Goal: Information Seeking & Learning: Learn about a topic

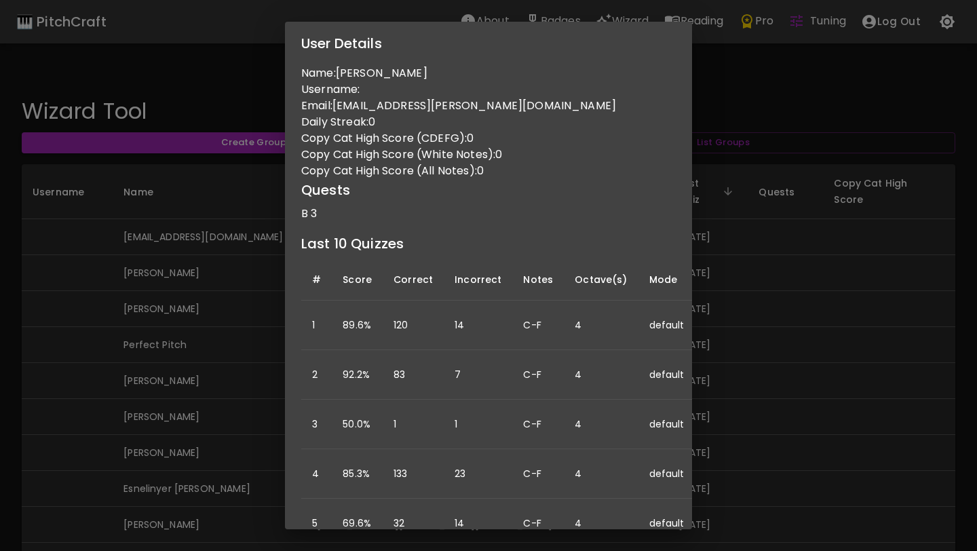
click at [215, 268] on div "User Details Name: Abigail Hinchcliffe Username: Email: abigail.r.hinchcliffe@g…" at bounding box center [488, 275] width 977 height 551
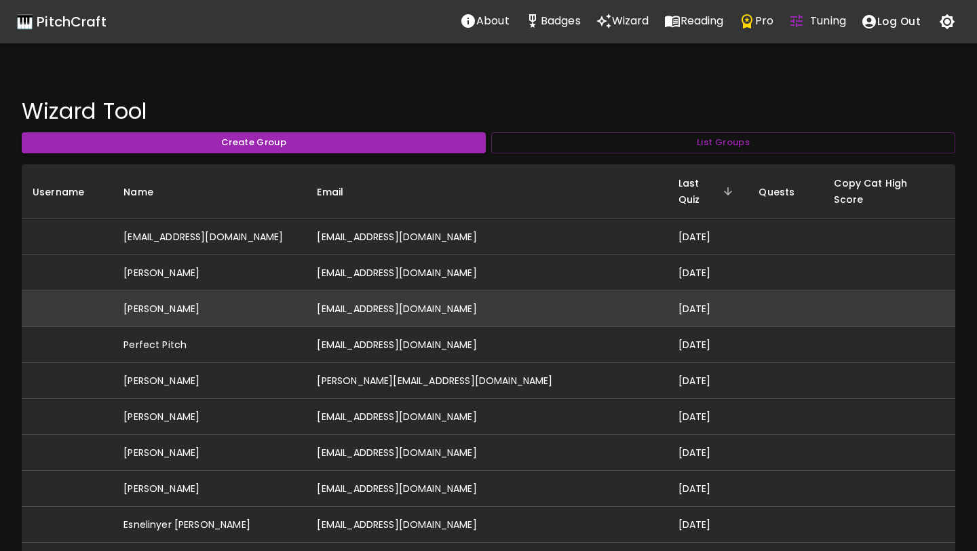
click at [282, 299] on td "[PERSON_NAME]" at bounding box center [209, 309] width 193 height 36
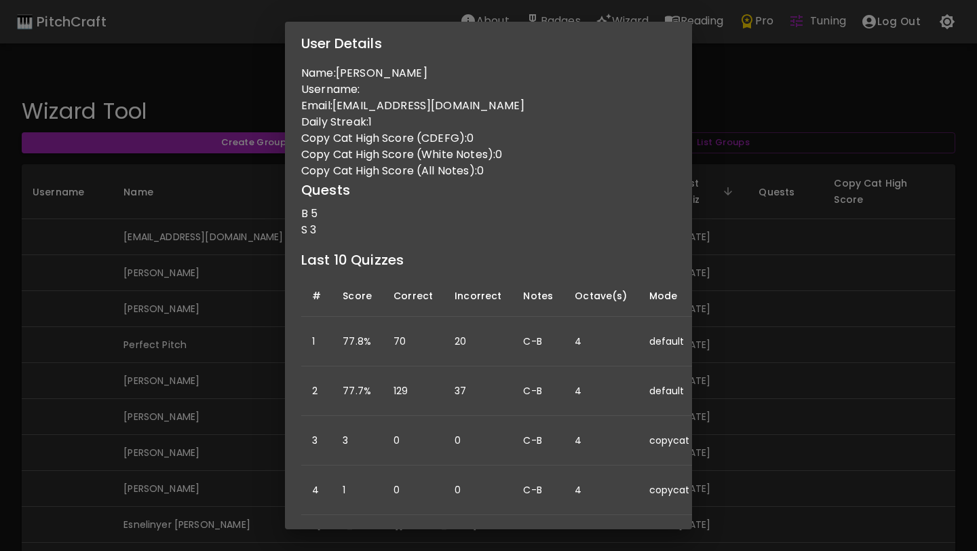
click at [227, 409] on div "User Details Name: [PERSON_NAME] Username: Email: [EMAIL_ADDRESS][DOMAIN_NAME] …" at bounding box center [488, 275] width 977 height 551
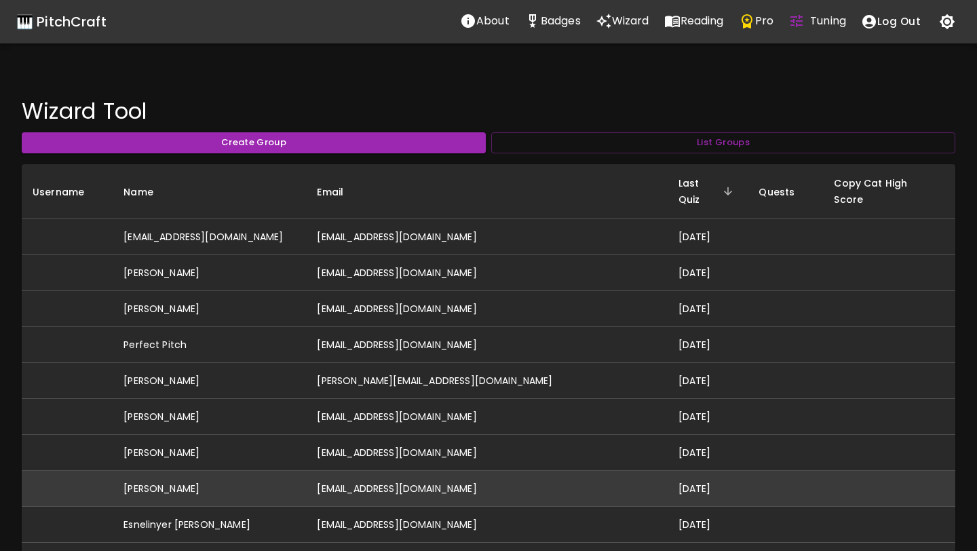
click at [244, 471] on td "[PERSON_NAME]" at bounding box center [209, 489] width 193 height 36
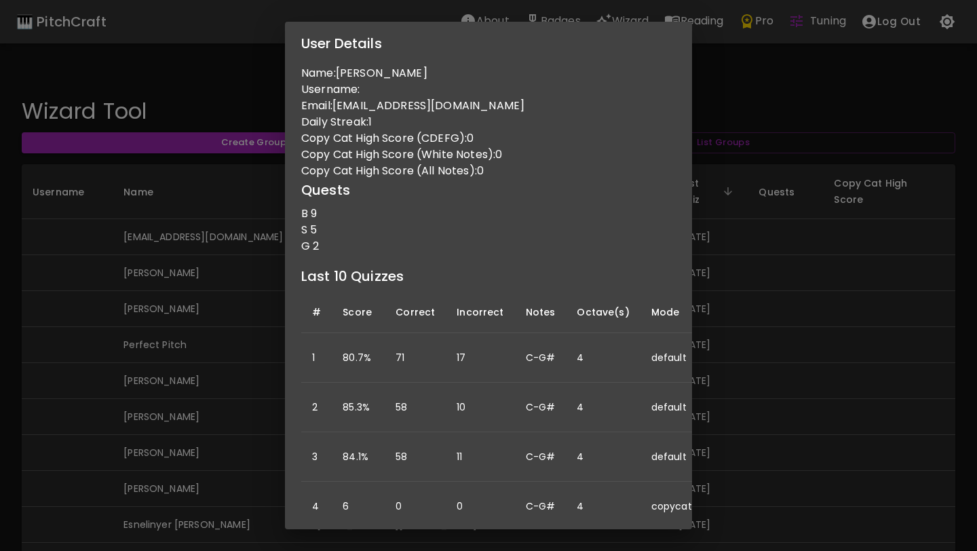
click at [236, 339] on div "User Details Name: [PERSON_NAME] Username: Email: [EMAIL_ADDRESS][DOMAIN_NAME] …" at bounding box center [488, 275] width 977 height 551
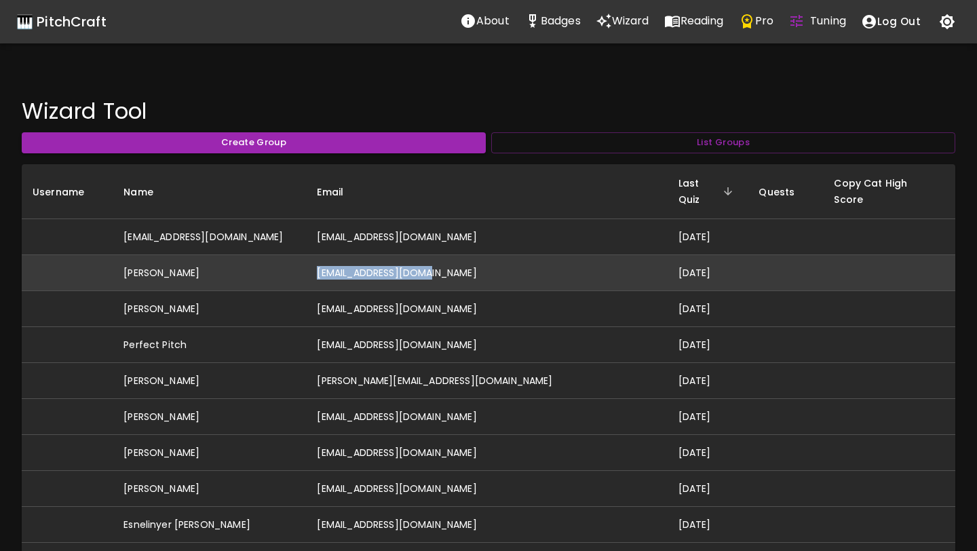
drag, startPoint x: 517, startPoint y: 249, endPoint x: 506, endPoint y: 261, distance: 15.8
click at [506, 261] on td "[EMAIL_ADDRESS][DOMAIN_NAME]" at bounding box center [486, 273] width 361 height 36
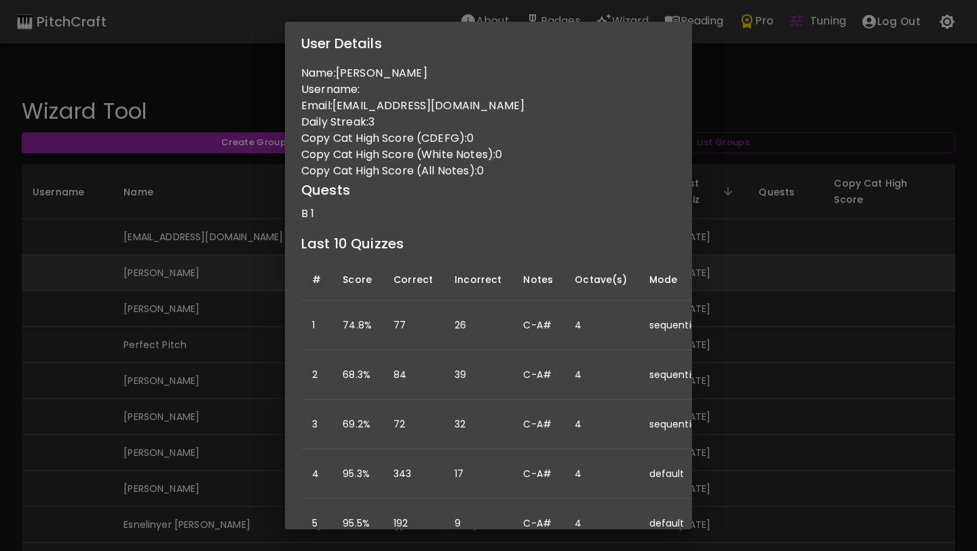
copy td "[EMAIL_ADDRESS][DOMAIN_NAME]"
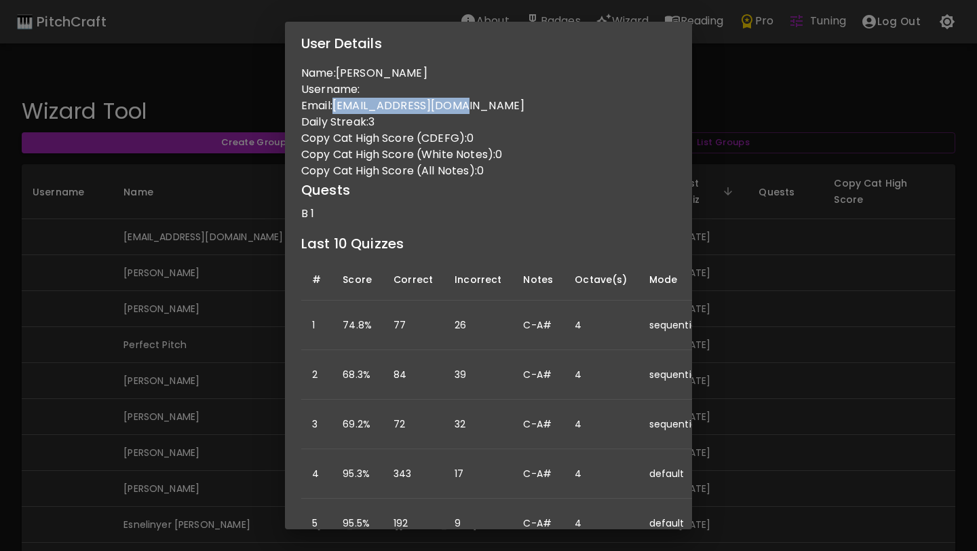
drag, startPoint x: 470, startPoint y: 109, endPoint x: 337, endPoint y: 102, distance: 133.2
click at [337, 102] on p "Email: [EMAIL_ADDRESS][DOMAIN_NAME]" at bounding box center [488, 106] width 375 height 16
copy p "[EMAIL_ADDRESS][DOMAIN_NAME]"
click at [807, 306] on div "User Details Name: [PERSON_NAME] Username: Email: [EMAIL_ADDRESS][DOMAIN_NAME] …" at bounding box center [488, 275] width 977 height 551
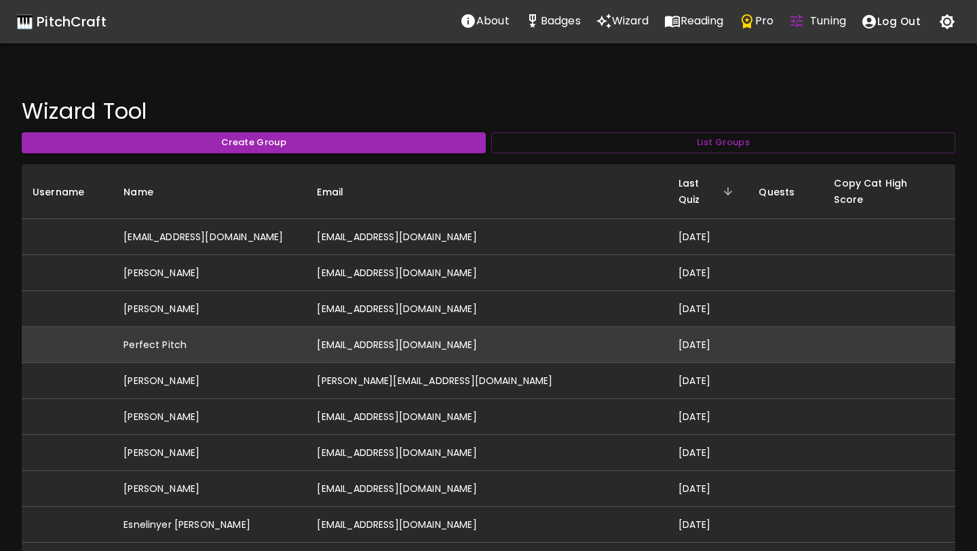
click at [668, 327] on td "[DATE]" at bounding box center [708, 345] width 81 height 36
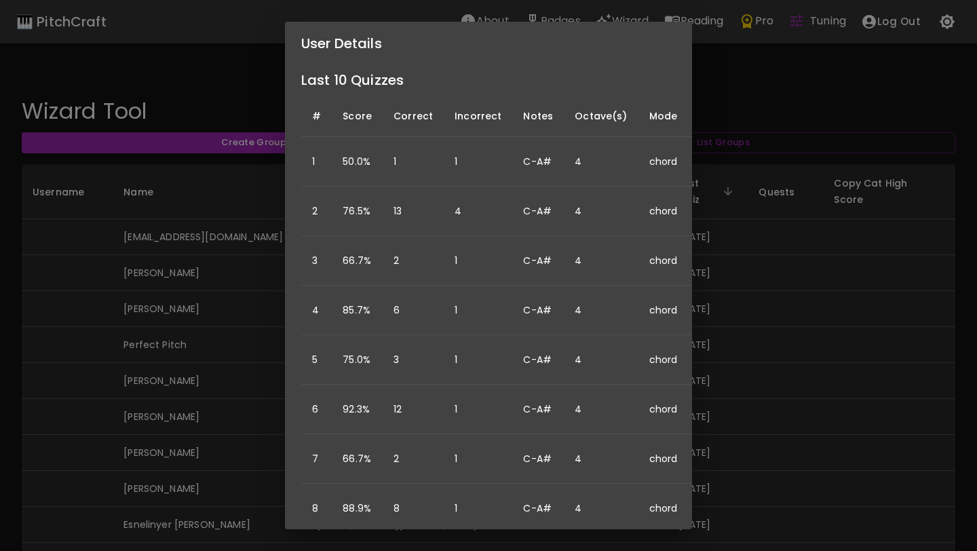
scroll to position [261, 0]
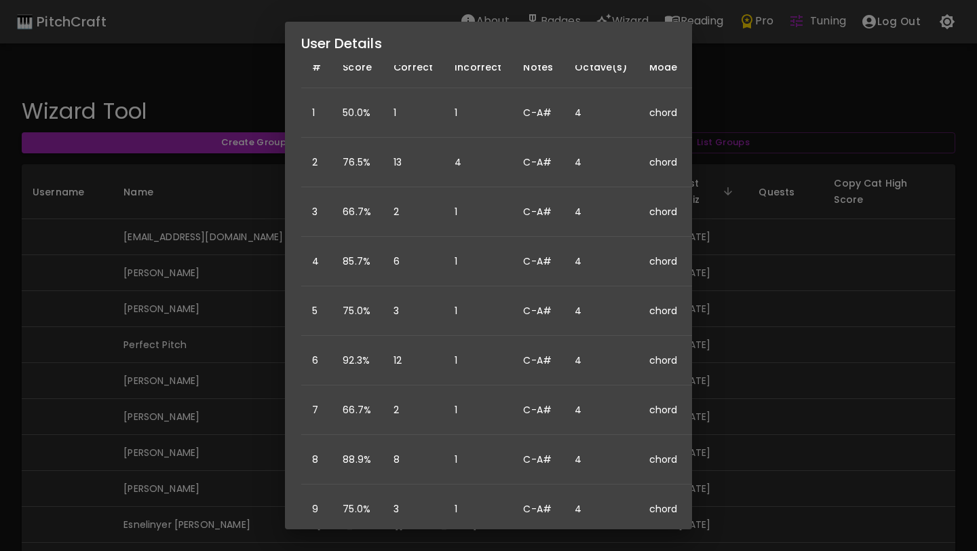
click at [766, 375] on div "User Details Name: Perfect Pitch Username: Email: [EMAIL_ADDRESS][DOMAIN_NAME] …" at bounding box center [488, 275] width 977 height 551
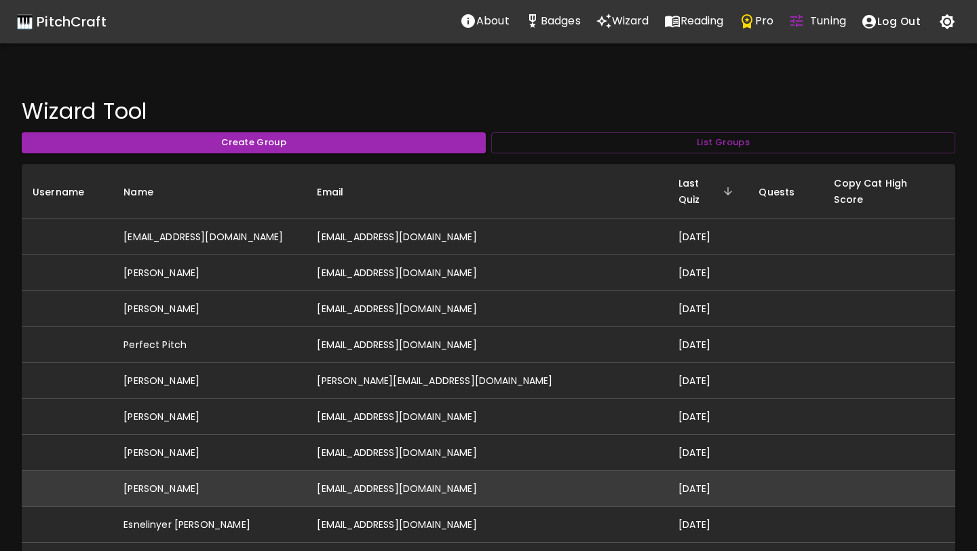
click at [596, 481] on td "[EMAIL_ADDRESS][DOMAIN_NAME]" at bounding box center [486, 489] width 361 height 36
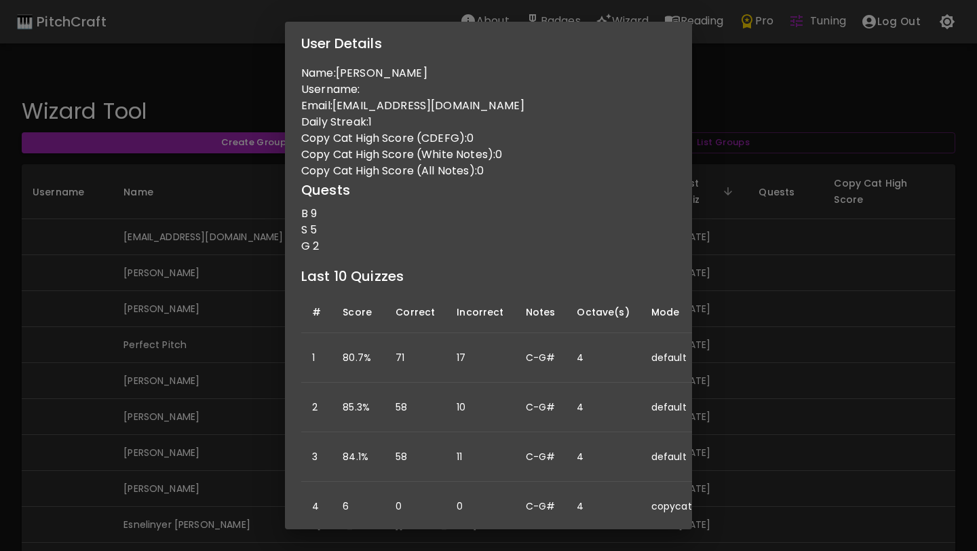
click at [74, 383] on div "User Details Name: [PERSON_NAME] Username: Email: [EMAIL_ADDRESS][DOMAIN_NAME] …" at bounding box center [488, 275] width 977 height 551
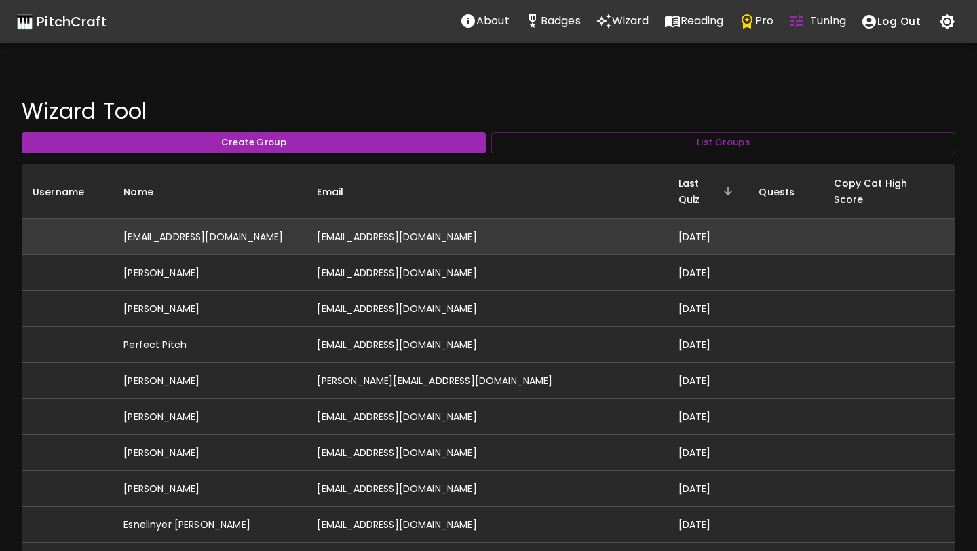
click at [306, 225] on td "[EMAIL_ADDRESS][DOMAIN_NAME]" at bounding box center [209, 237] width 193 height 36
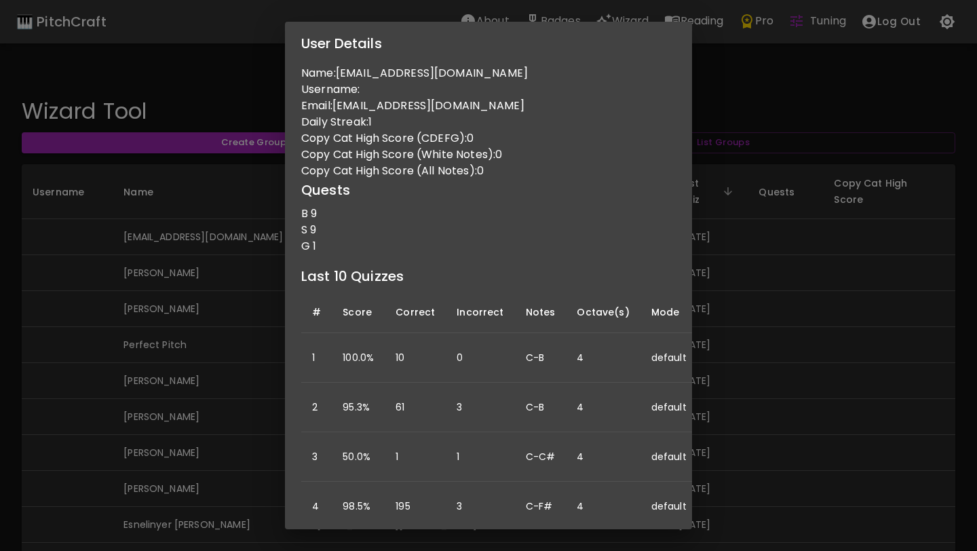
click at [130, 332] on div "User Details Name: donovanbronwyn-teaching@yahoo.com.au Username: Email: donova…" at bounding box center [488, 275] width 977 height 551
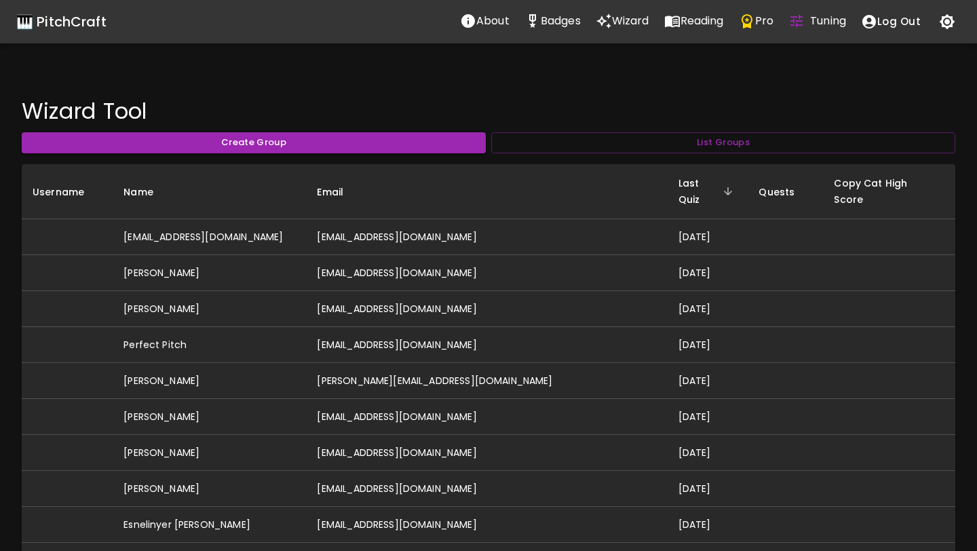
click at [56, 20] on div "🎹 PitchCraft" at bounding box center [61, 22] width 90 height 22
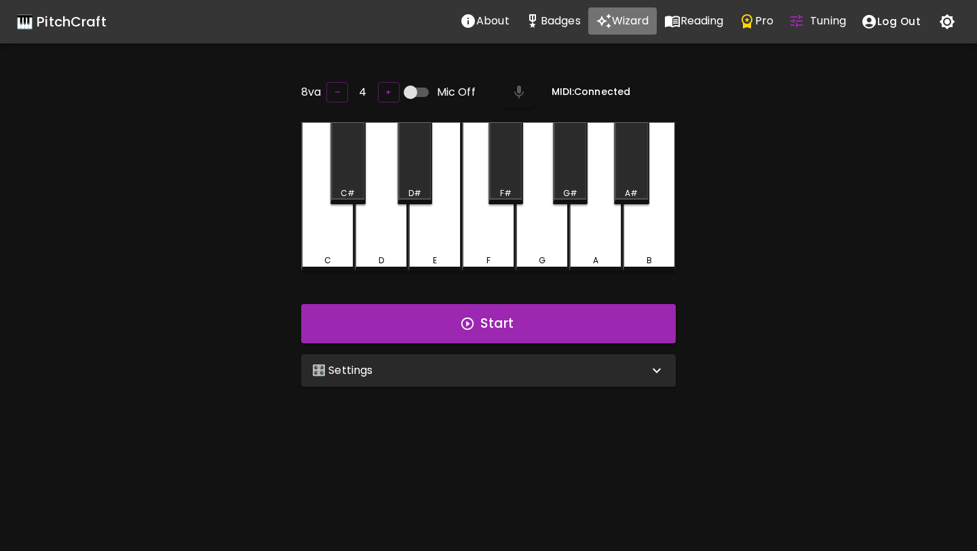
click at [624, 17] on p "Wizard" at bounding box center [630, 21] width 37 height 16
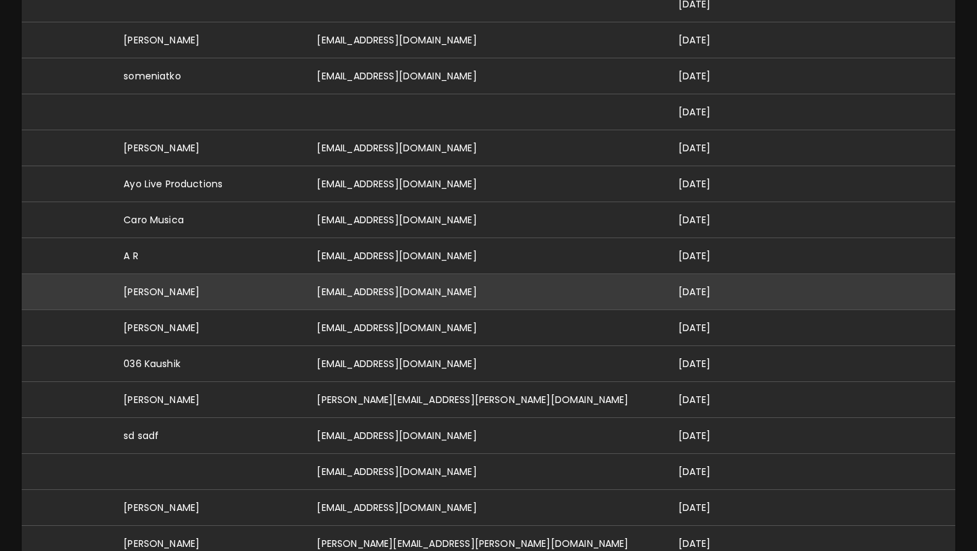
scroll to position [4334, 0]
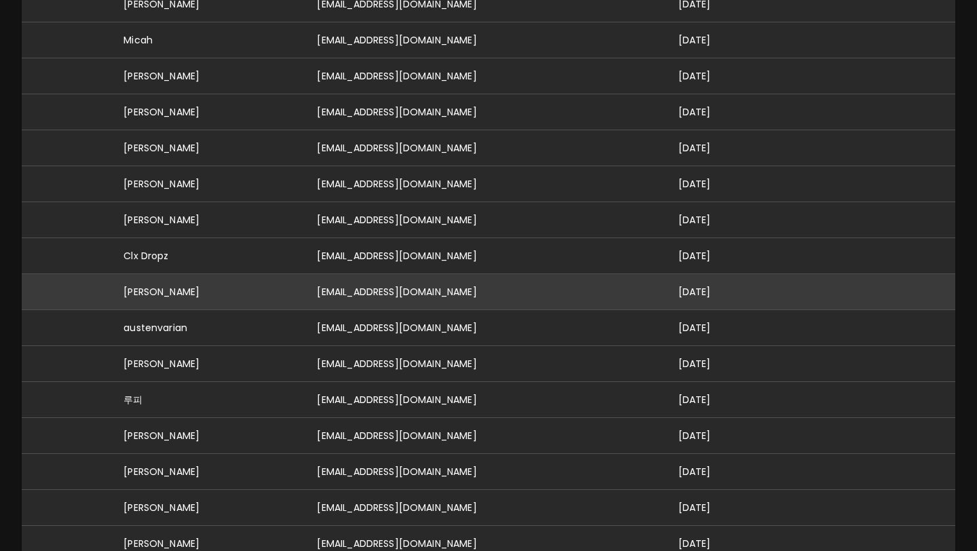
click at [469, 280] on td "[EMAIL_ADDRESS][DOMAIN_NAME]" at bounding box center [486, 291] width 361 height 36
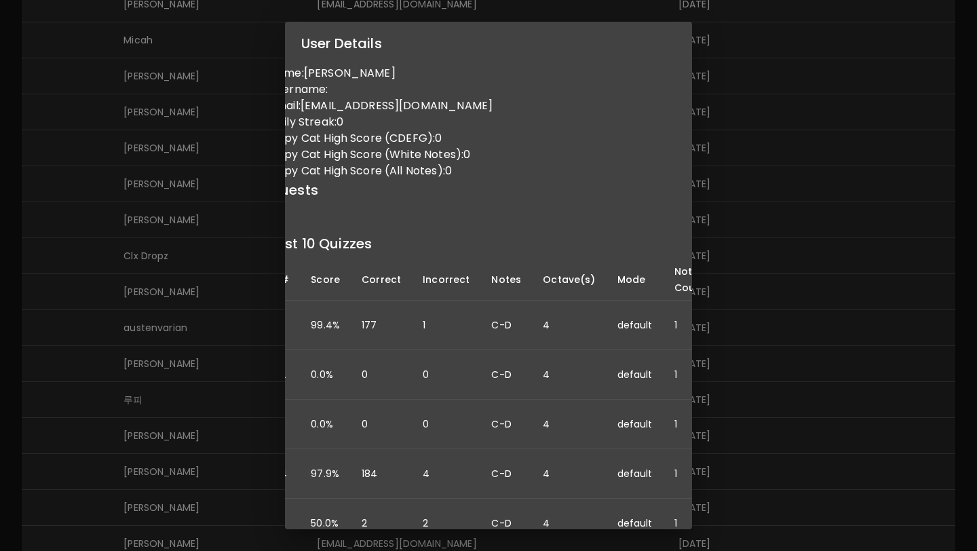
scroll to position [0, 0]
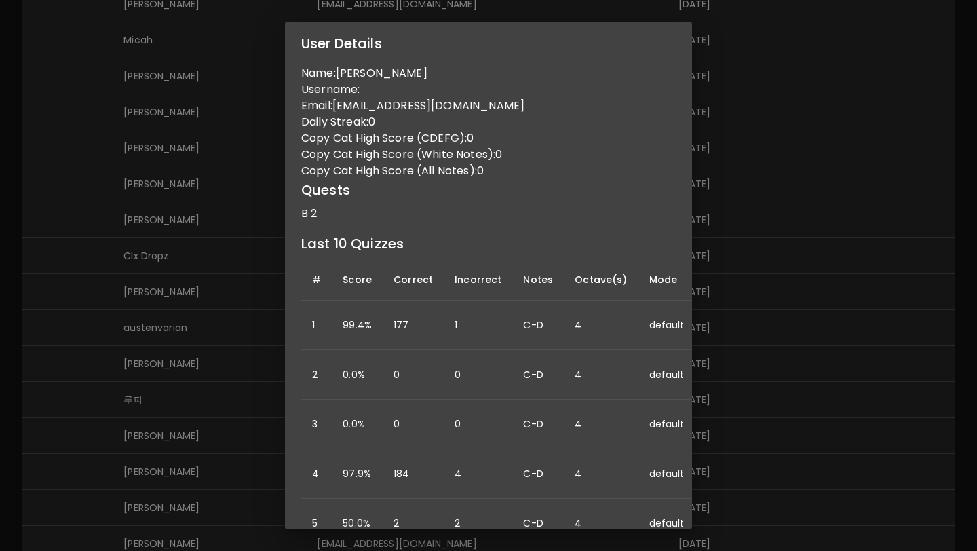
click at [198, 322] on div "User Details Name: Jason Schlichenmaier Username: Email: jslickphoto@gmail.com …" at bounding box center [488, 275] width 977 height 551
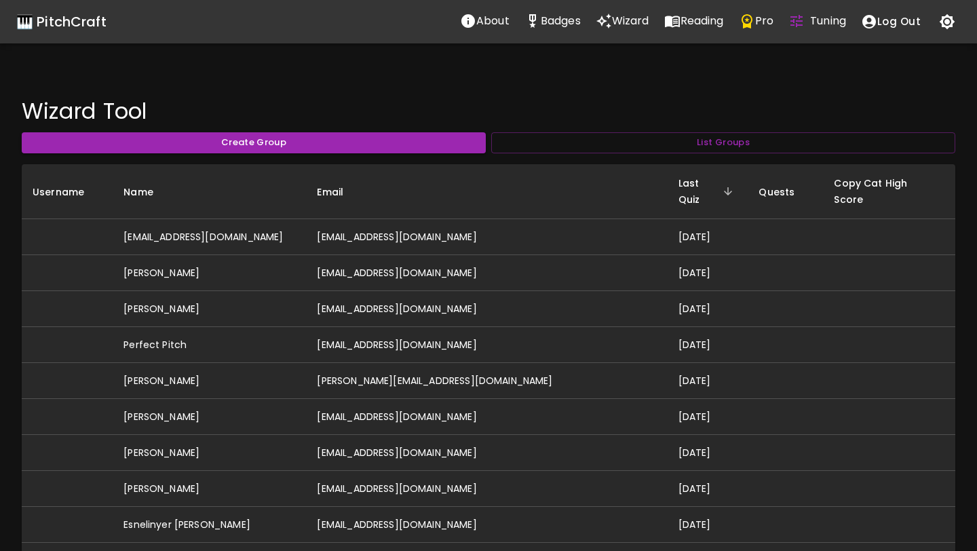
click at [69, 25] on div "🎹 PitchCraft" at bounding box center [61, 22] width 90 height 22
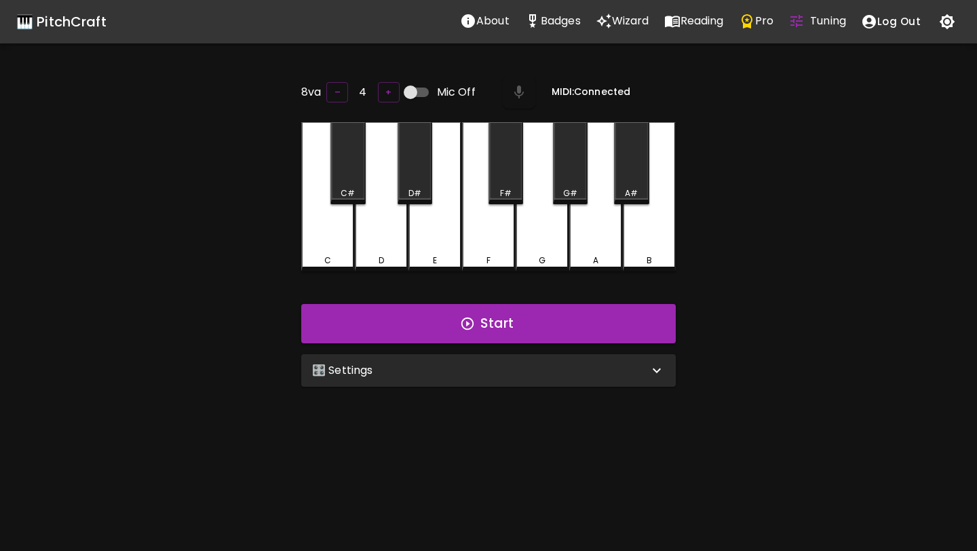
click at [470, 358] on div "🎛️ Settings" at bounding box center [488, 370] width 375 height 33
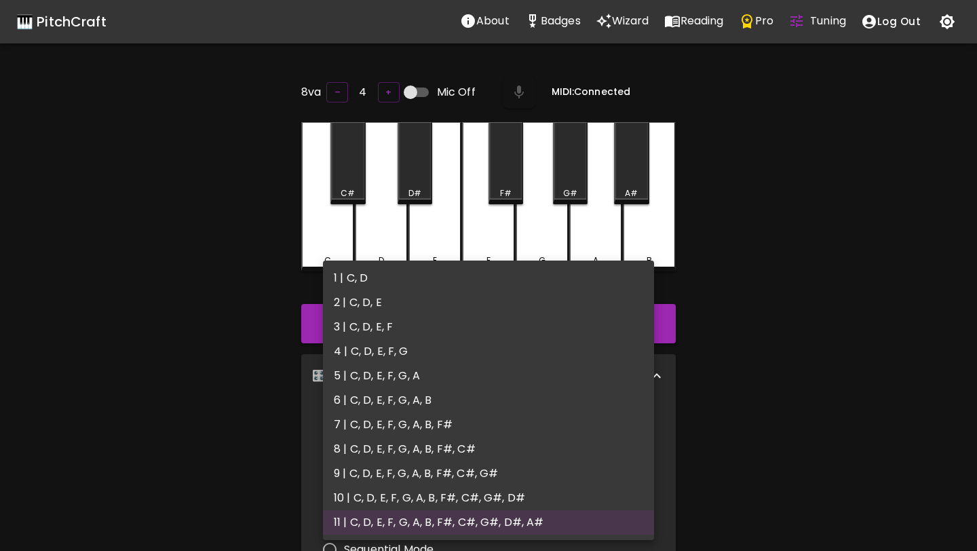
click at [418, 425] on body "🎹 PitchCraft About Badges Wizard Reading Pro Tuning Log Out 8va – 4 + Mic Off M…" at bounding box center [488, 448] width 977 height 896
click at [155, 400] on div at bounding box center [488, 275] width 977 height 551
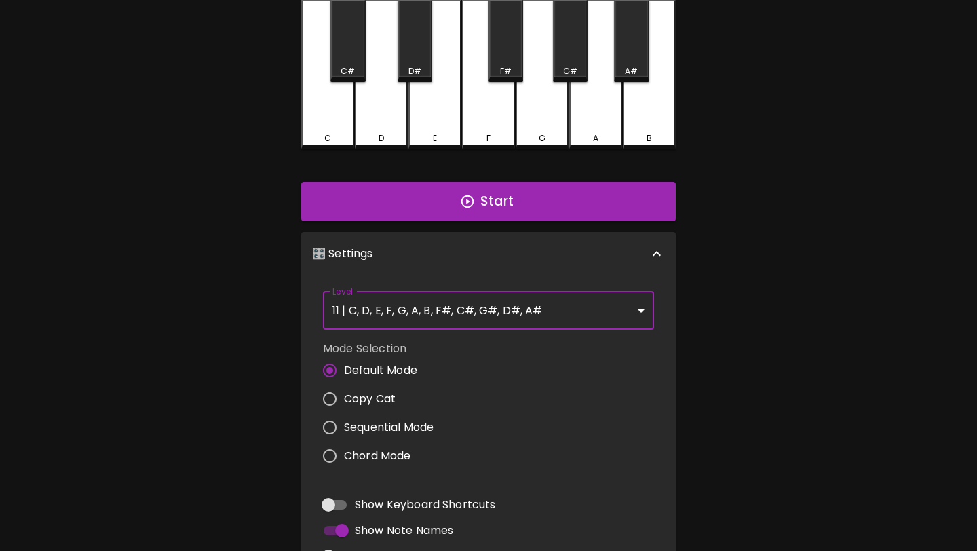
scroll to position [125, 0]
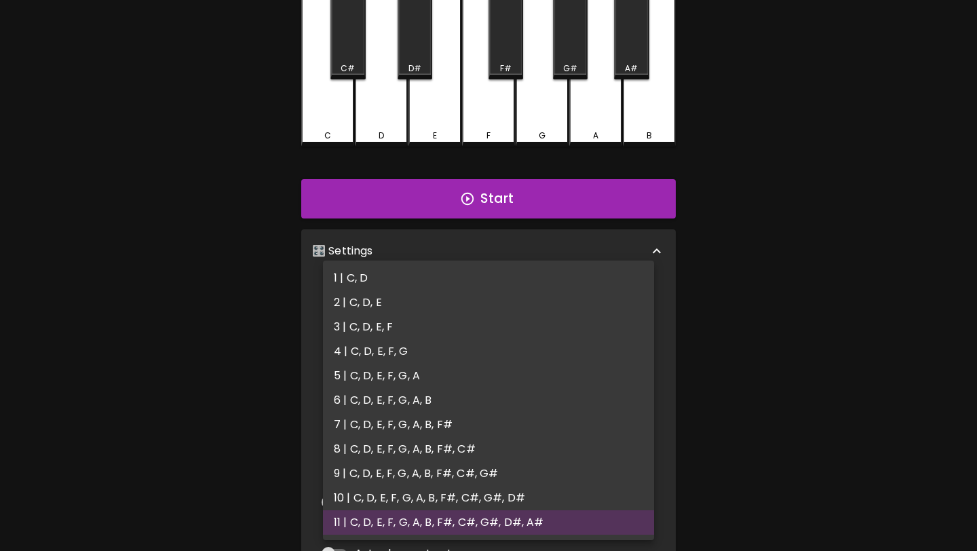
click at [366, 311] on body "🎹 PitchCraft About Badges Wizard Reading Pro Tuning Log Out 8va – 4 + Mic Off M…" at bounding box center [488, 323] width 977 height 896
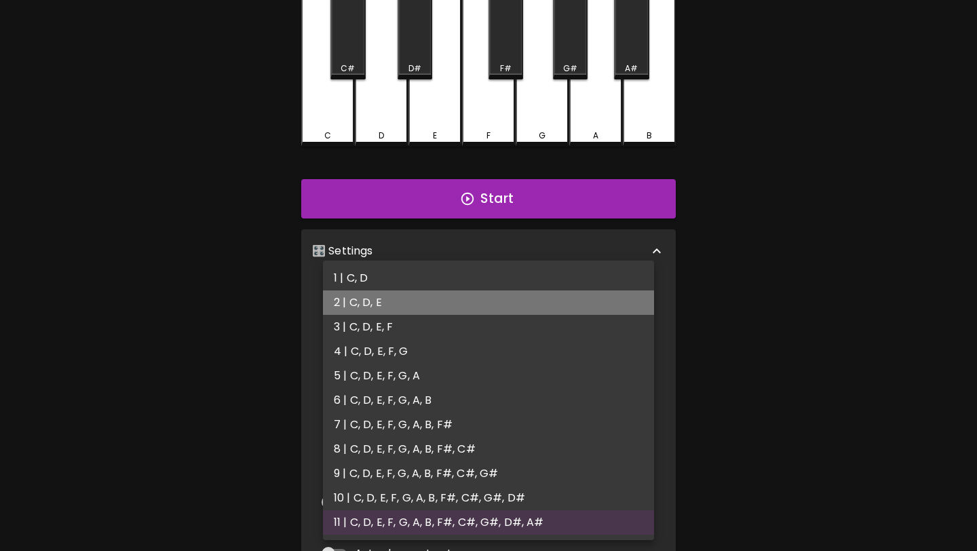
click at [366, 311] on li "2 | C, D, E" at bounding box center [488, 302] width 331 height 24
type input "3"
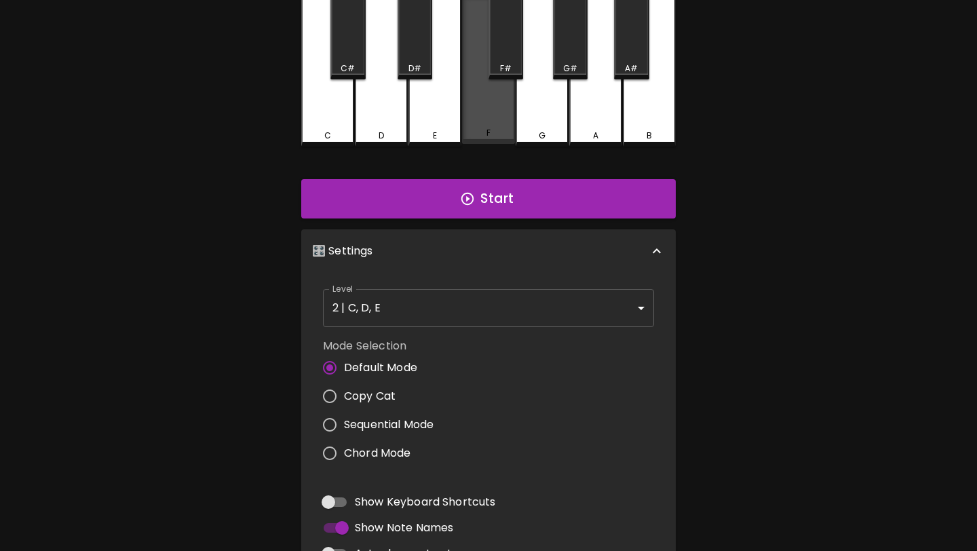
click at [375, 395] on span "Copy Cat" at bounding box center [370, 396] width 52 height 16
click at [344, 395] on input "Copy Cat" at bounding box center [330, 396] width 29 height 29
radio input "true"
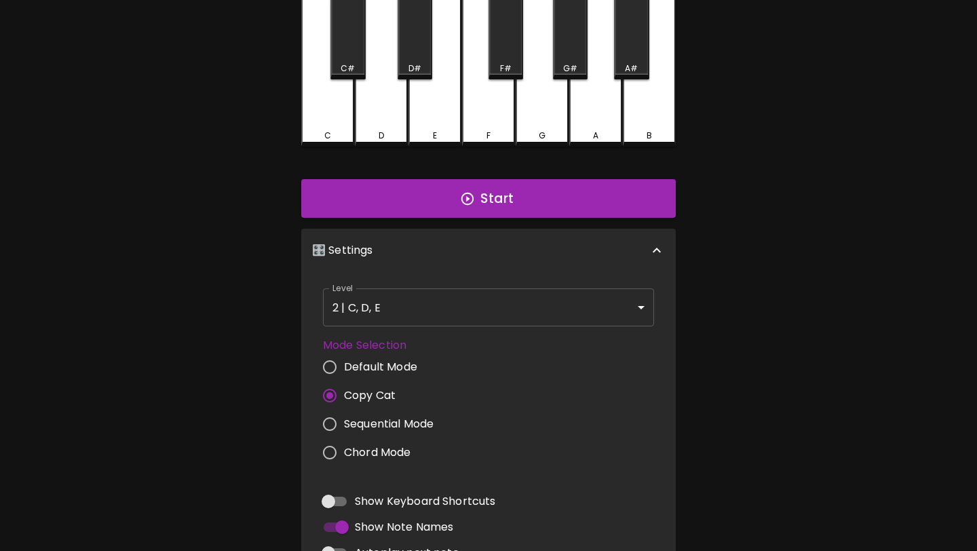
scroll to position [0, 0]
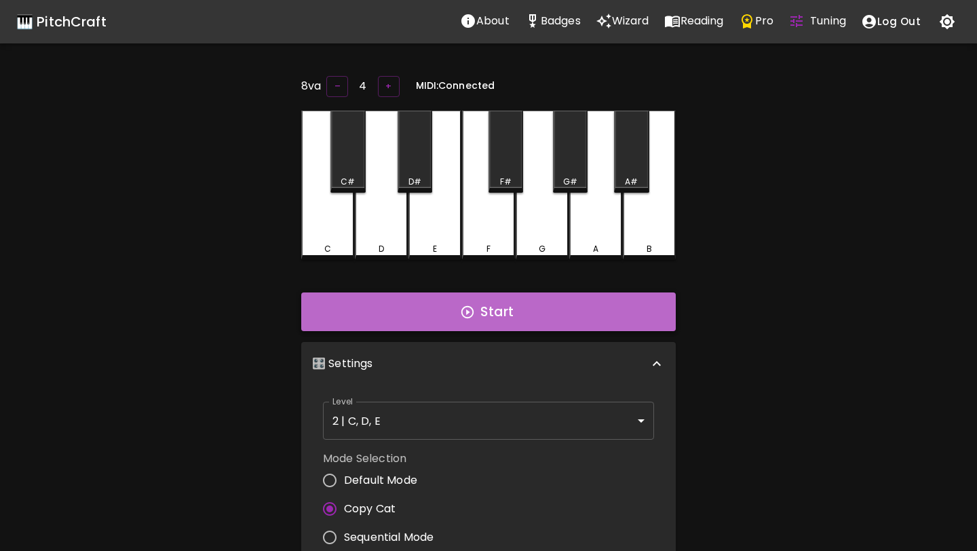
click at [461, 307] on icon "button" at bounding box center [467, 312] width 15 height 15
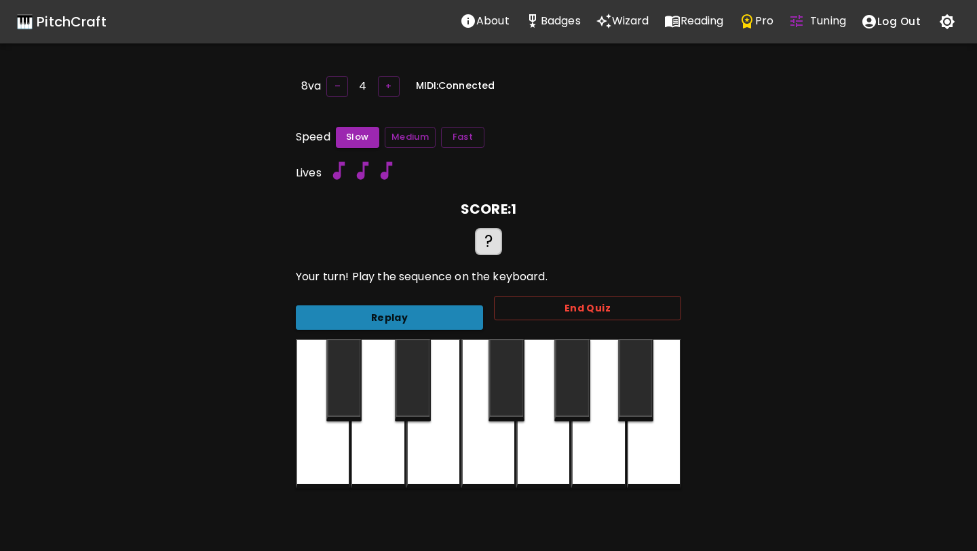
click at [460, 307] on button "Replay" at bounding box center [389, 317] width 187 height 25
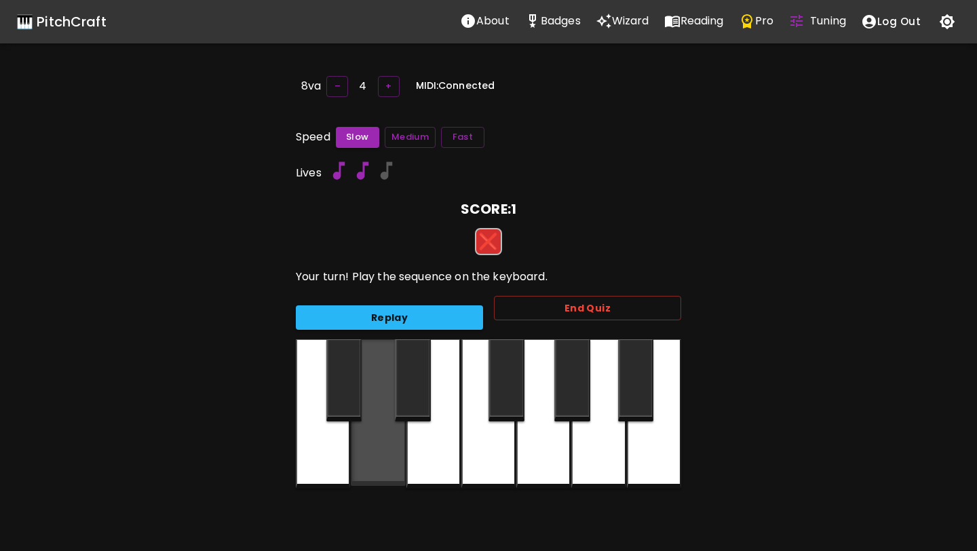
click at [357, 430] on div at bounding box center [378, 412] width 54 height 147
click at [333, 450] on div at bounding box center [323, 413] width 54 height 149
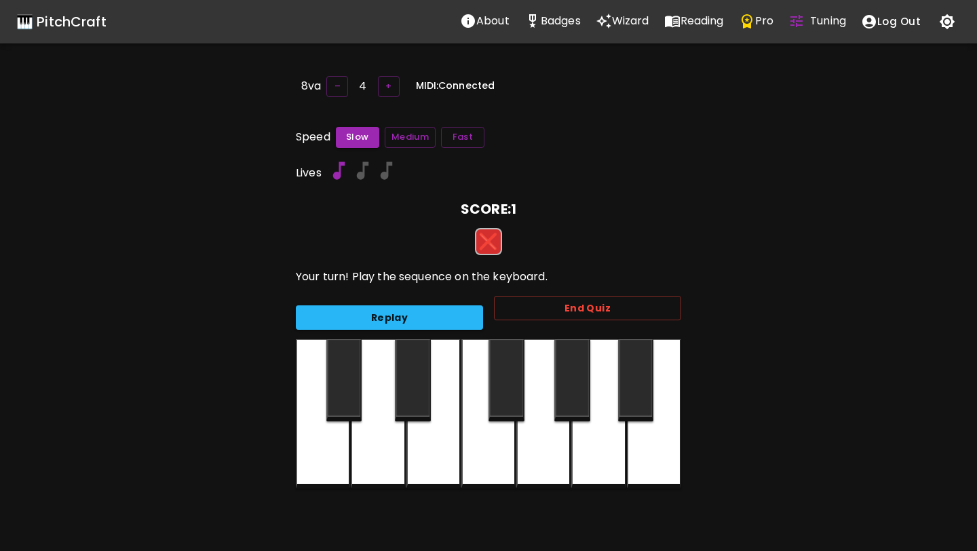
click at [444, 449] on div at bounding box center [433, 413] width 54 height 149
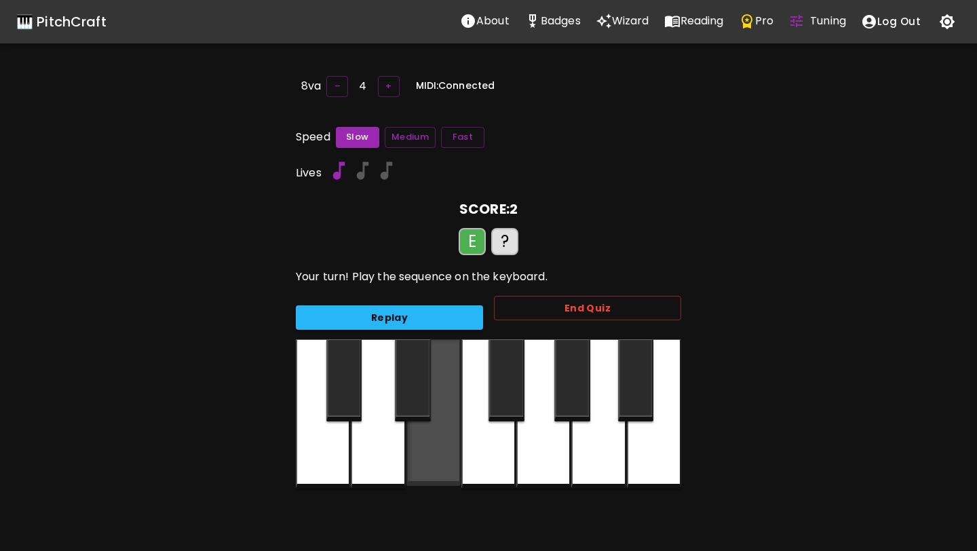
click at [432, 463] on div at bounding box center [433, 412] width 54 height 147
click at [432, 460] on div at bounding box center [433, 412] width 54 height 147
click at [432, 461] on div at bounding box center [433, 412] width 54 height 147
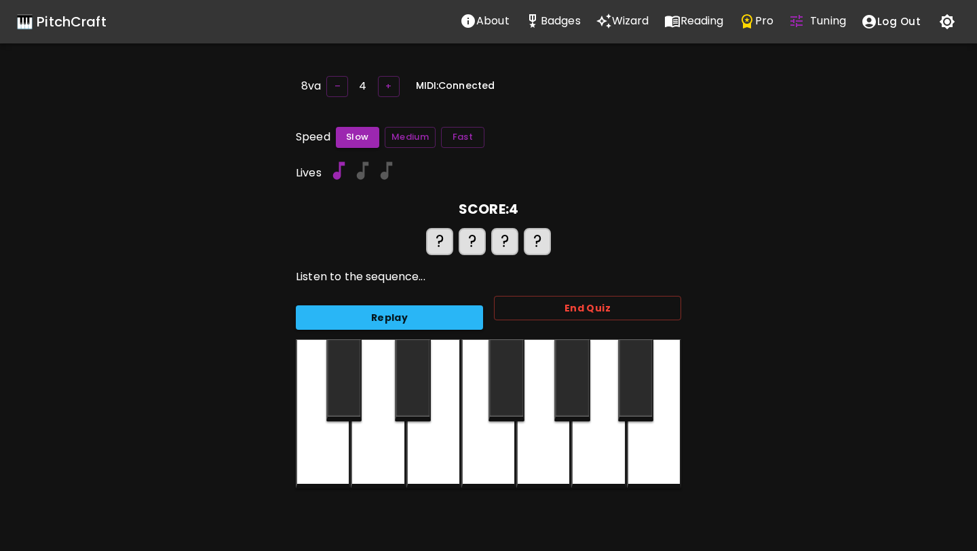
click at [432, 461] on div at bounding box center [433, 413] width 54 height 149
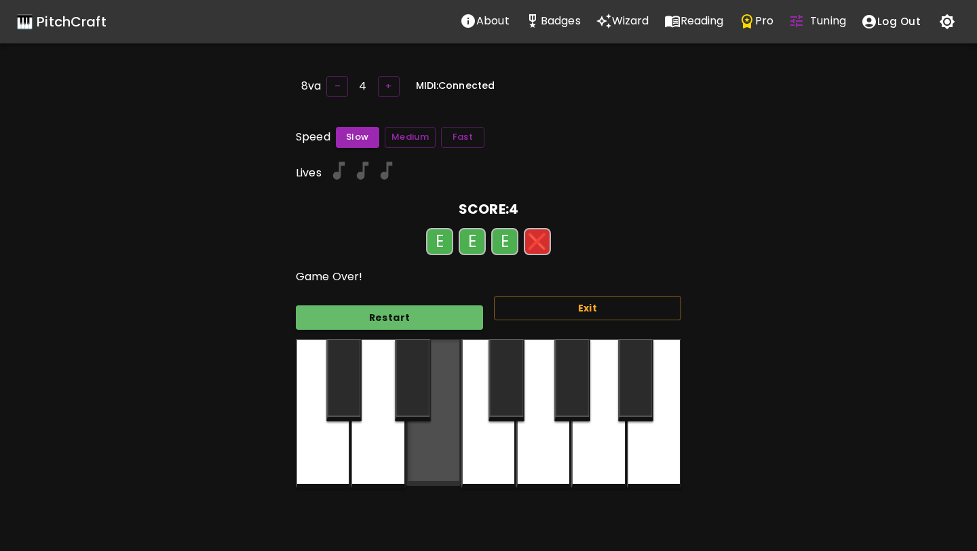
click at [432, 461] on div at bounding box center [433, 412] width 54 height 147
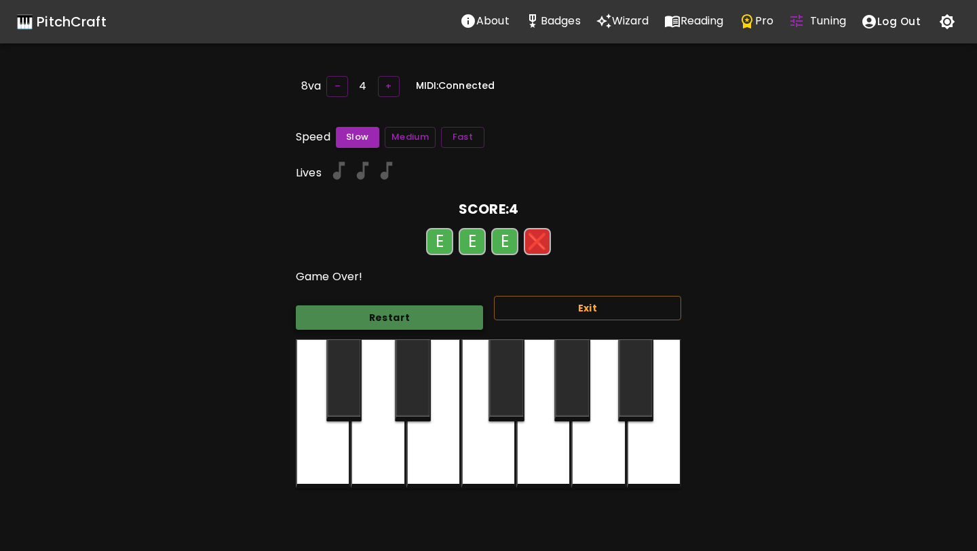
click at [435, 312] on button "Restart" at bounding box center [389, 317] width 187 height 25
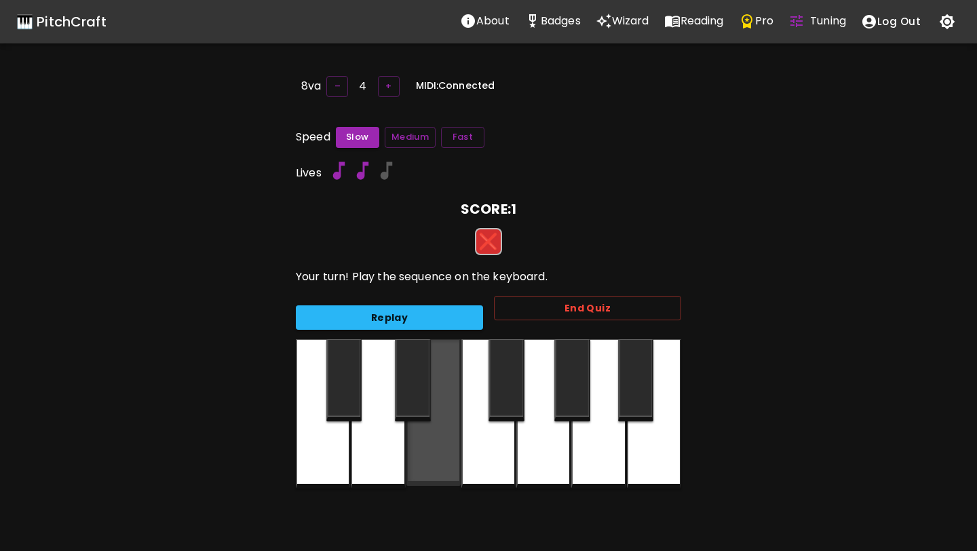
click at [446, 430] on div at bounding box center [433, 412] width 54 height 147
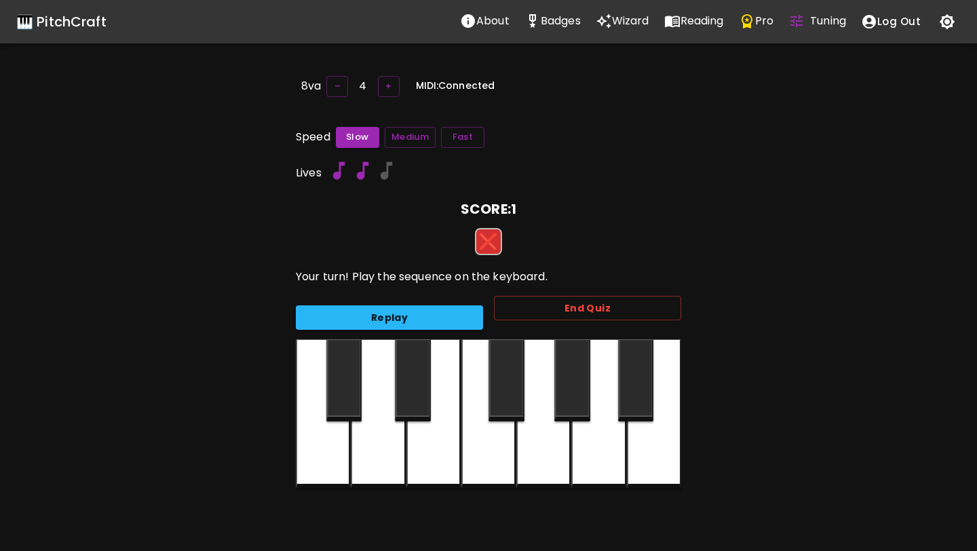
click at [351, 418] on div at bounding box center [344, 380] width 36 height 82
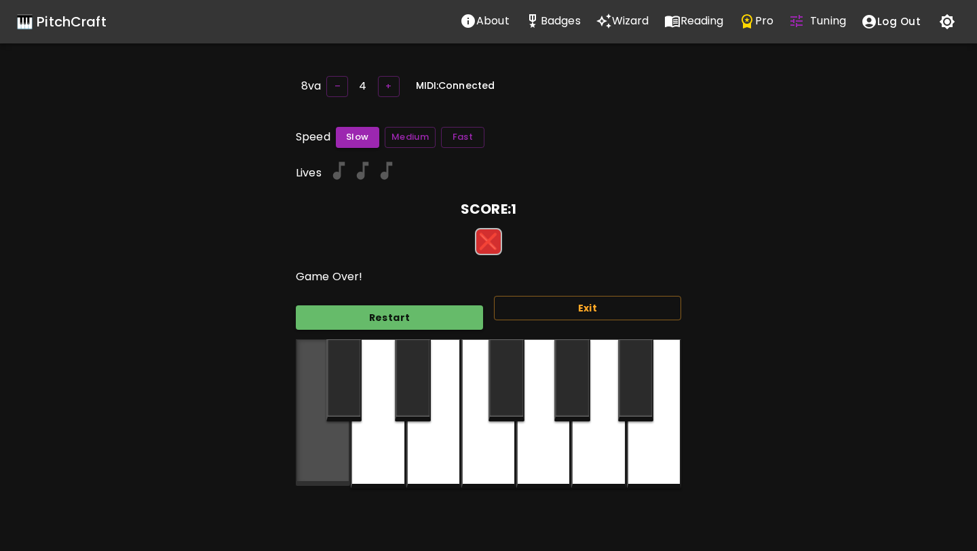
click at [331, 430] on div at bounding box center [323, 412] width 54 height 147
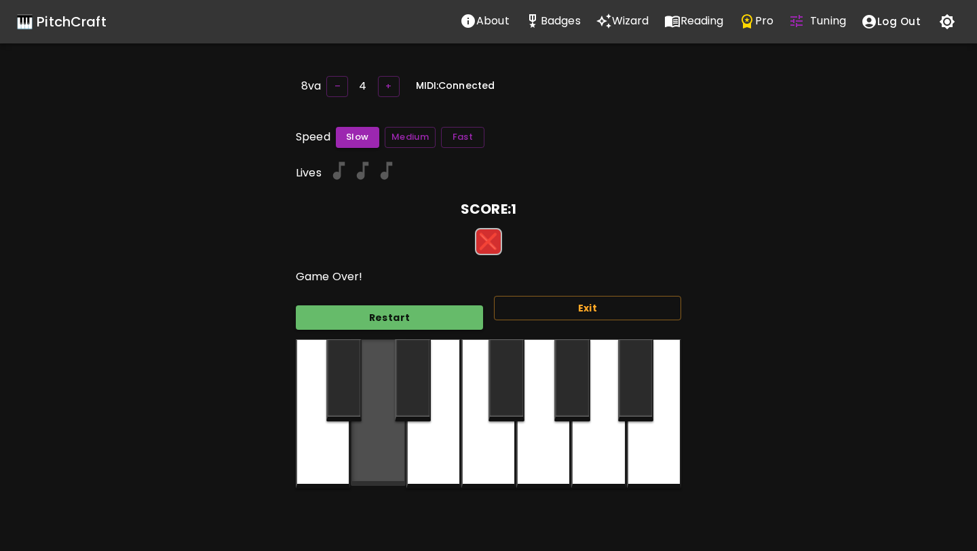
click at [372, 446] on div at bounding box center [378, 412] width 54 height 147
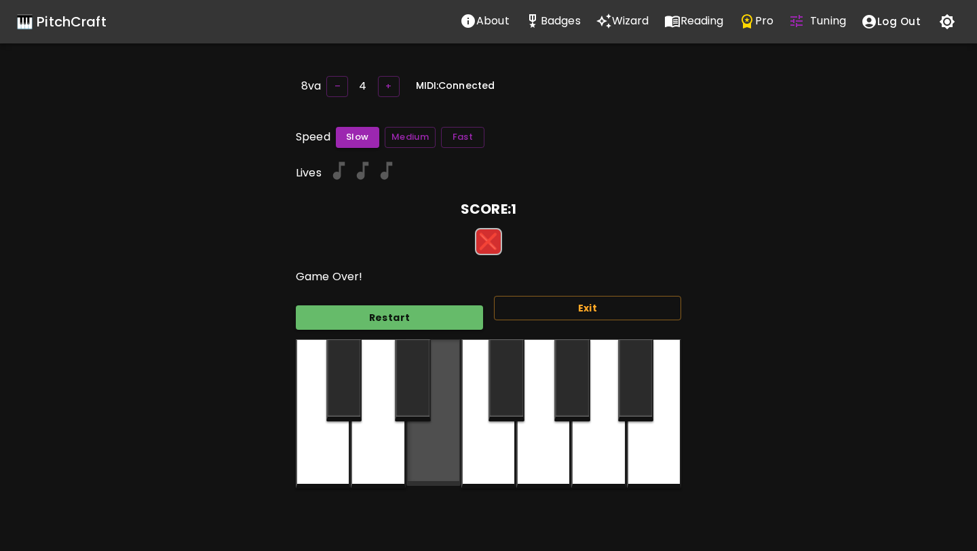
click at [421, 445] on div at bounding box center [433, 412] width 54 height 147
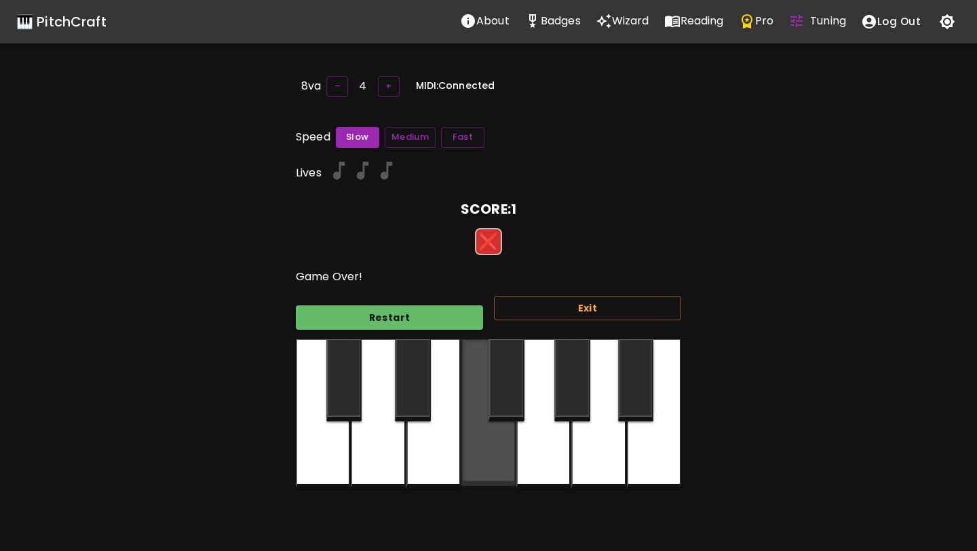
click at [508, 441] on div at bounding box center [488, 412] width 54 height 147
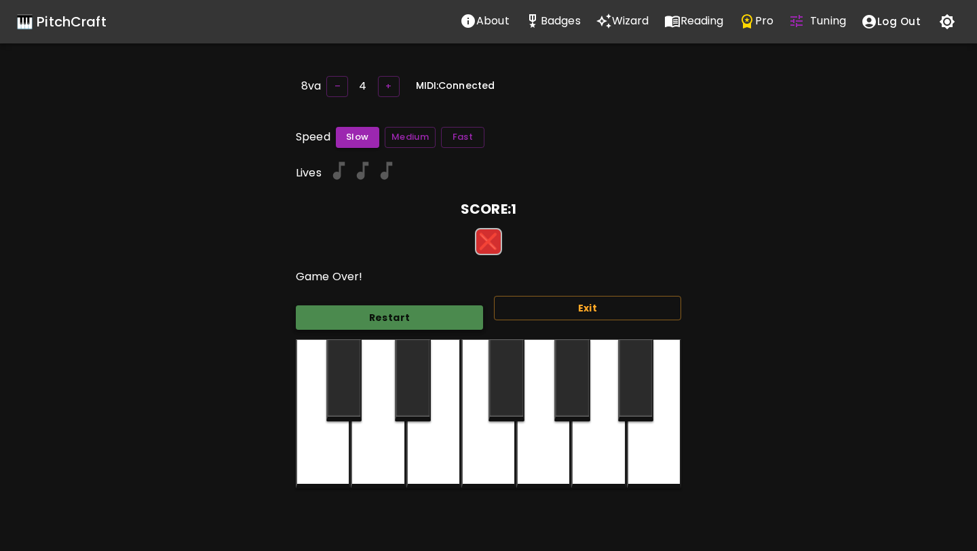
click at [432, 323] on button "Restart" at bounding box center [389, 317] width 187 height 25
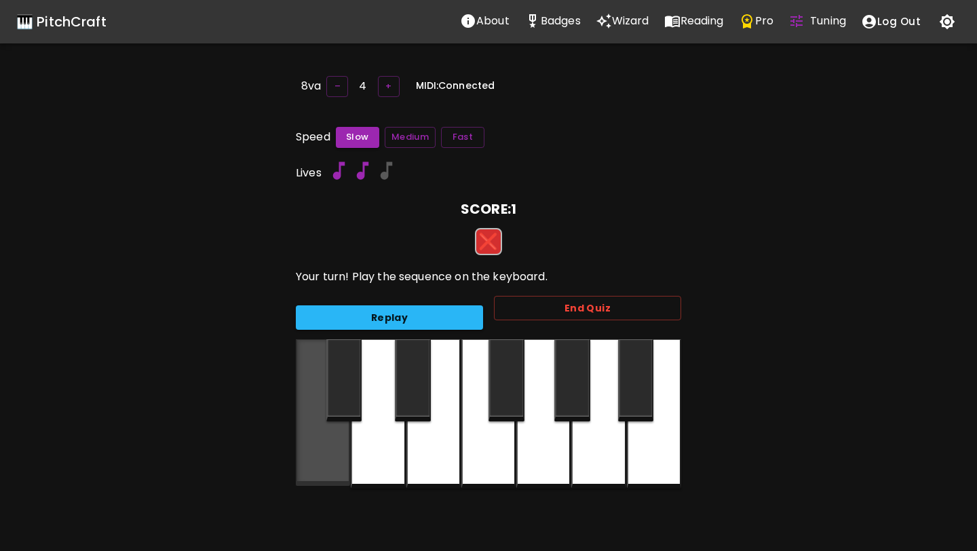
click at [345, 444] on div at bounding box center [323, 412] width 54 height 147
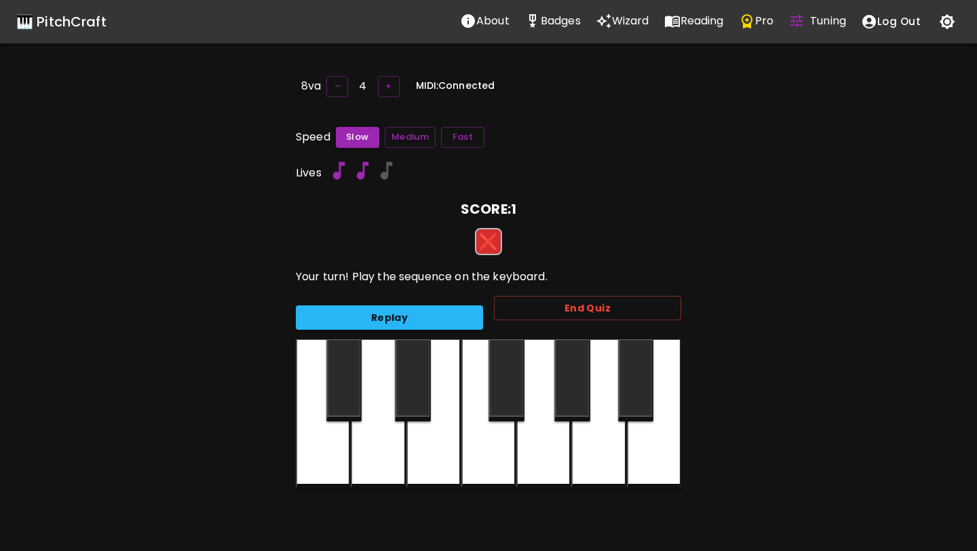
click at [396, 452] on div at bounding box center [378, 413] width 54 height 149
click at [382, 459] on div at bounding box center [378, 413] width 54 height 149
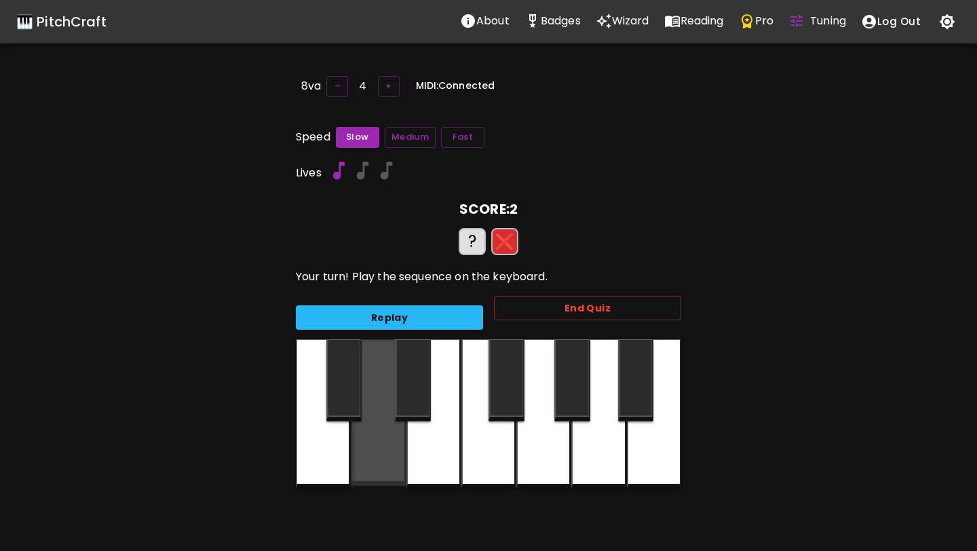
click at [382, 459] on div at bounding box center [378, 412] width 54 height 147
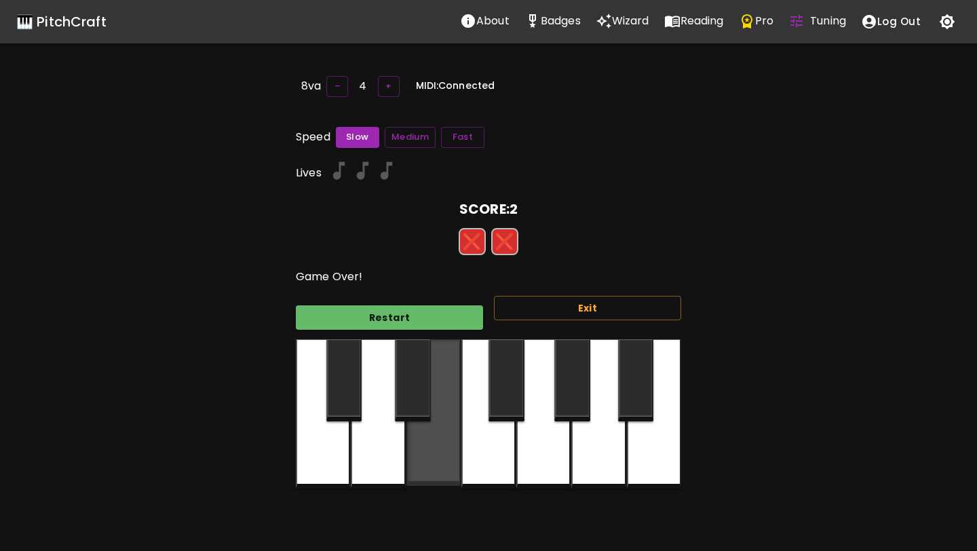
click at [415, 455] on div at bounding box center [433, 412] width 54 height 147
drag, startPoint x: 415, startPoint y: 455, endPoint x: 399, endPoint y: 455, distance: 15.6
click at [412, 455] on div at bounding box center [433, 412] width 54 height 147
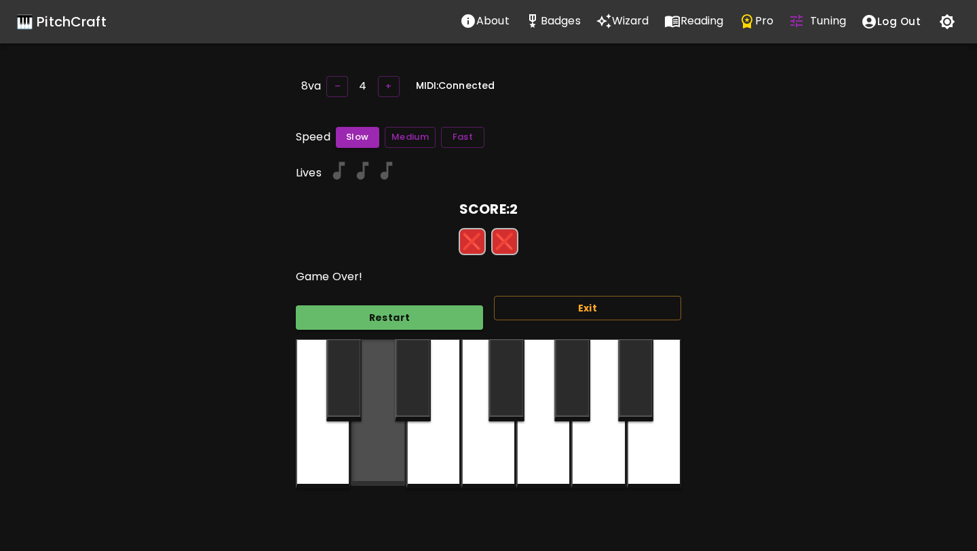
click at [395, 455] on div at bounding box center [378, 412] width 54 height 147
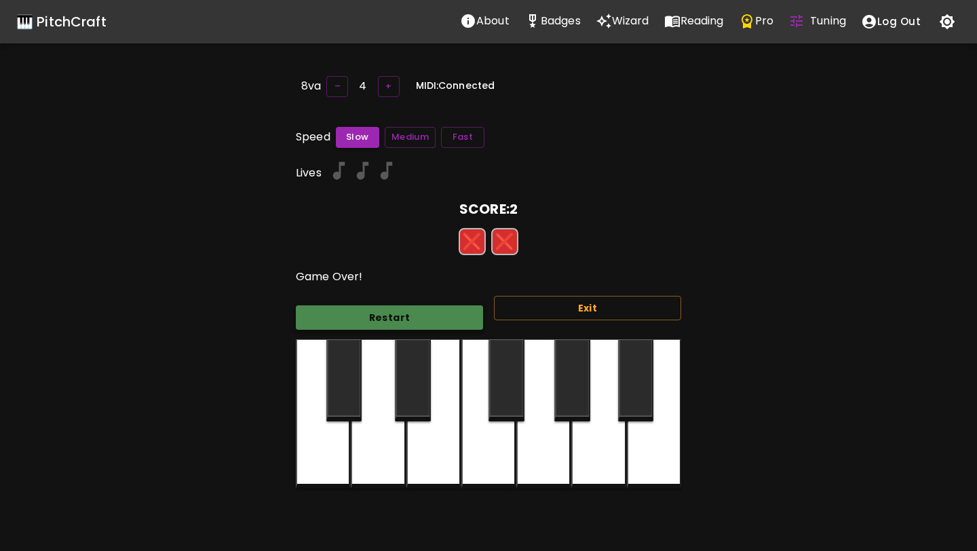
click at [403, 309] on button "Restart" at bounding box center [389, 317] width 187 height 25
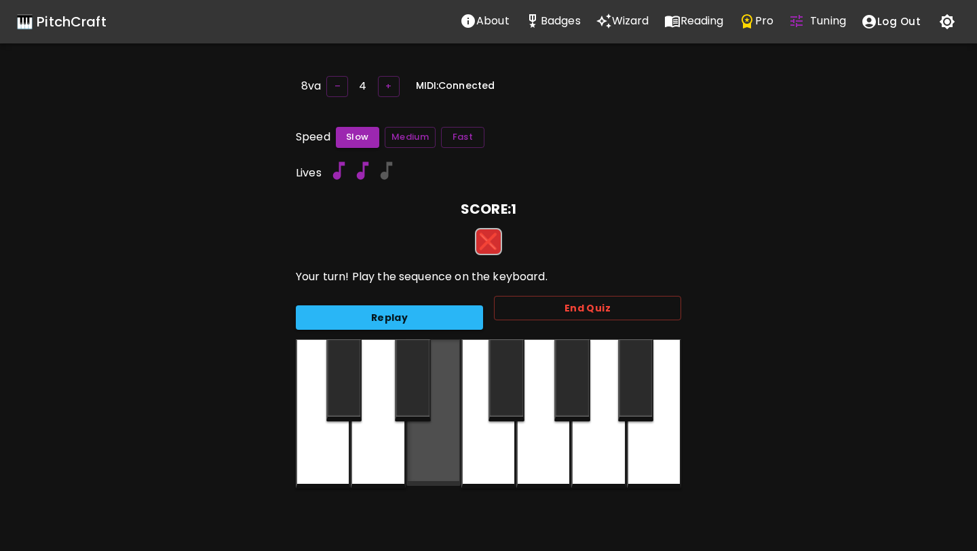
click at [411, 455] on div at bounding box center [433, 412] width 54 height 147
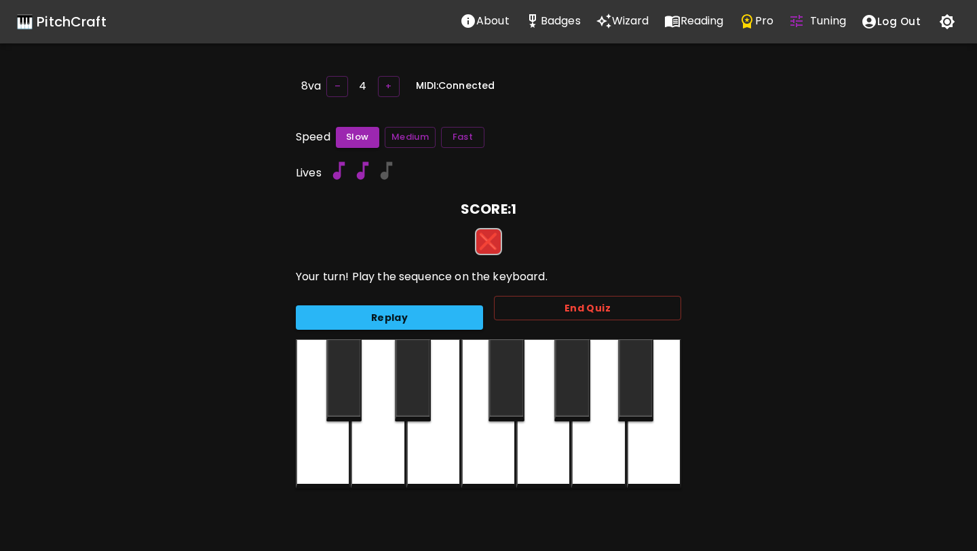
click at [389, 446] on div at bounding box center [378, 413] width 54 height 149
click at [397, 419] on div at bounding box center [413, 380] width 36 height 82
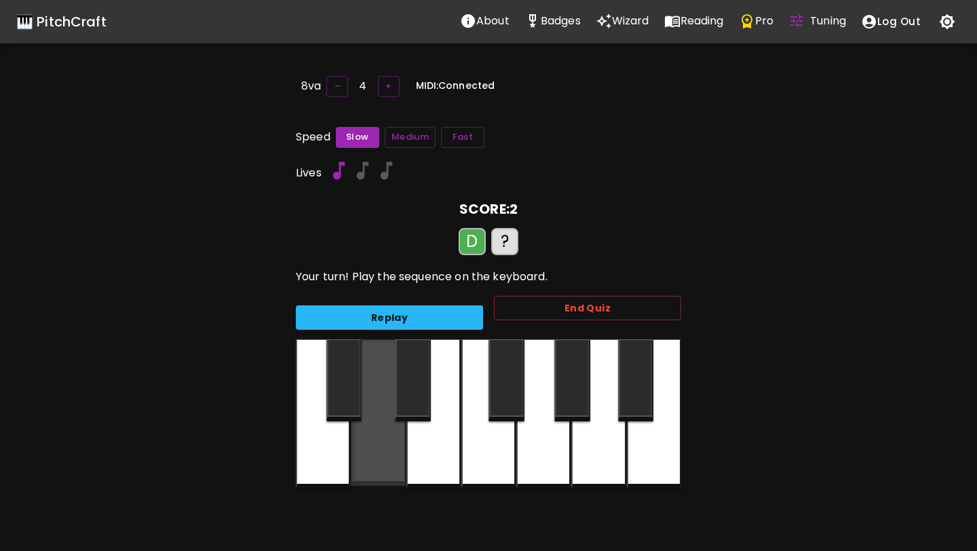
click at [395, 430] on div at bounding box center [378, 412] width 54 height 147
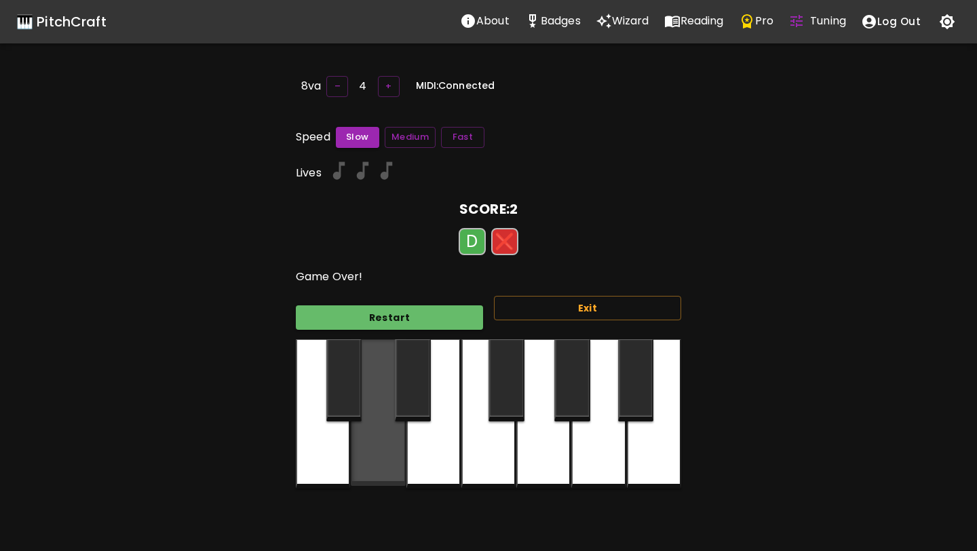
click at [395, 430] on div at bounding box center [378, 412] width 54 height 147
click at [383, 314] on button "Restart" at bounding box center [389, 317] width 187 height 25
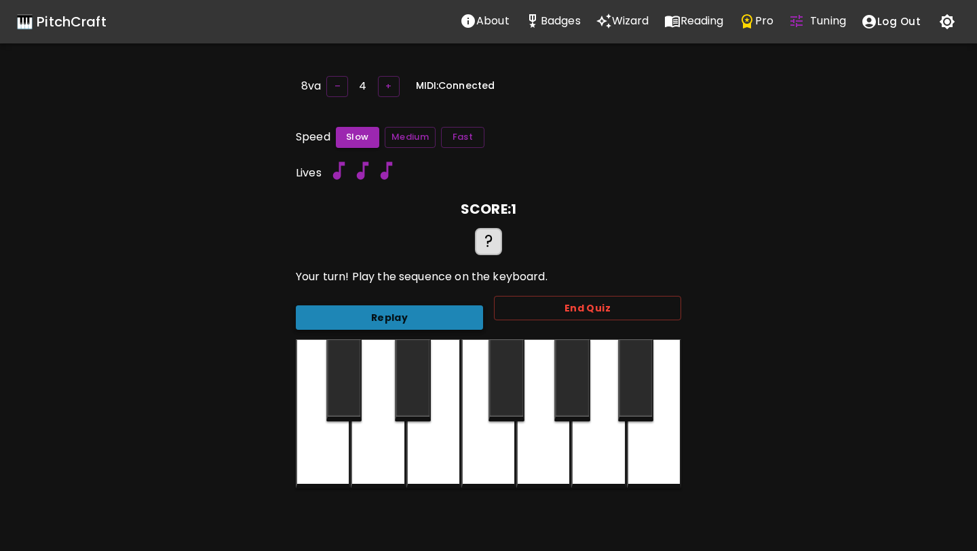
click at [413, 321] on button "Replay" at bounding box center [389, 317] width 187 height 25
click at [373, 429] on div at bounding box center [378, 413] width 54 height 149
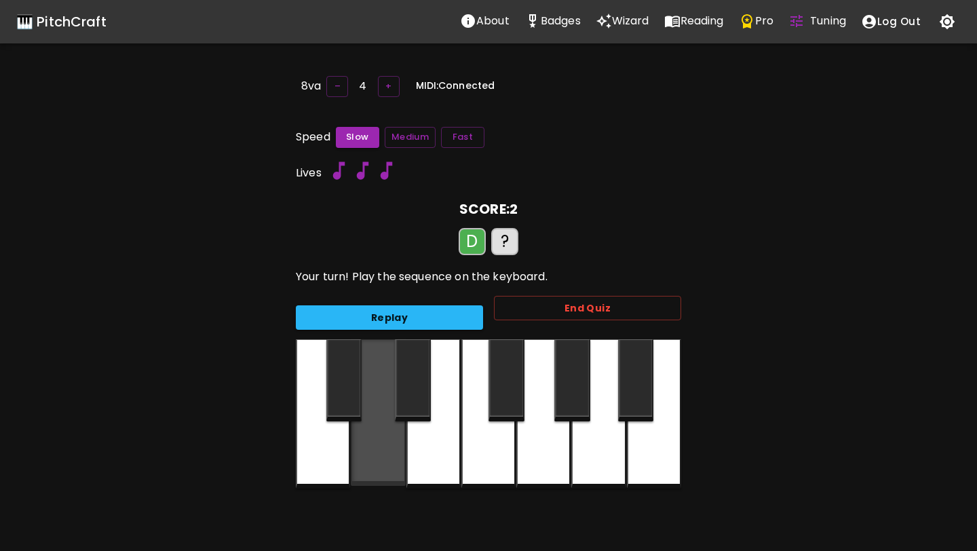
click at [362, 462] on div at bounding box center [378, 412] width 54 height 147
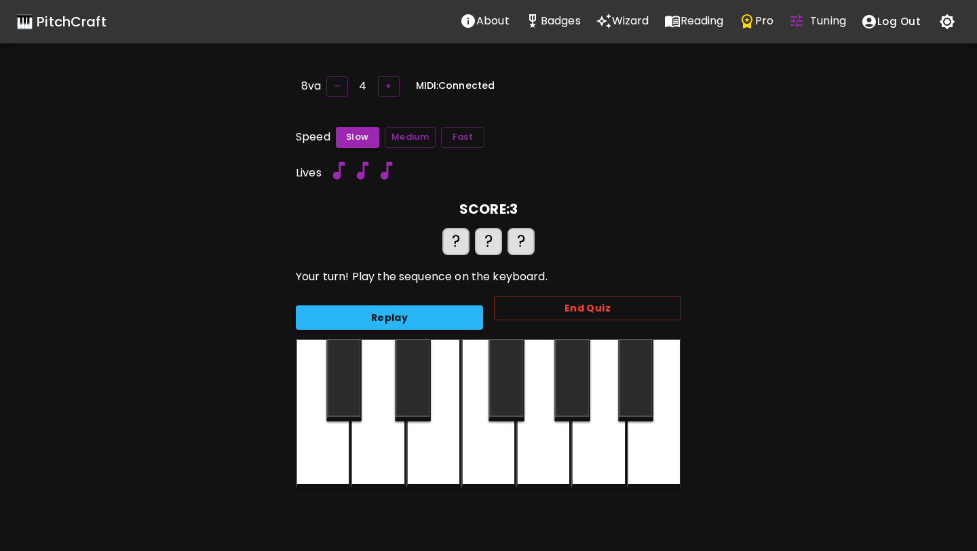
click at [362, 462] on div at bounding box center [378, 413] width 54 height 149
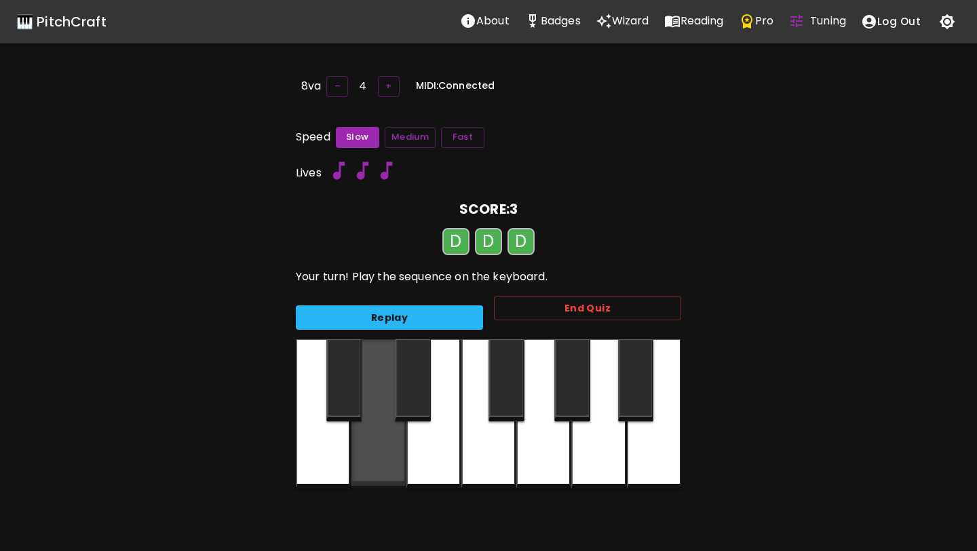
click at [362, 471] on div at bounding box center [378, 412] width 54 height 147
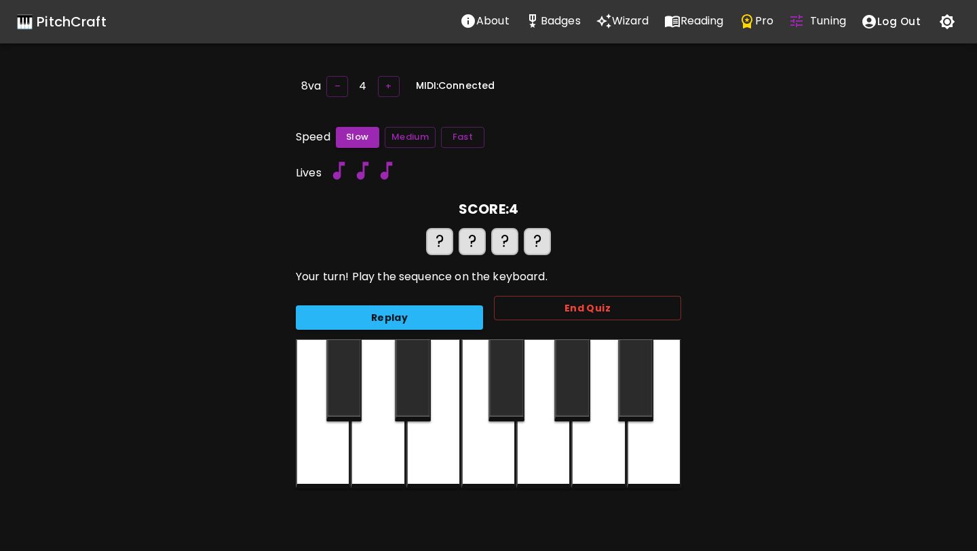
click at [380, 472] on div at bounding box center [378, 413] width 54 height 149
click at [316, 455] on div at bounding box center [323, 413] width 54 height 149
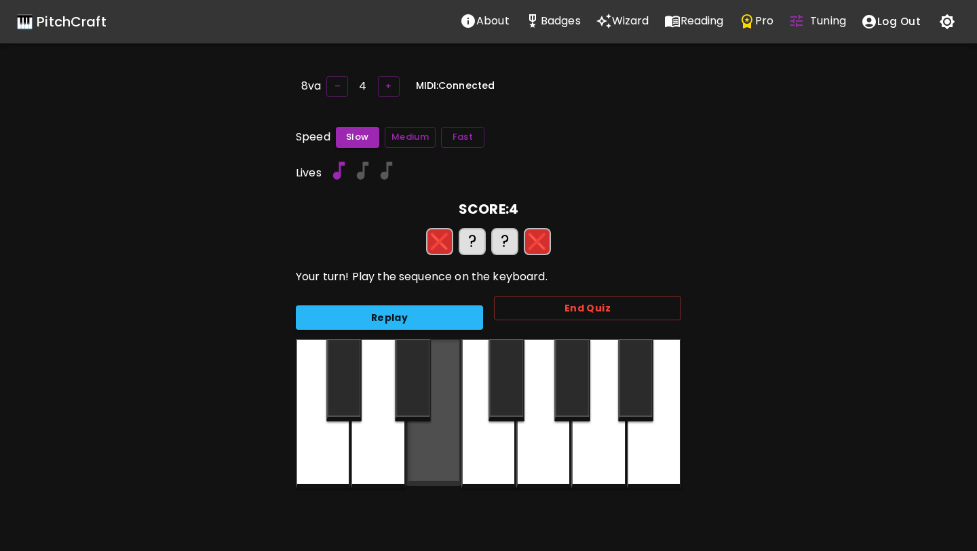
click at [437, 440] on div at bounding box center [433, 412] width 54 height 147
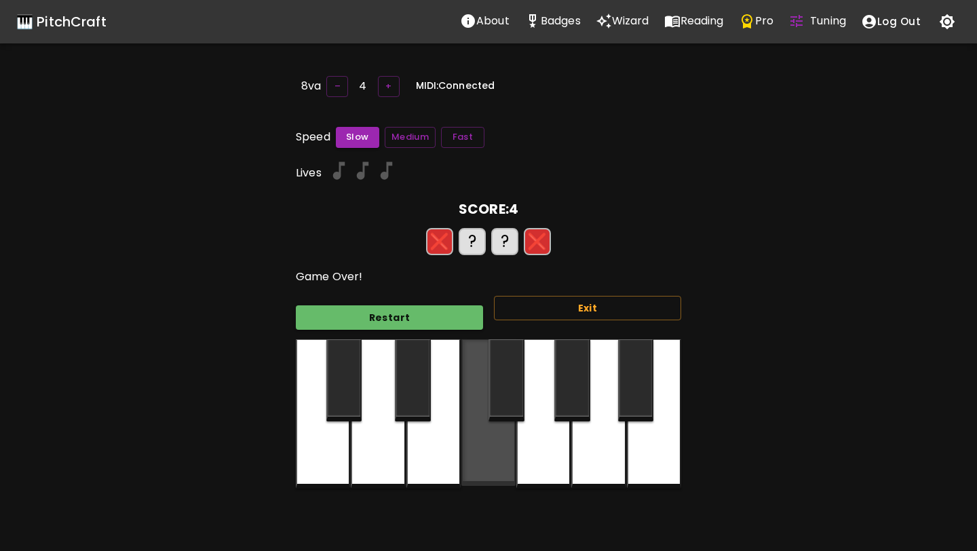
click at [493, 446] on div at bounding box center [488, 412] width 54 height 147
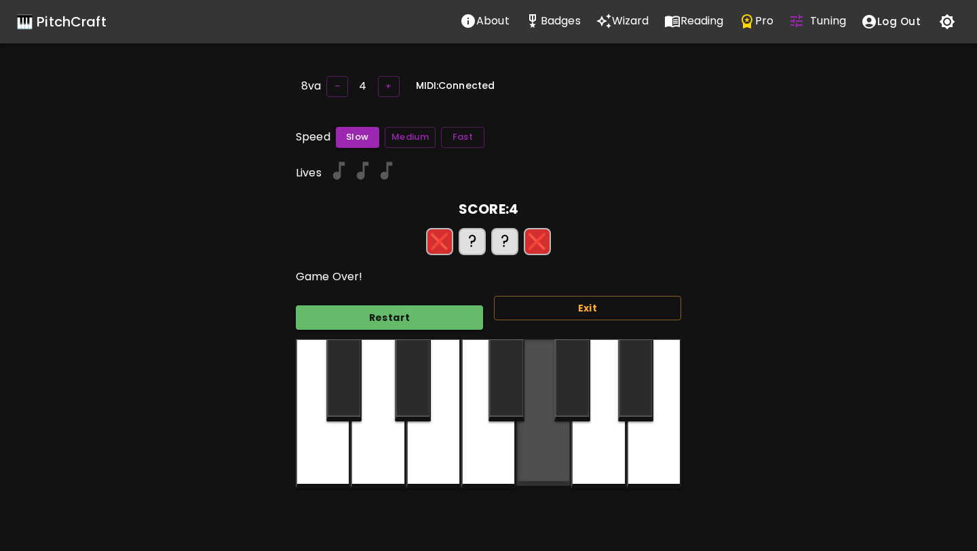
click at [546, 440] on div at bounding box center [543, 412] width 54 height 147
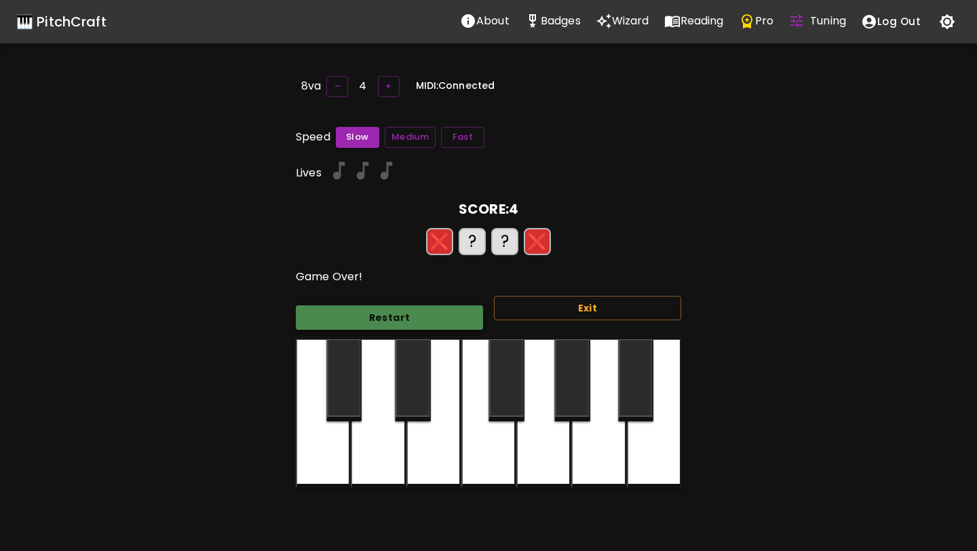
click at [419, 317] on button "Restart" at bounding box center [389, 317] width 187 height 25
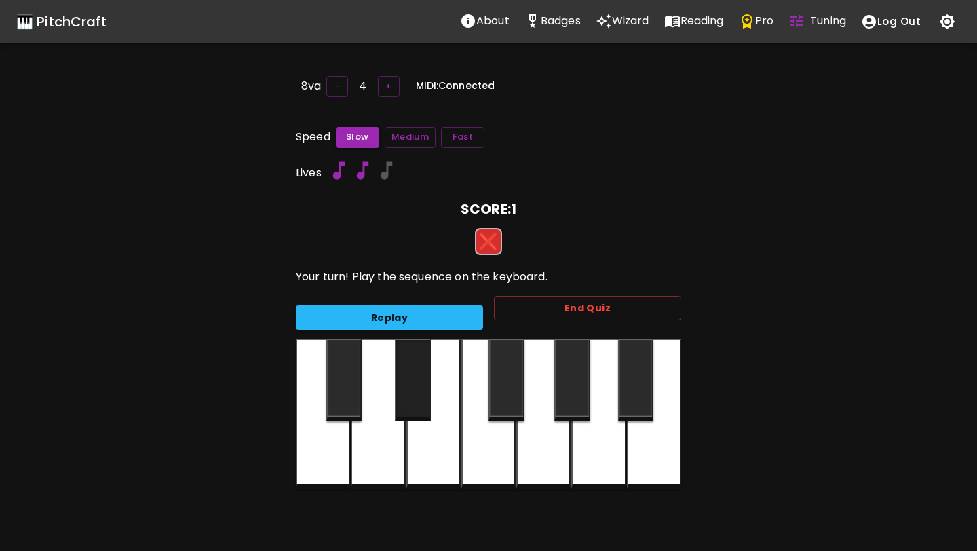
click at [414, 392] on div at bounding box center [413, 380] width 36 height 82
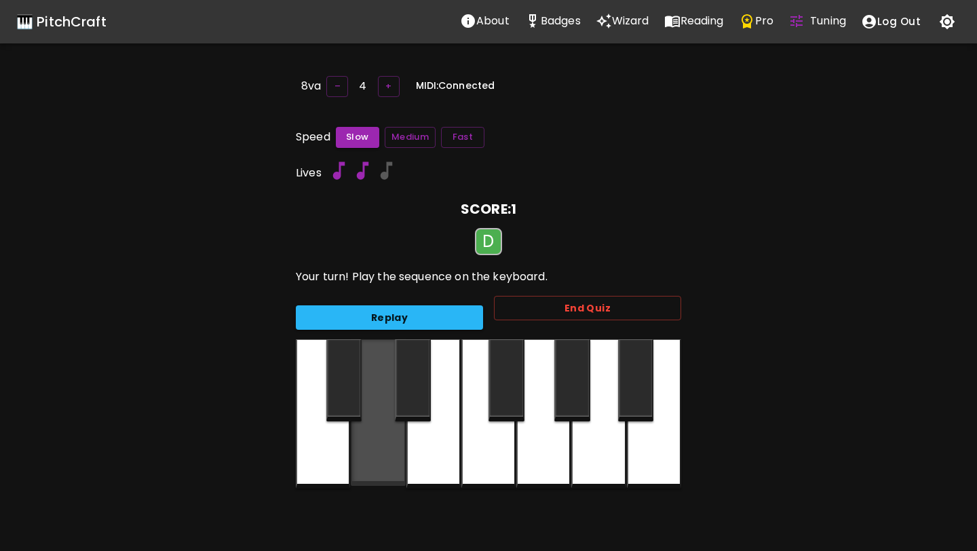
click at [376, 430] on div at bounding box center [378, 412] width 54 height 147
click at [382, 405] on div at bounding box center [378, 412] width 54 height 147
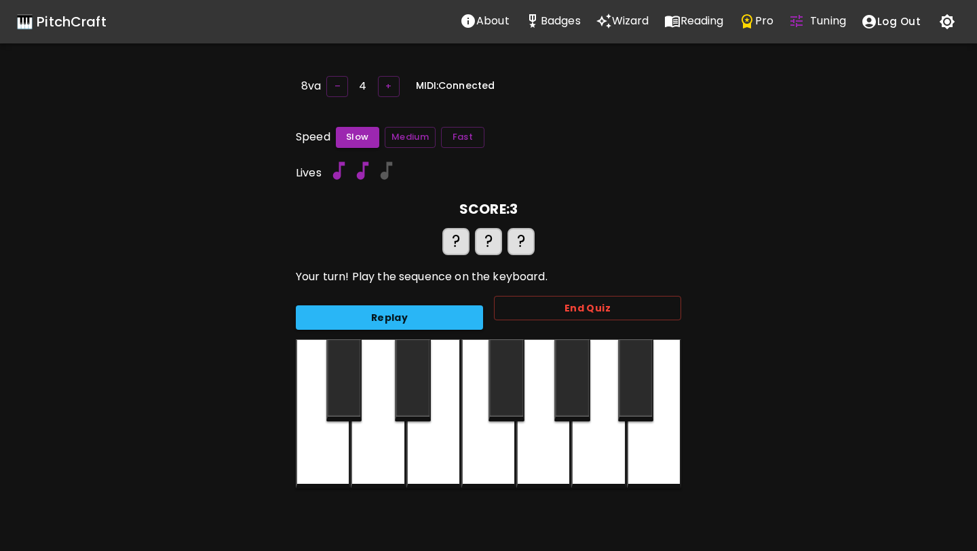
click at [396, 421] on div at bounding box center [378, 413] width 54 height 149
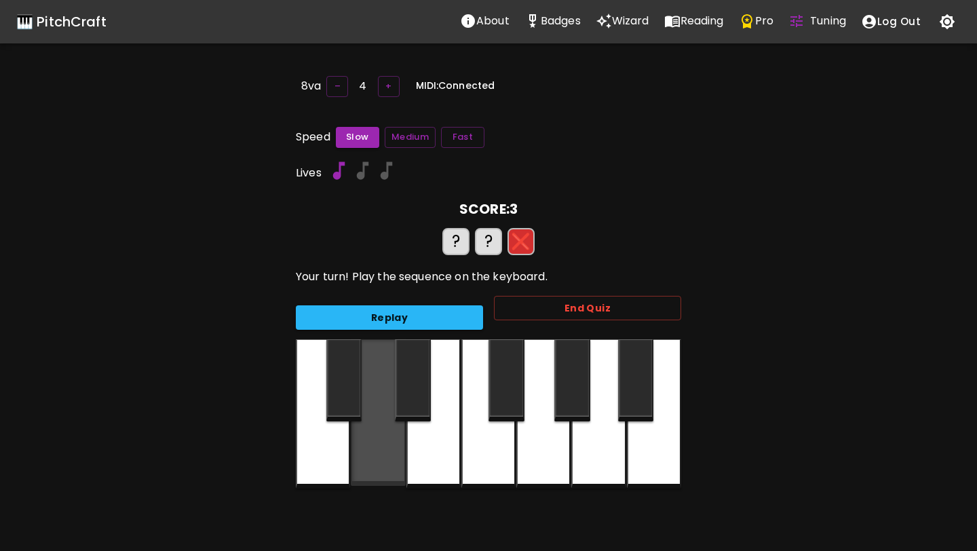
click at [396, 421] on div at bounding box center [378, 412] width 54 height 147
click at [395, 420] on div at bounding box center [413, 380] width 36 height 82
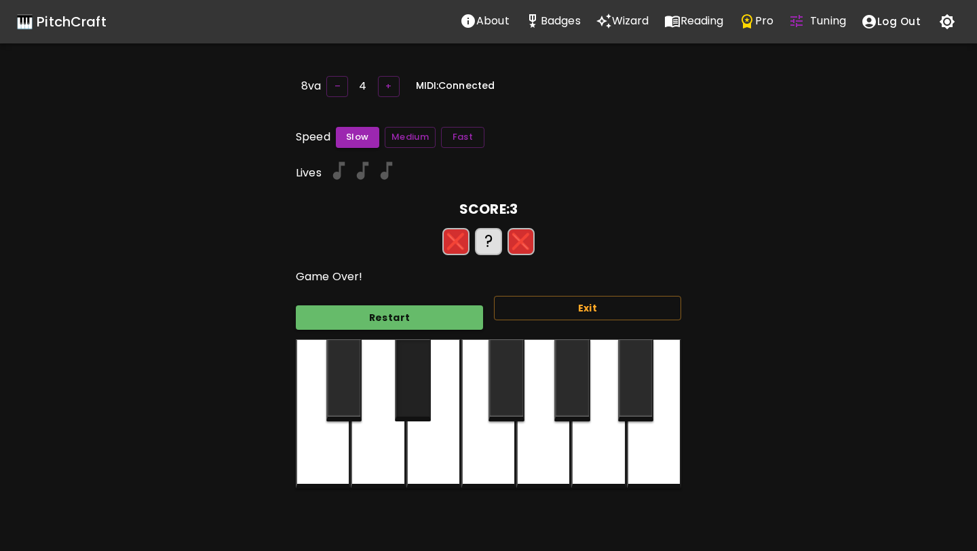
click at [395, 420] on div at bounding box center [413, 380] width 36 height 82
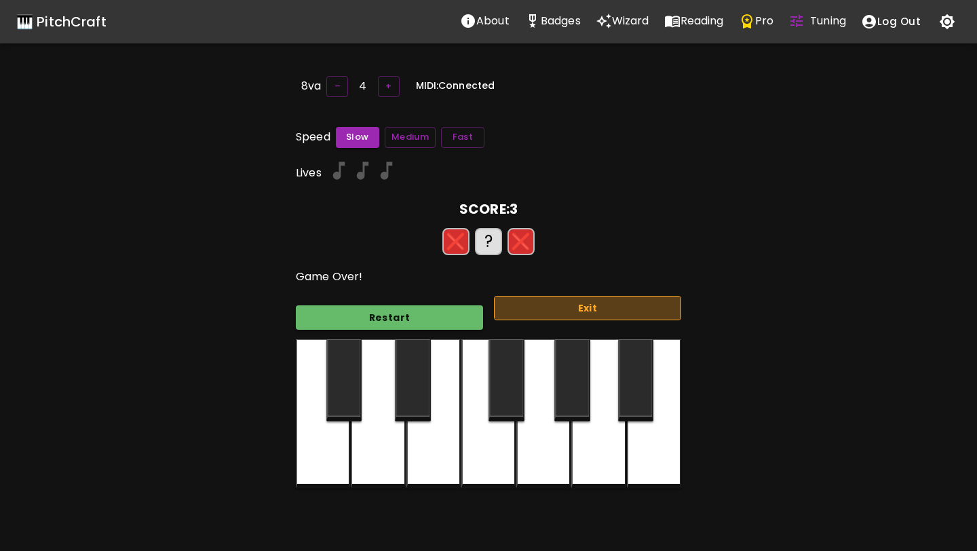
click at [566, 309] on button "Exit" at bounding box center [587, 308] width 187 height 25
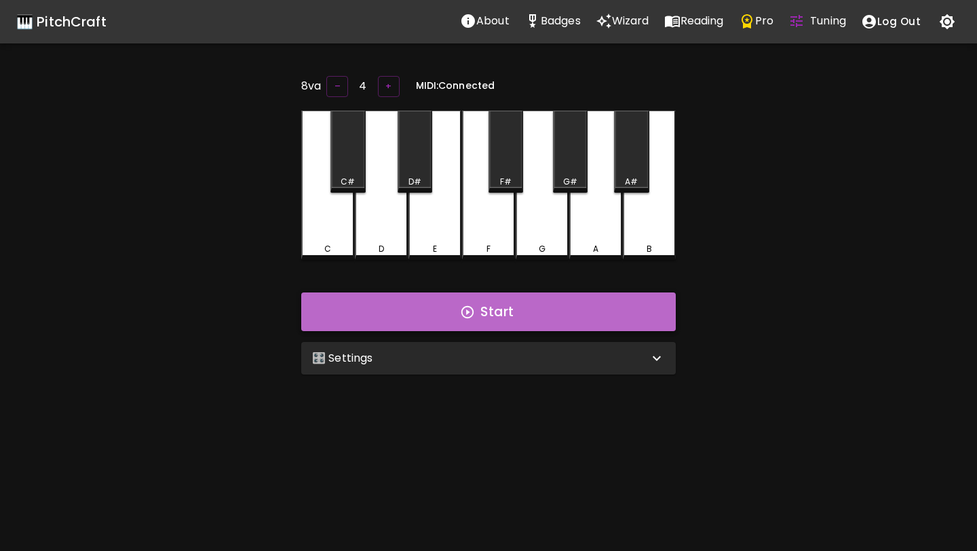
click at [465, 321] on button "Start" at bounding box center [488, 311] width 375 height 39
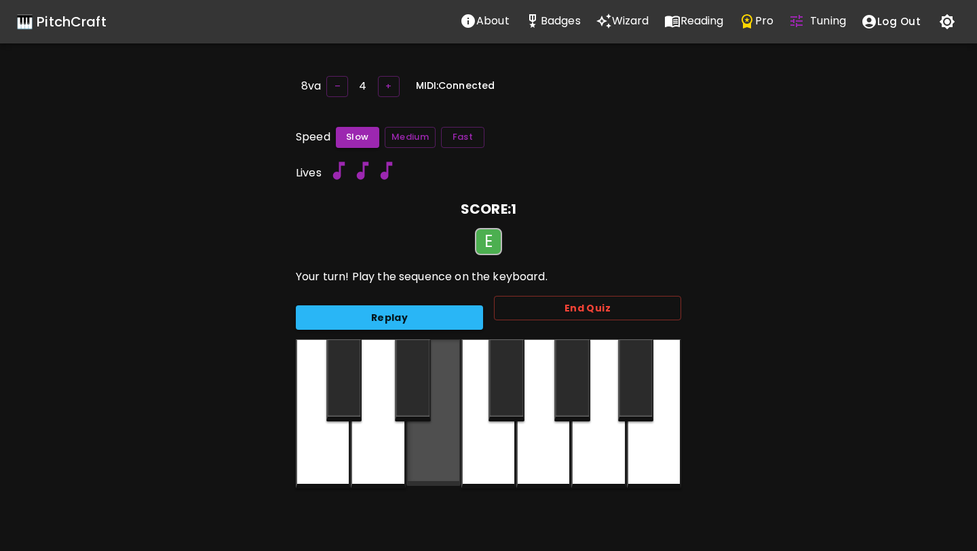
click at [451, 380] on div at bounding box center [433, 412] width 54 height 147
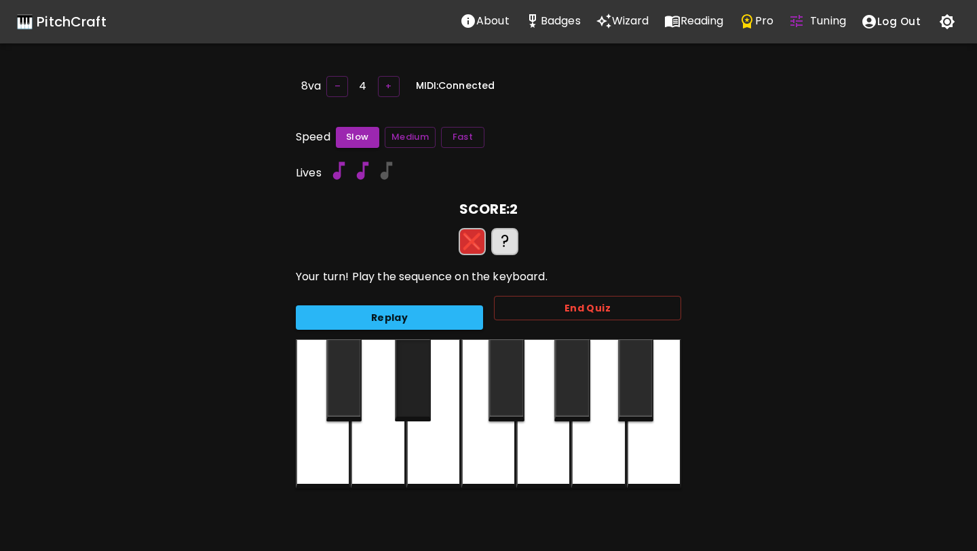
click at [427, 416] on div at bounding box center [413, 380] width 36 height 82
click at [439, 421] on div at bounding box center [433, 413] width 54 height 149
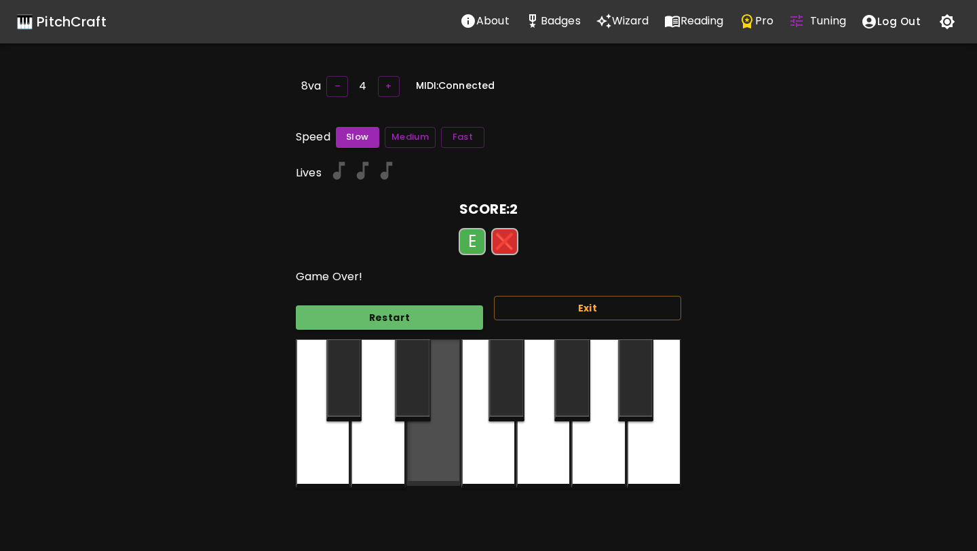
click at [439, 421] on div at bounding box center [433, 412] width 54 height 147
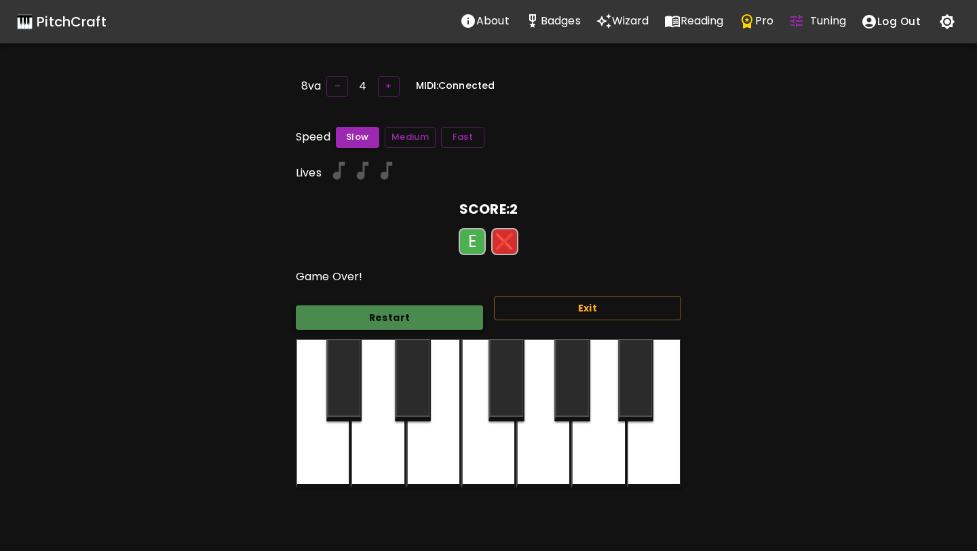
click at [461, 318] on button "Restart" at bounding box center [389, 317] width 187 height 25
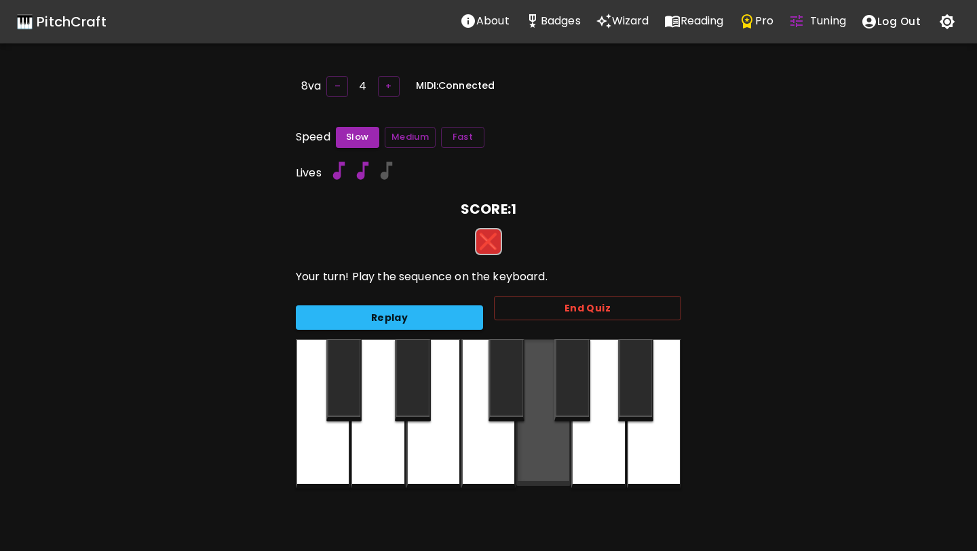
click at [567, 422] on div at bounding box center [543, 412] width 54 height 147
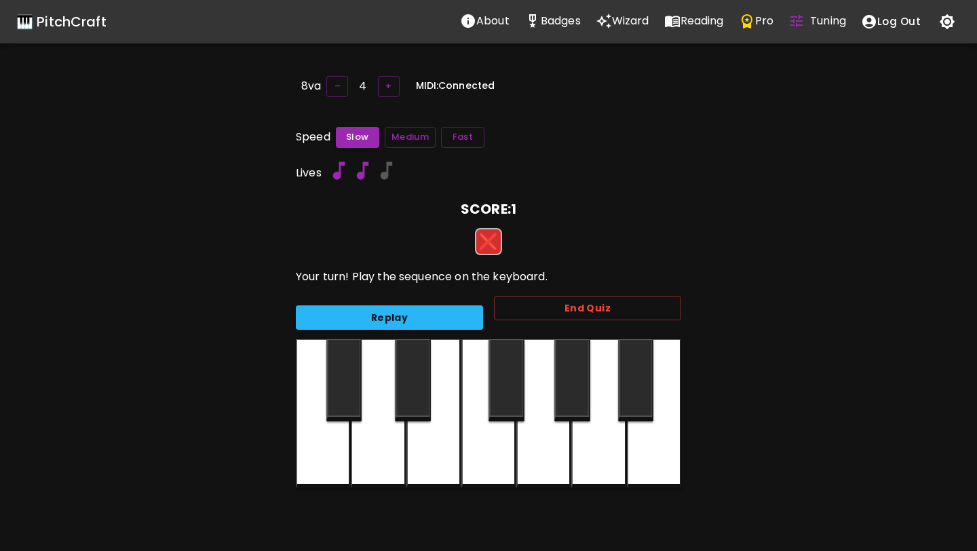
click at [494, 432] on div at bounding box center [488, 413] width 54 height 149
click at [428, 442] on div at bounding box center [433, 413] width 54 height 149
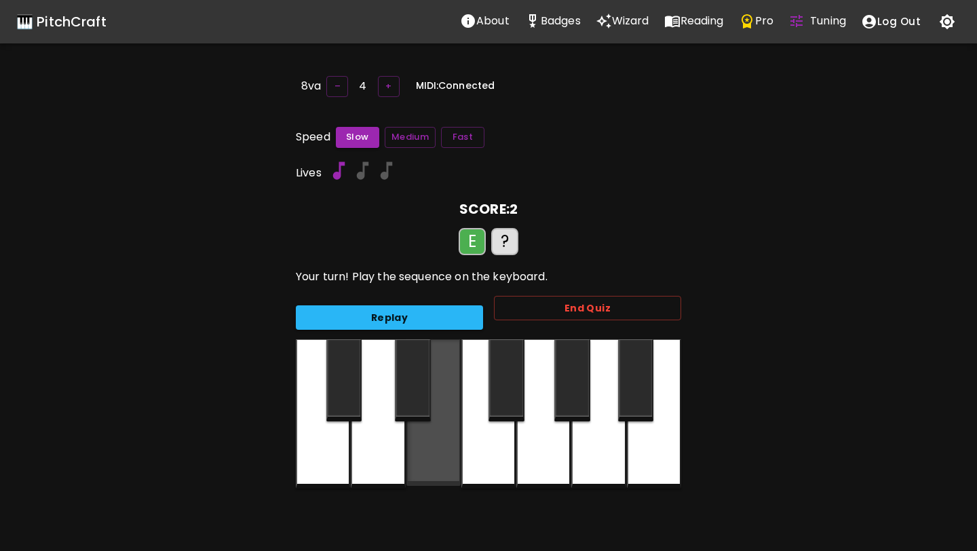
click at [421, 441] on div at bounding box center [433, 412] width 54 height 147
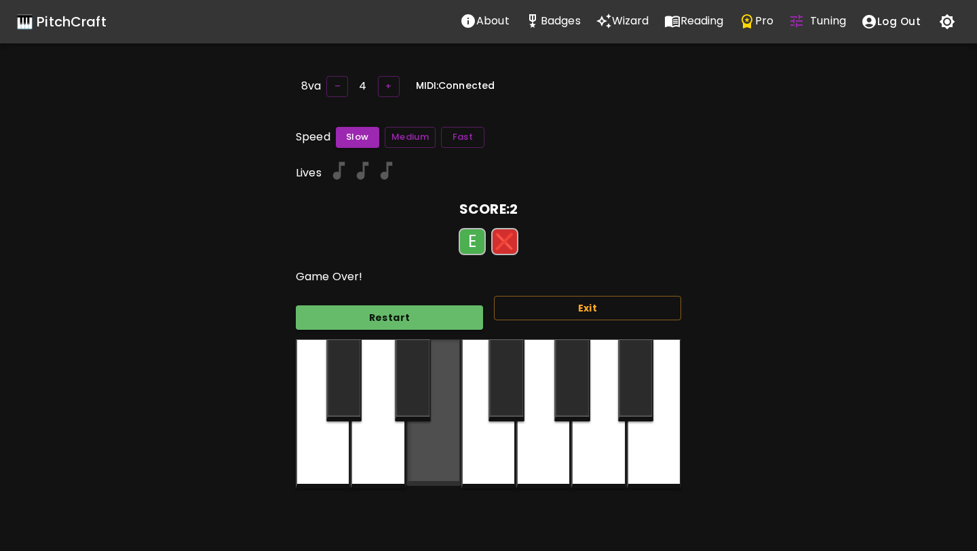
click at [421, 441] on div at bounding box center [433, 412] width 54 height 147
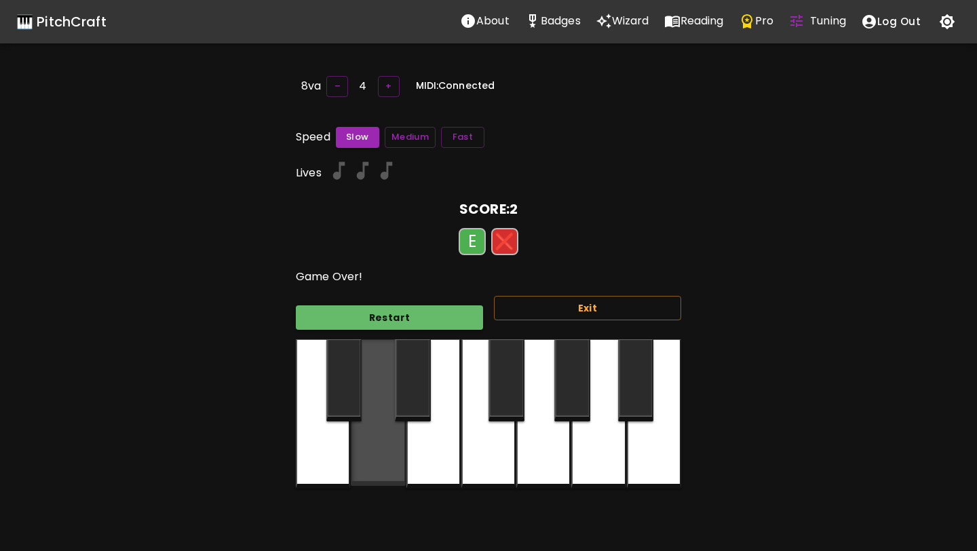
click at [385, 444] on div at bounding box center [378, 412] width 54 height 147
click at [430, 309] on button "Restart" at bounding box center [389, 317] width 187 height 25
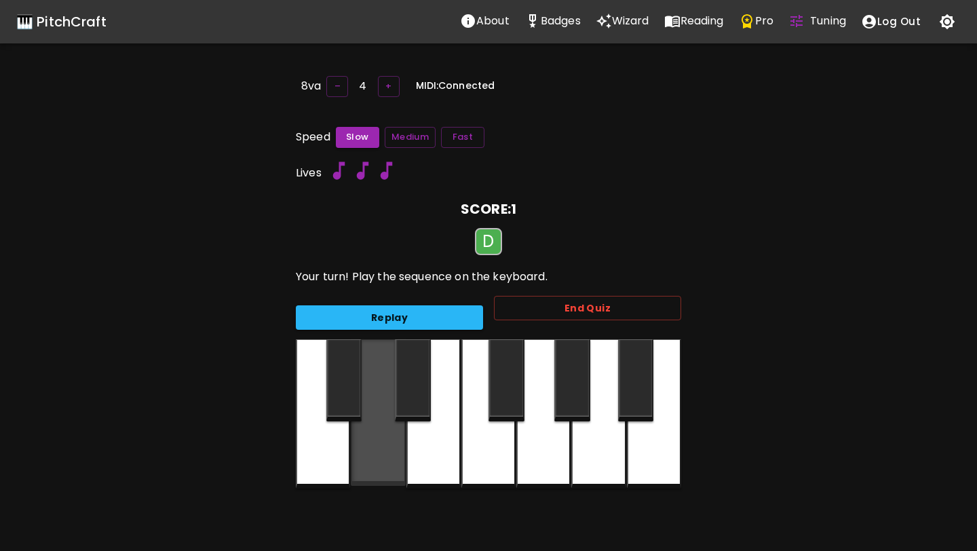
click at [394, 435] on div at bounding box center [378, 412] width 54 height 147
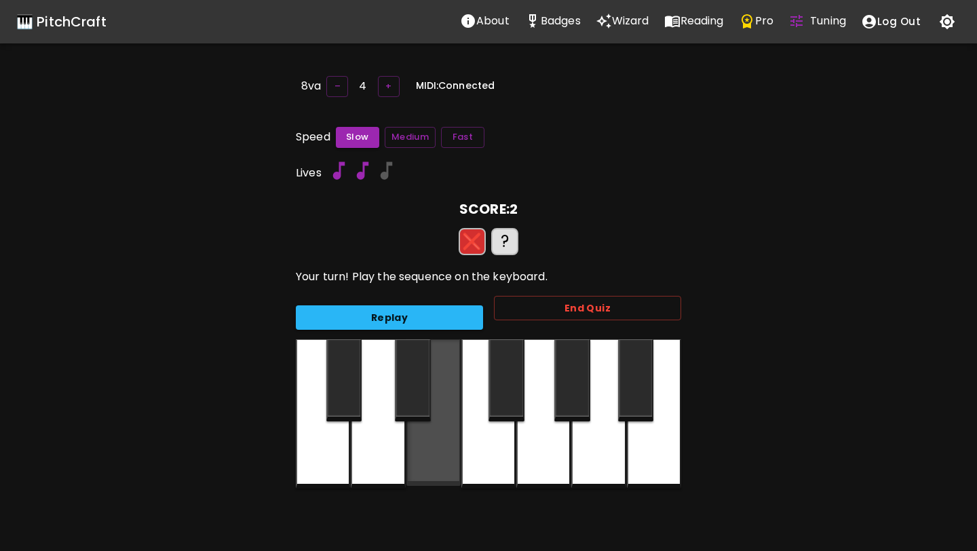
click at [410, 462] on div at bounding box center [433, 412] width 54 height 147
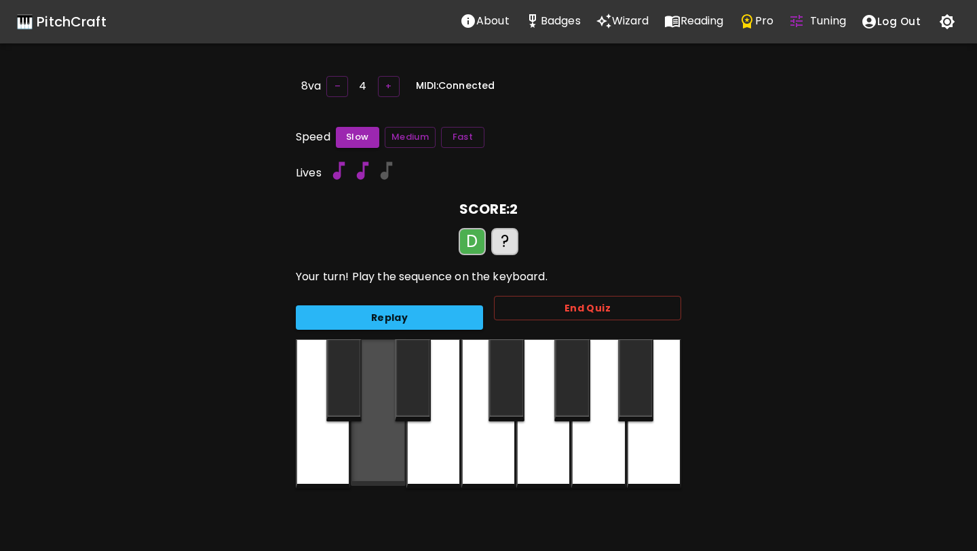
click at [377, 453] on div at bounding box center [378, 412] width 54 height 147
click at [377, 453] on div at bounding box center [378, 413] width 54 height 149
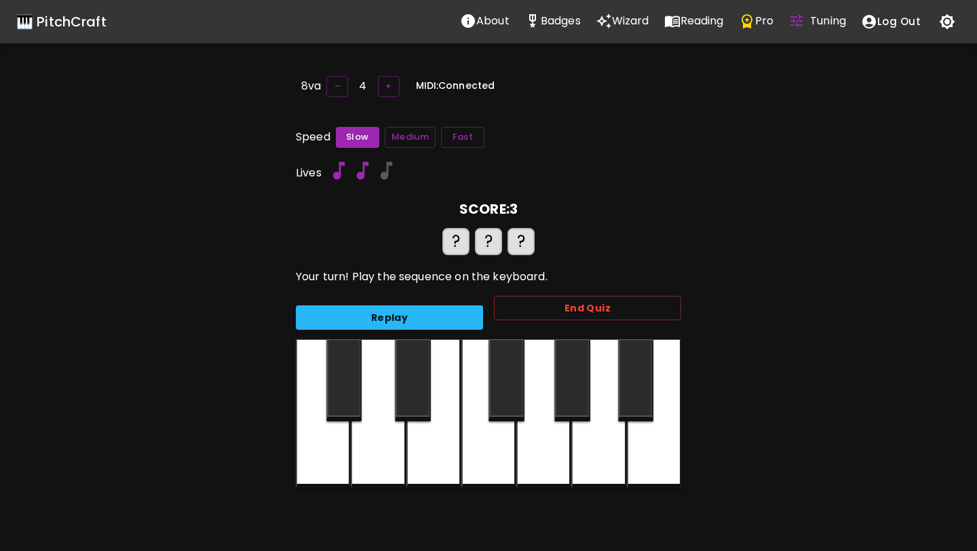
click at [366, 468] on div at bounding box center [378, 413] width 54 height 149
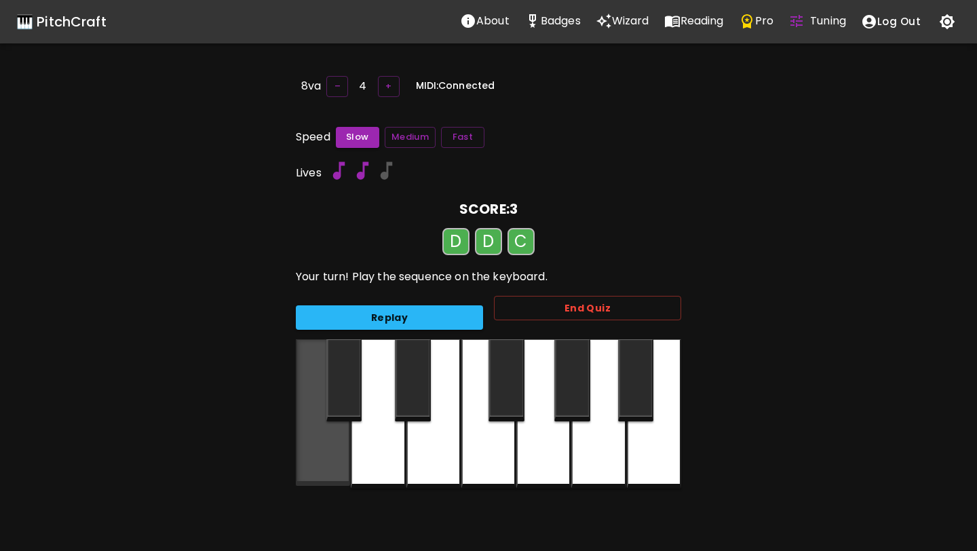
click at [325, 442] on div at bounding box center [323, 412] width 54 height 147
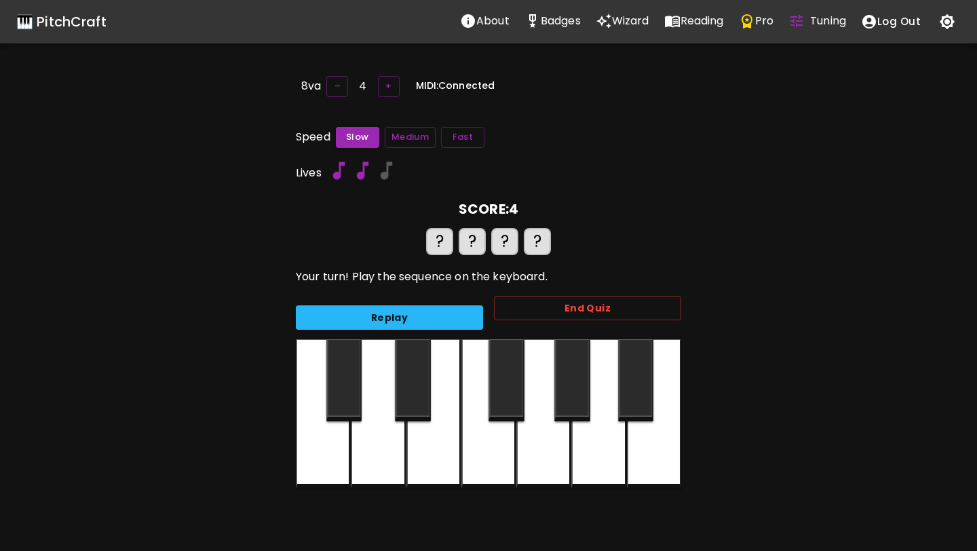
click at [392, 465] on div at bounding box center [378, 413] width 54 height 149
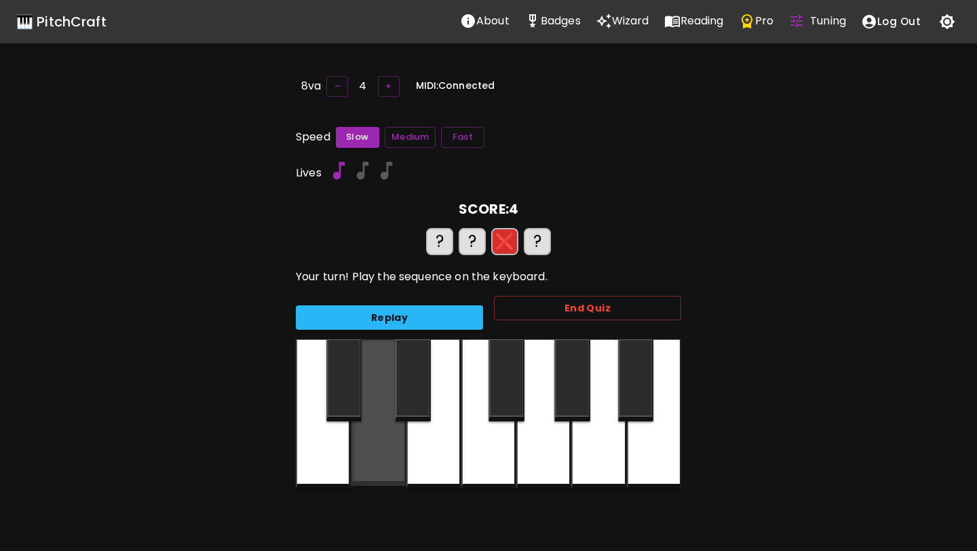
click at [392, 465] on div at bounding box center [378, 412] width 54 height 147
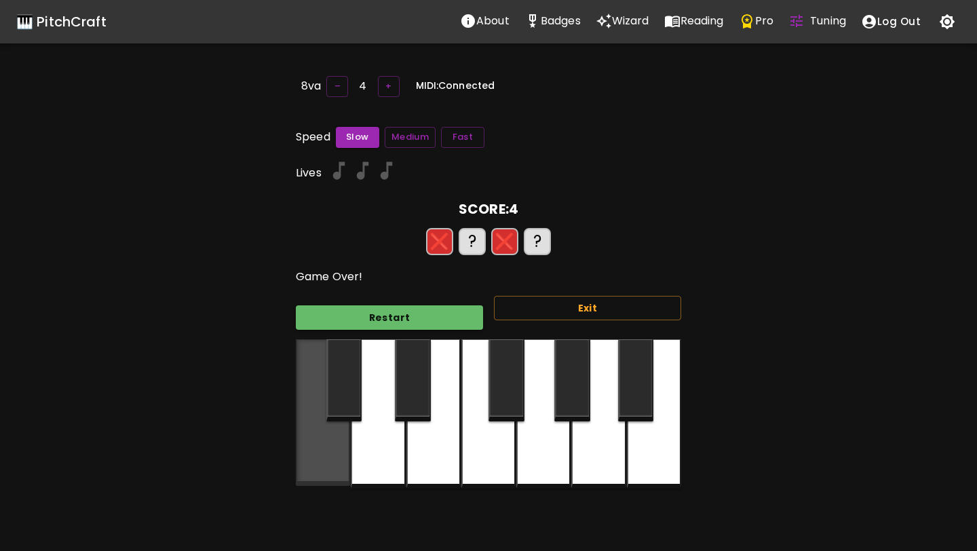
click at [339, 464] on div at bounding box center [323, 412] width 54 height 147
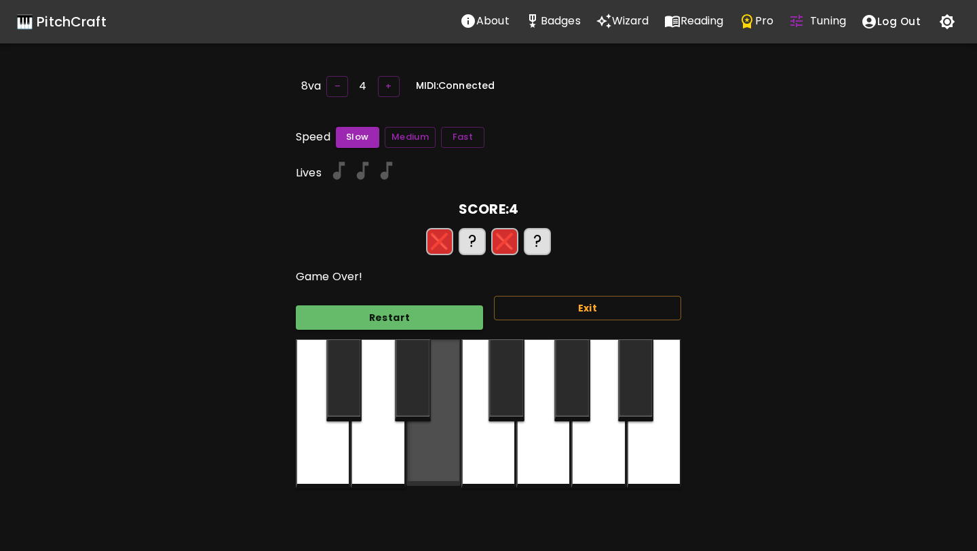
click at [444, 457] on div at bounding box center [433, 412] width 54 height 147
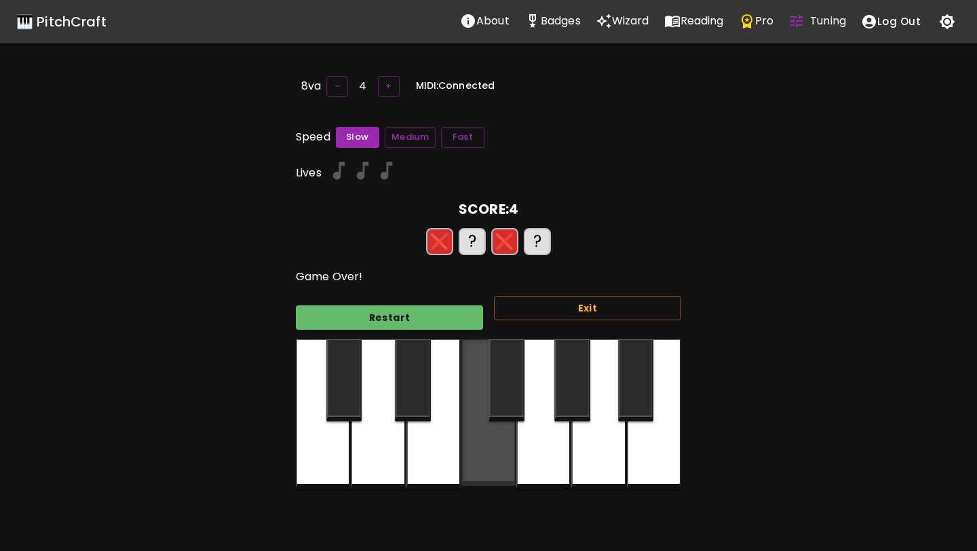
click at [488, 463] on div at bounding box center [488, 412] width 54 height 147
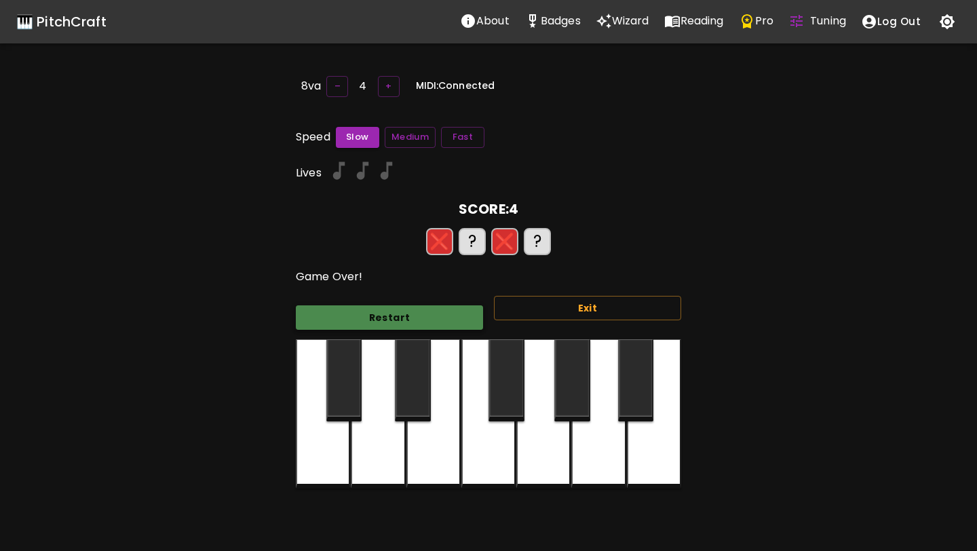
click at [380, 307] on button "Restart" at bounding box center [389, 317] width 187 height 25
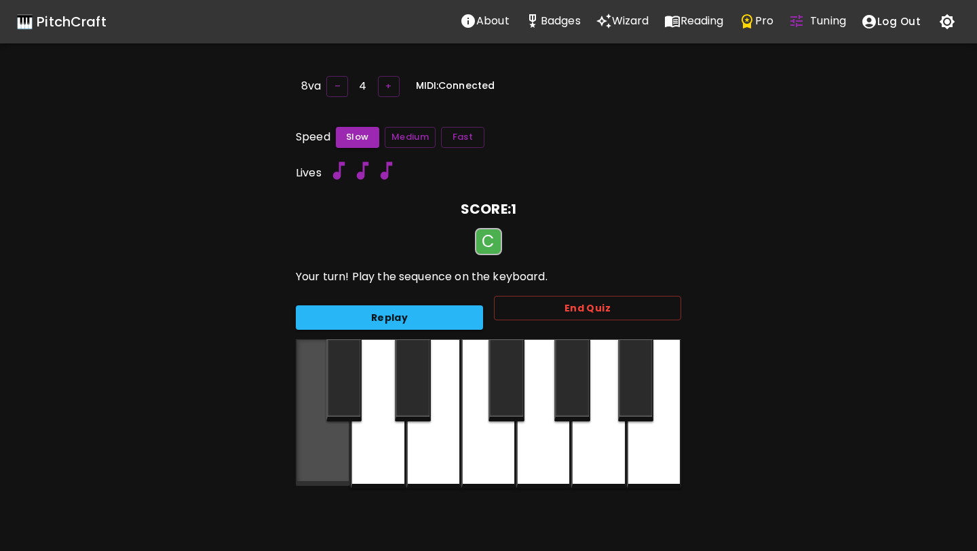
click at [345, 437] on div at bounding box center [323, 412] width 54 height 147
click at [333, 448] on div at bounding box center [323, 412] width 54 height 147
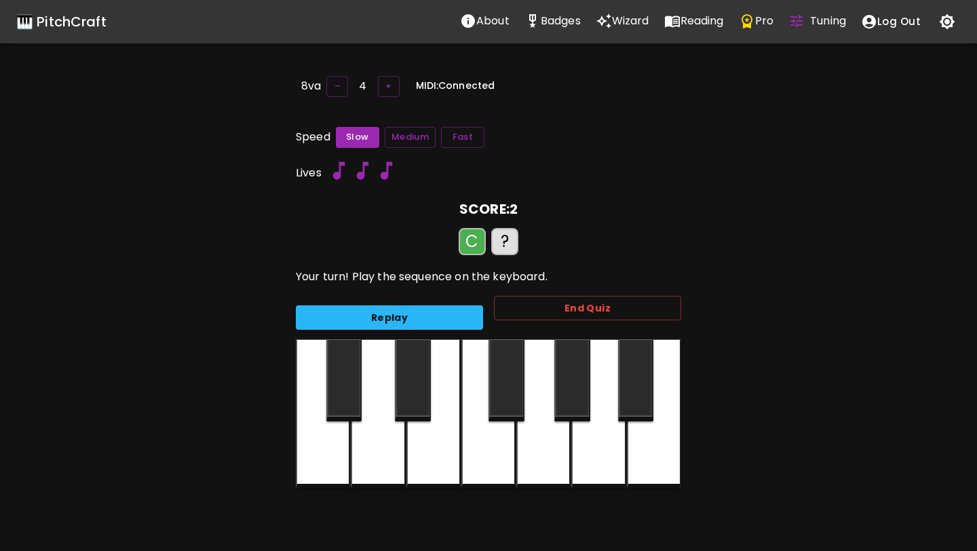
click at [333, 448] on div at bounding box center [323, 413] width 54 height 149
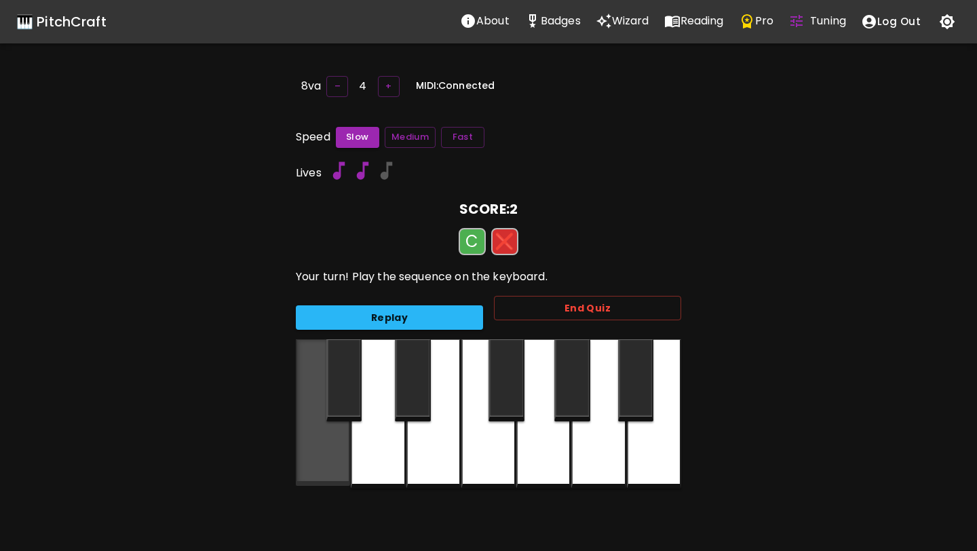
click at [337, 444] on div at bounding box center [323, 412] width 54 height 147
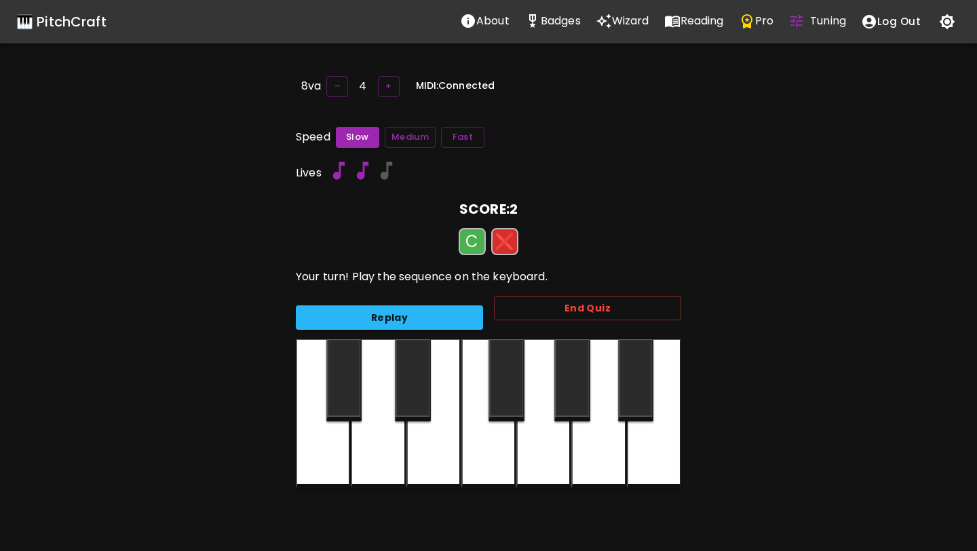
click at [375, 451] on div at bounding box center [378, 413] width 54 height 149
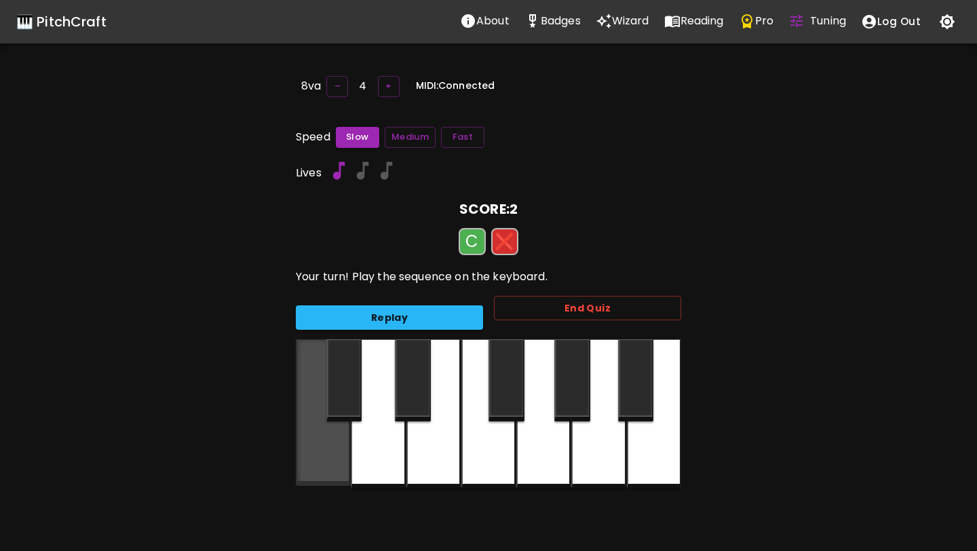
click at [318, 453] on div at bounding box center [323, 412] width 54 height 147
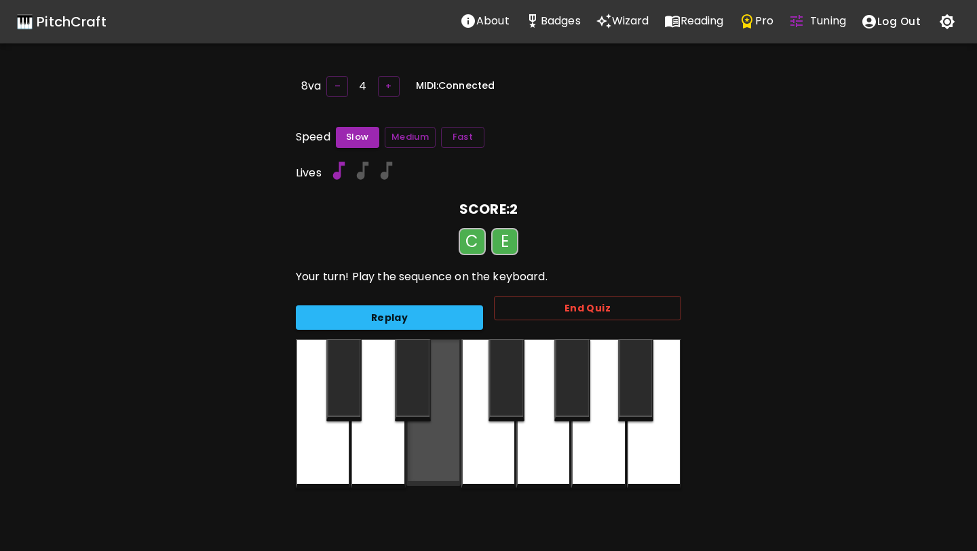
click at [446, 413] on div at bounding box center [433, 412] width 54 height 147
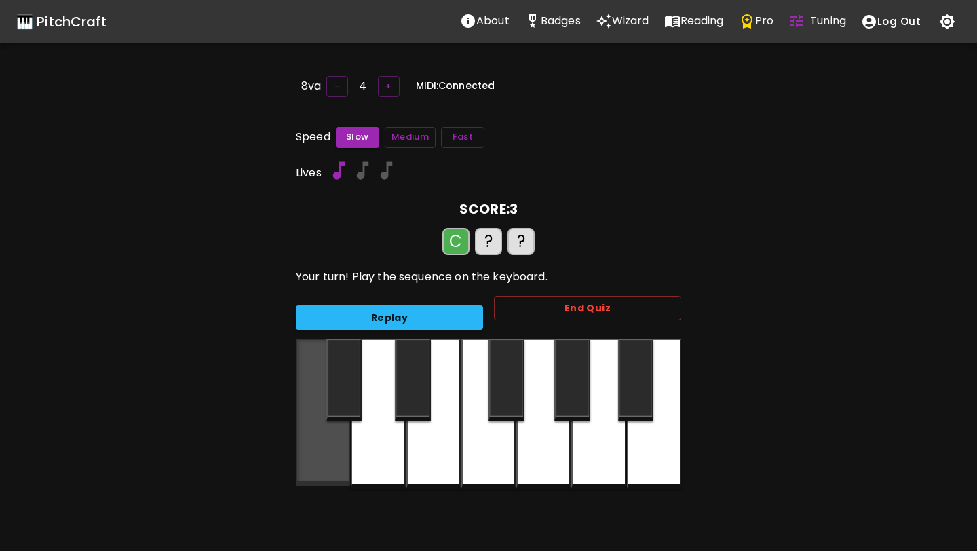
click at [339, 430] on div at bounding box center [323, 412] width 54 height 147
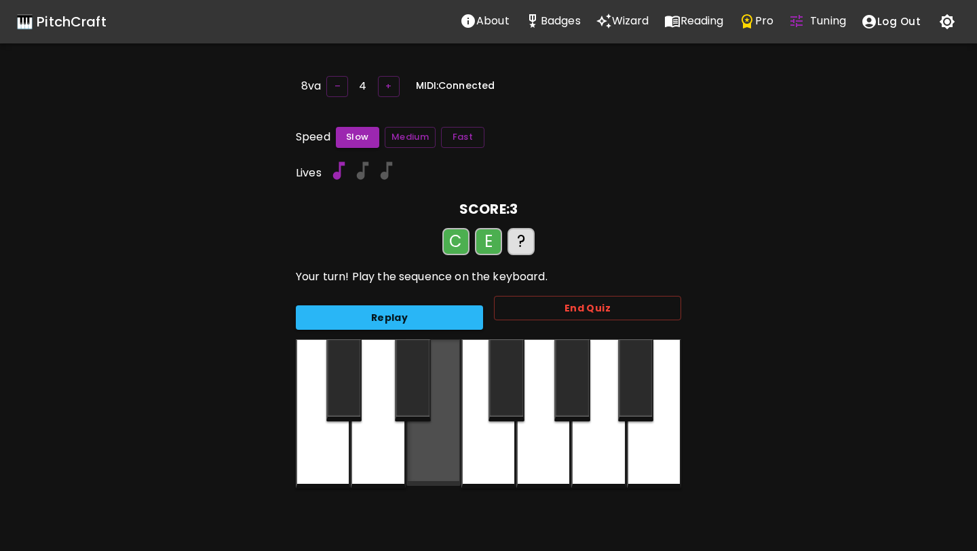
click at [434, 428] on div at bounding box center [433, 412] width 54 height 147
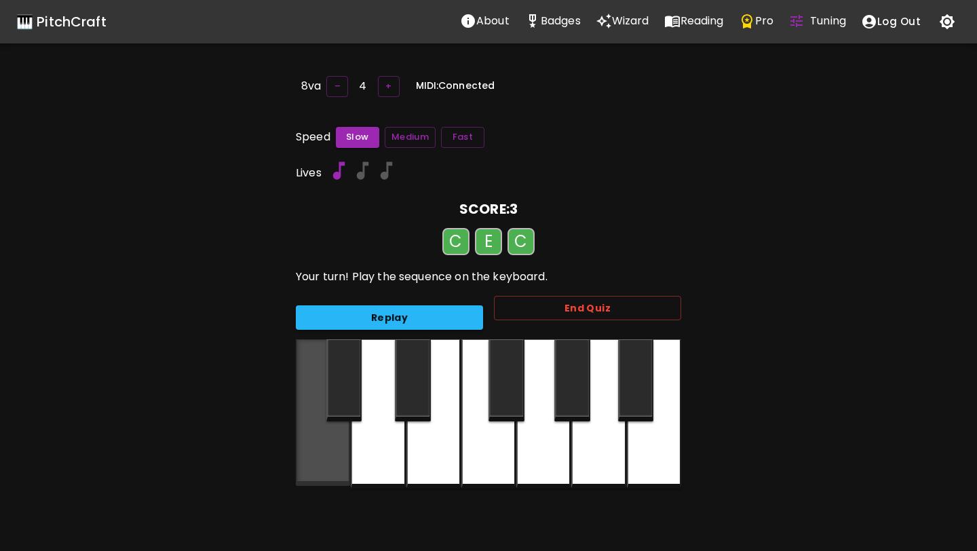
click at [328, 432] on div at bounding box center [323, 412] width 54 height 147
click at [342, 449] on div at bounding box center [323, 412] width 54 height 147
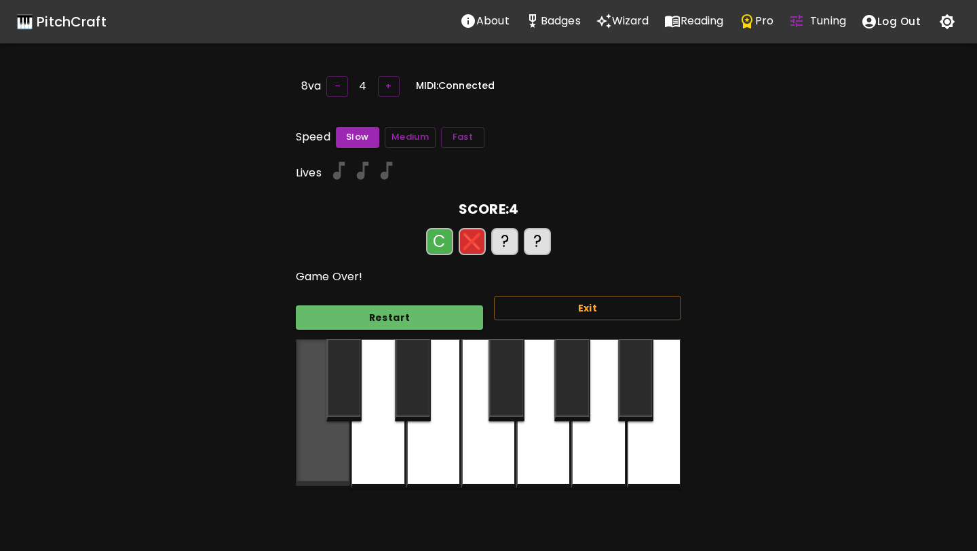
click at [342, 449] on div at bounding box center [323, 412] width 54 height 147
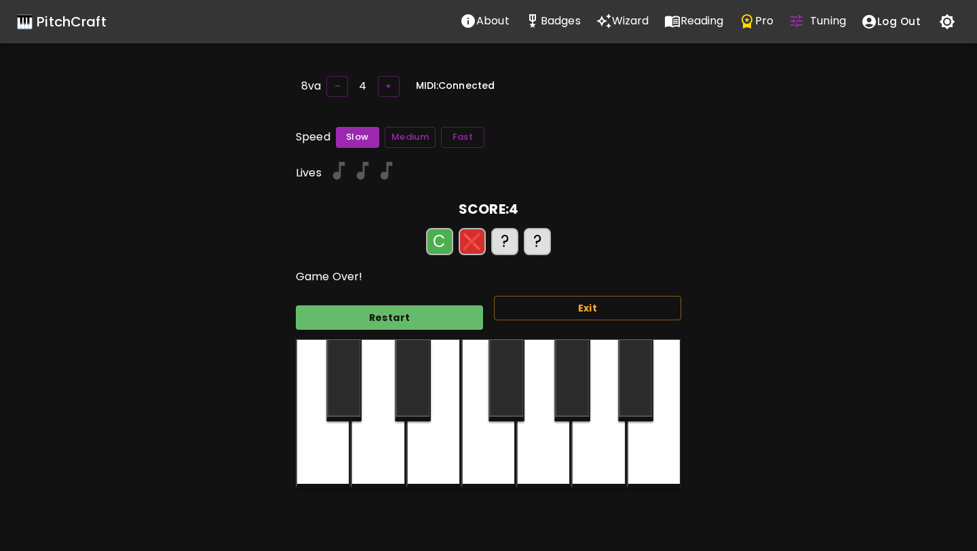
click at [435, 445] on div at bounding box center [433, 413] width 54 height 149
click at [379, 446] on div at bounding box center [378, 412] width 54 height 147
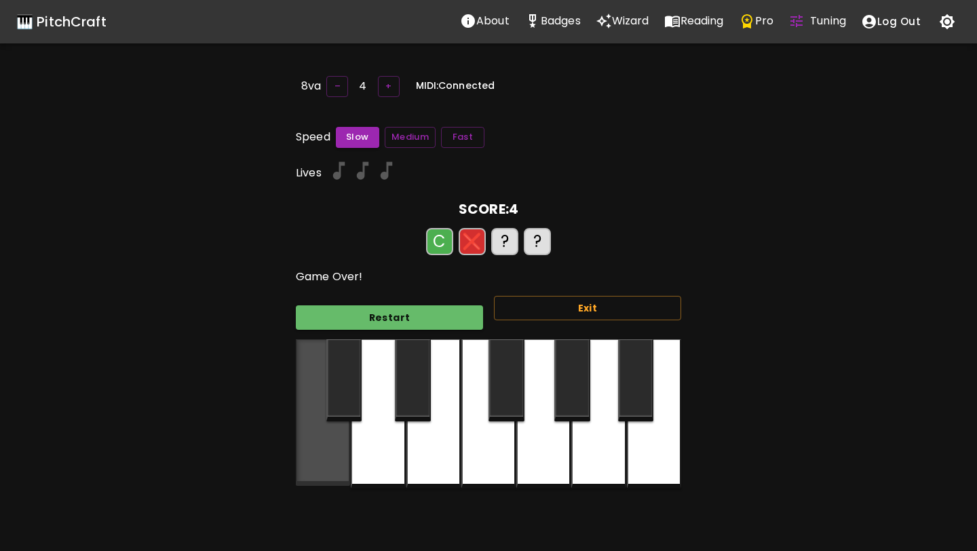
click at [322, 444] on div at bounding box center [323, 412] width 54 height 147
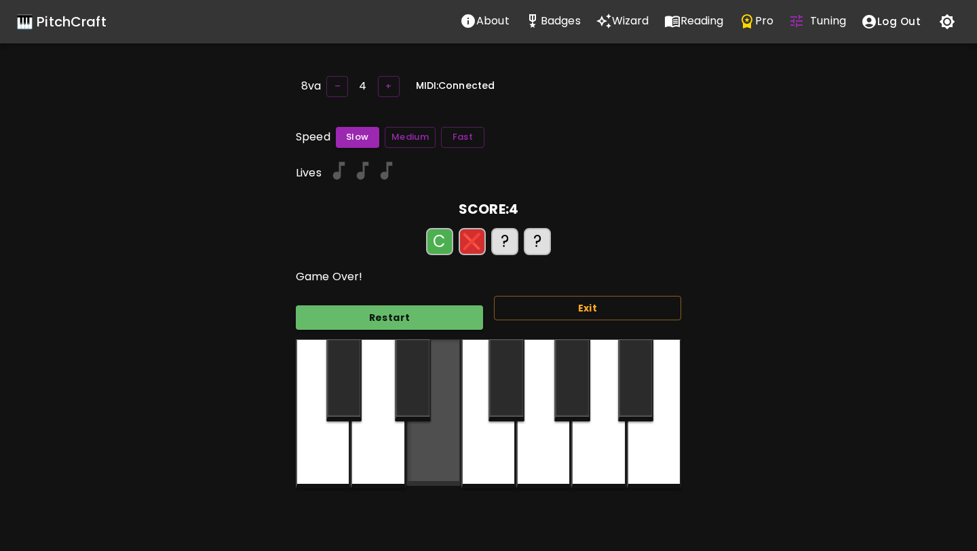
click at [448, 424] on div at bounding box center [433, 412] width 54 height 147
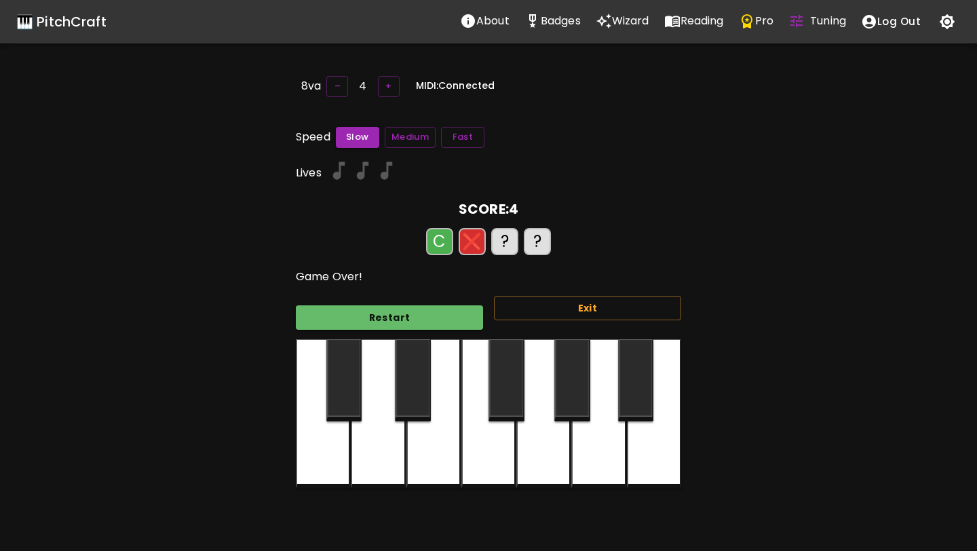
click at [479, 435] on div at bounding box center [488, 413] width 54 height 149
click at [382, 428] on div at bounding box center [378, 412] width 54 height 147
click at [335, 449] on div at bounding box center [323, 413] width 54 height 149
click at [469, 320] on button "Restart" at bounding box center [389, 317] width 187 height 25
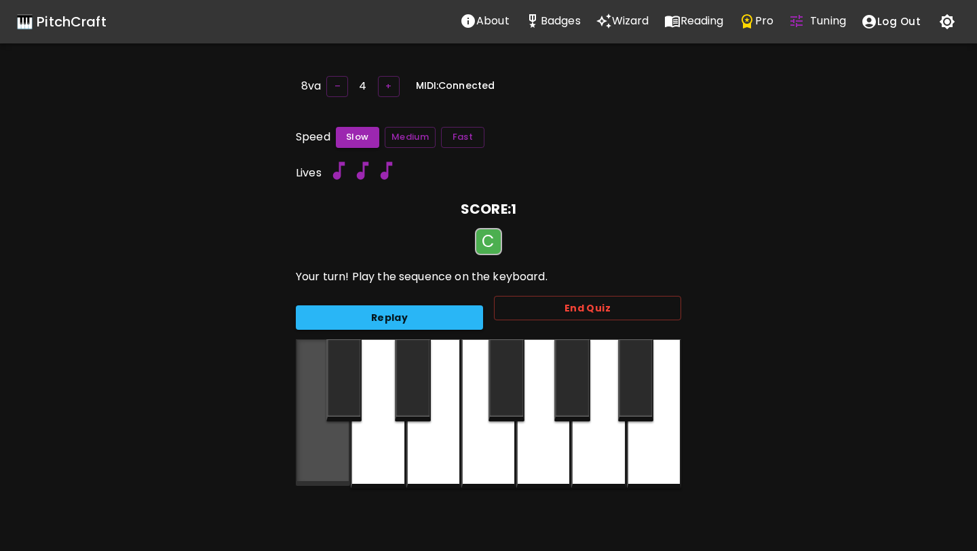
click at [327, 468] on div at bounding box center [323, 412] width 54 height 147
click at [303, 474] on div at bounding box center [323, 412] width 54 height 147
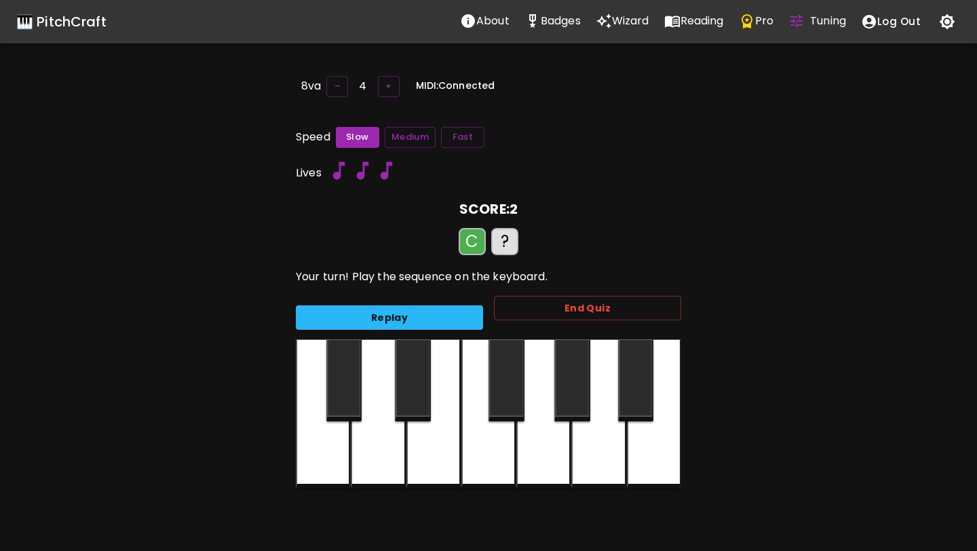
click at [303, 474] on div at bounding box center [323, 413] width 54 height 149
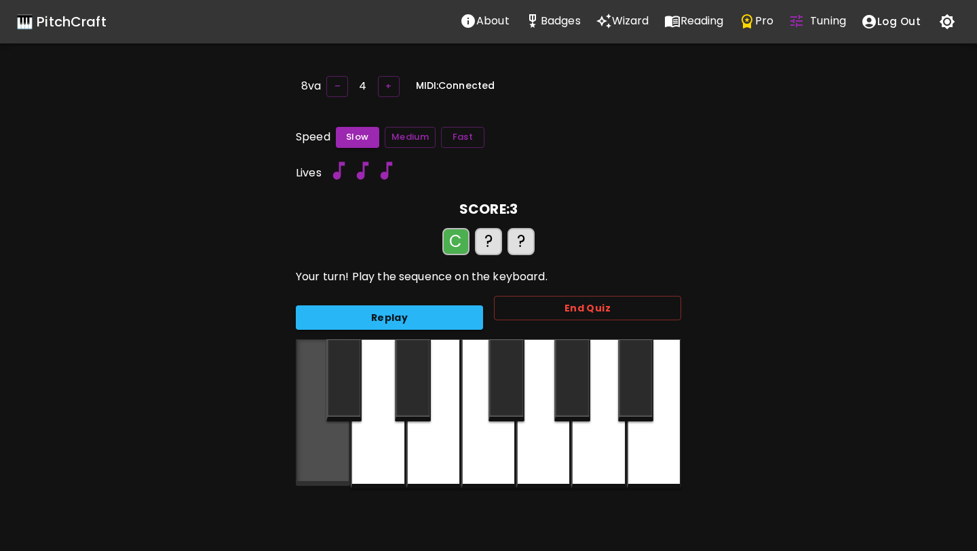
click at [304, 472] on div at bounding box center [323, 412] width 54 height 147
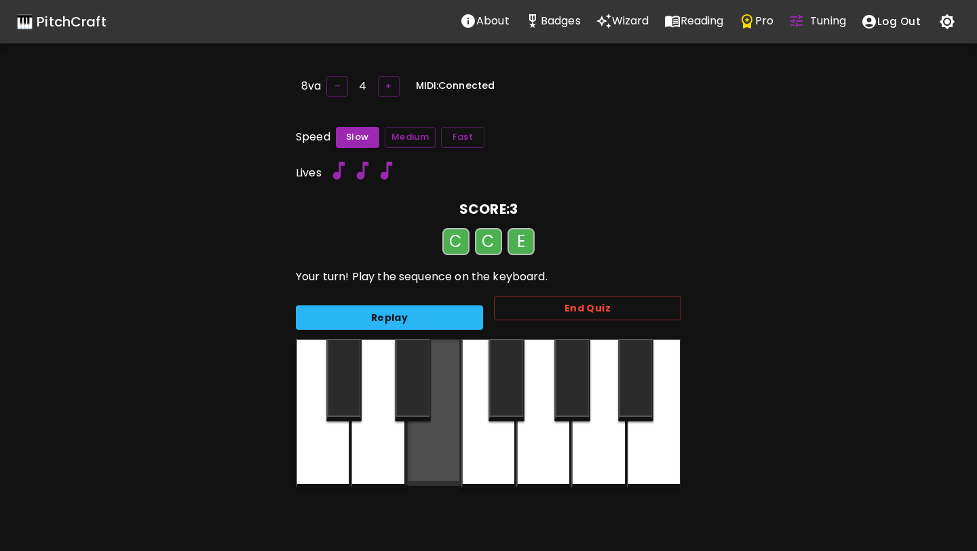
click at [444, 470] on div at bounding box center [433, 412] width 54 height 147
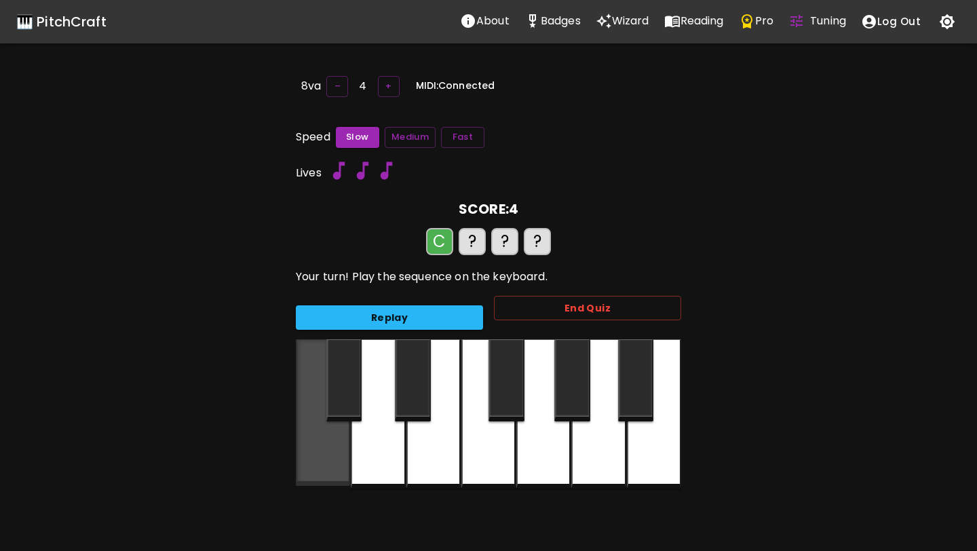
click at [314, 455] on div at bounding box center [323, 412] width 54 height 147
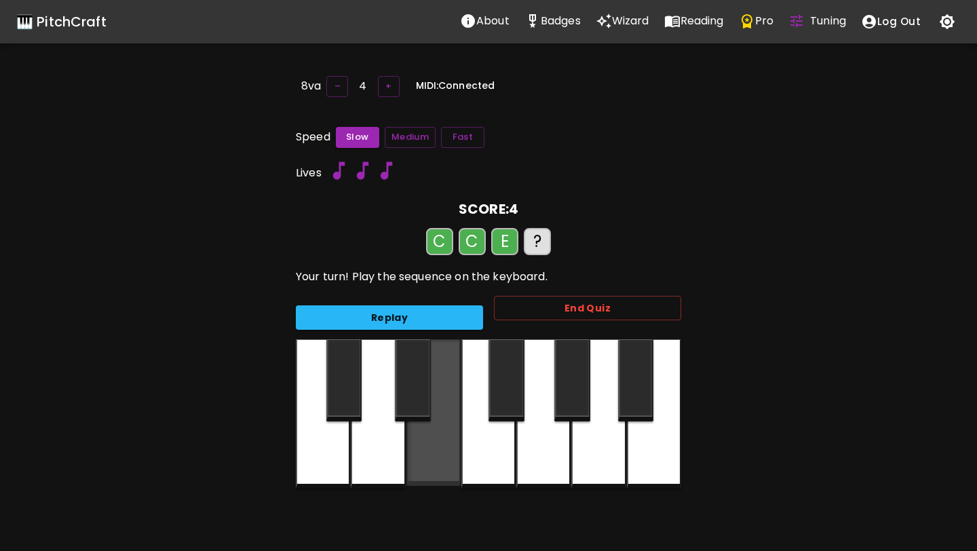
click at [425, 459] on div at bounding box center [433, 412] width 54 height 147
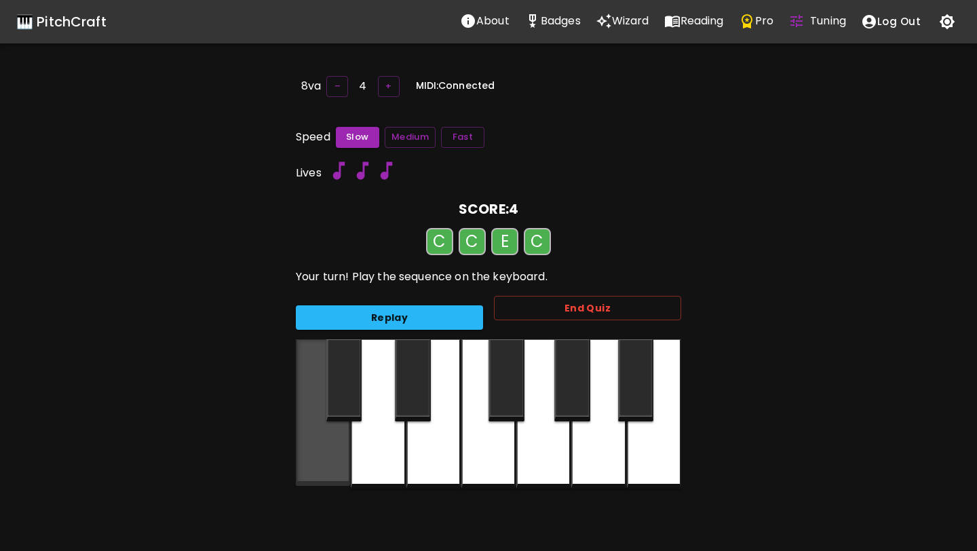
click at [342, 461] on div at bounding box center [323, 412] width 54 height 147
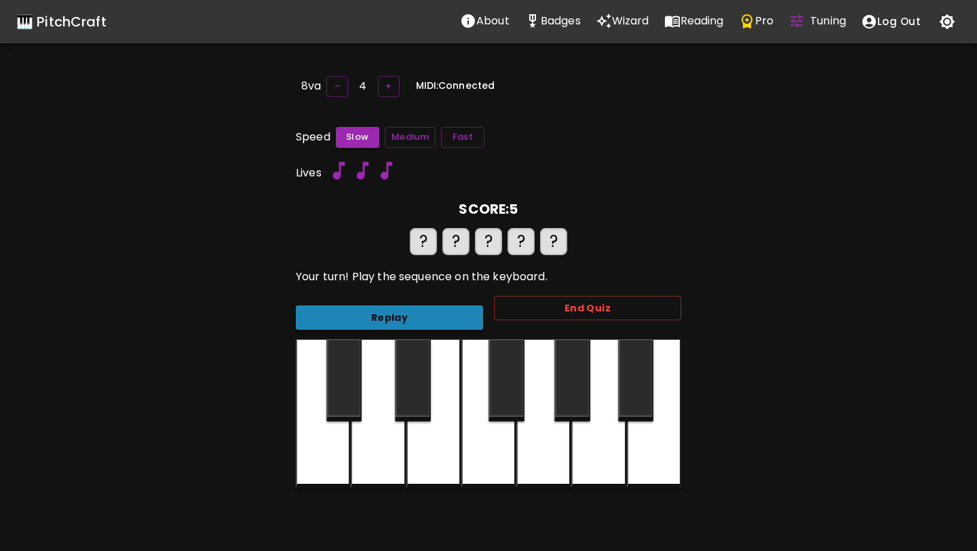
click at [312, 321] on button "Replay" at bounding box center [389, 317] width 187 height 25
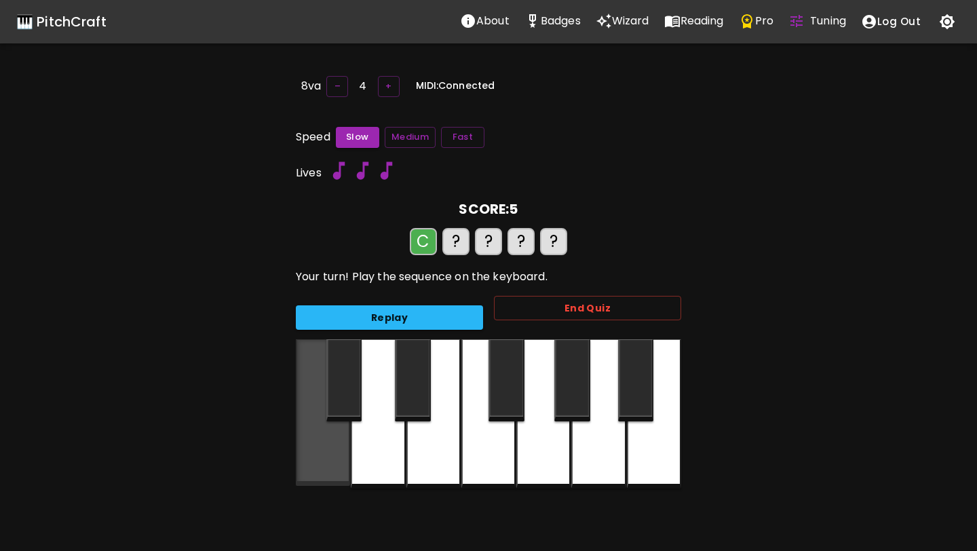
click at [325, 440] on div at bounding box center [323, 412] width 54 height 147
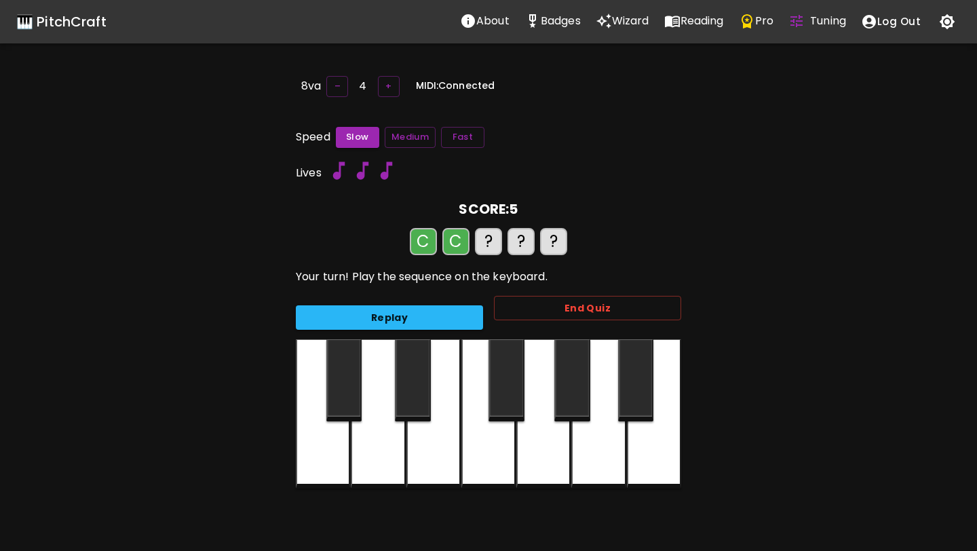
click at [384, 440] on div at bounding box center [378, 413] width 54 height 149
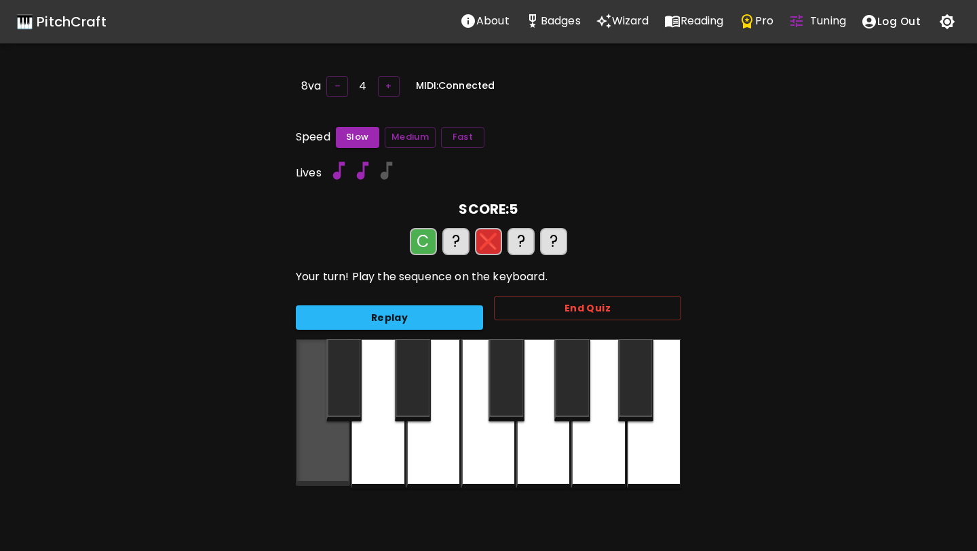
click at [347, 440] on div at bounding box center [323, 412] width 54 height 147
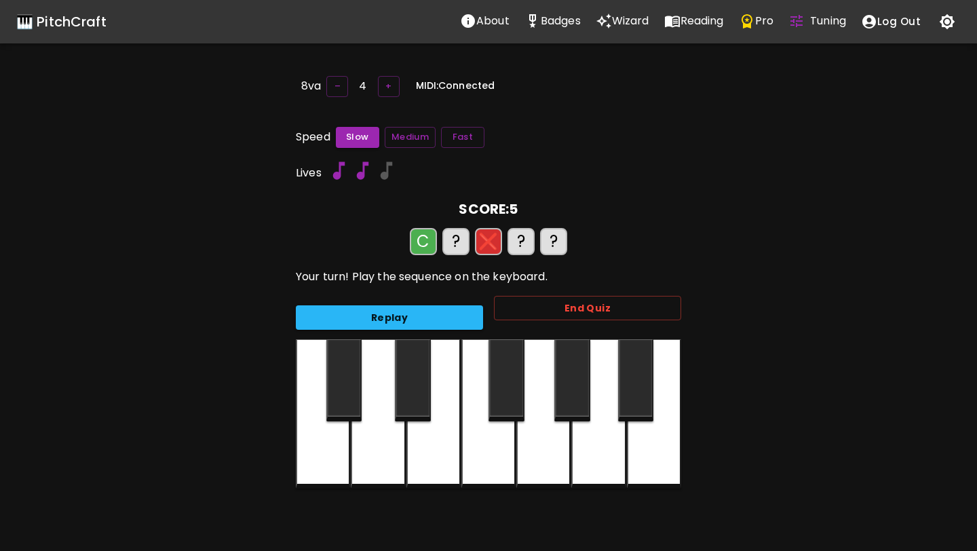
click at [346, 440] on div at bounding box center [323, 413] width 54 height 149
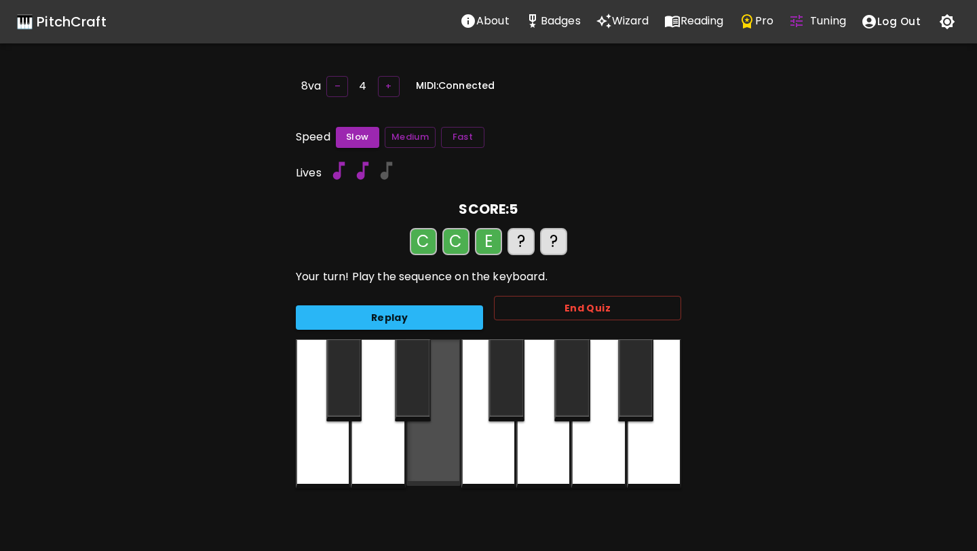
click at [457, 439] on div at bounding box center [433, 412] width 54 height 147
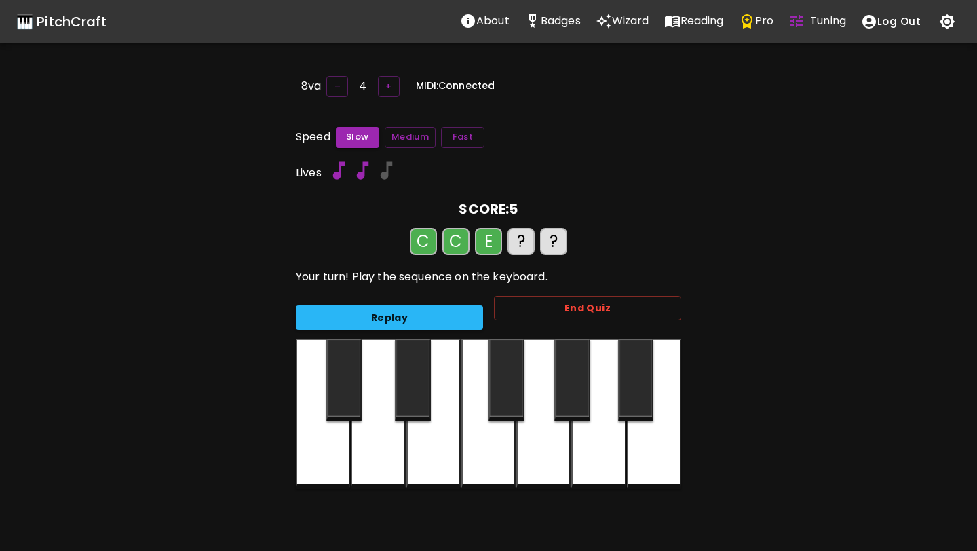
click at [320, 438] on div at bounding box center [323, 413] width 54 height 149
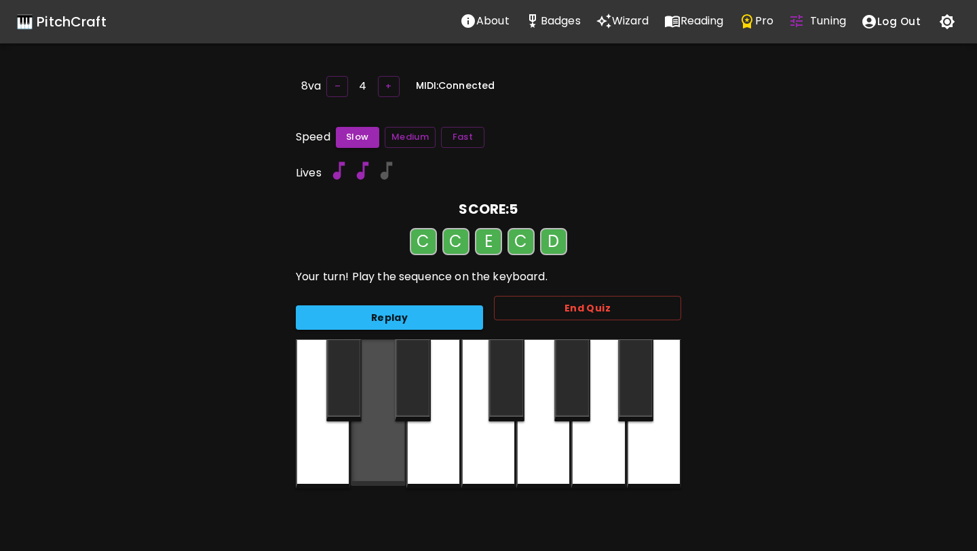
click at [389, 441] on div at bounding box center [378, 412] width 54 height 147
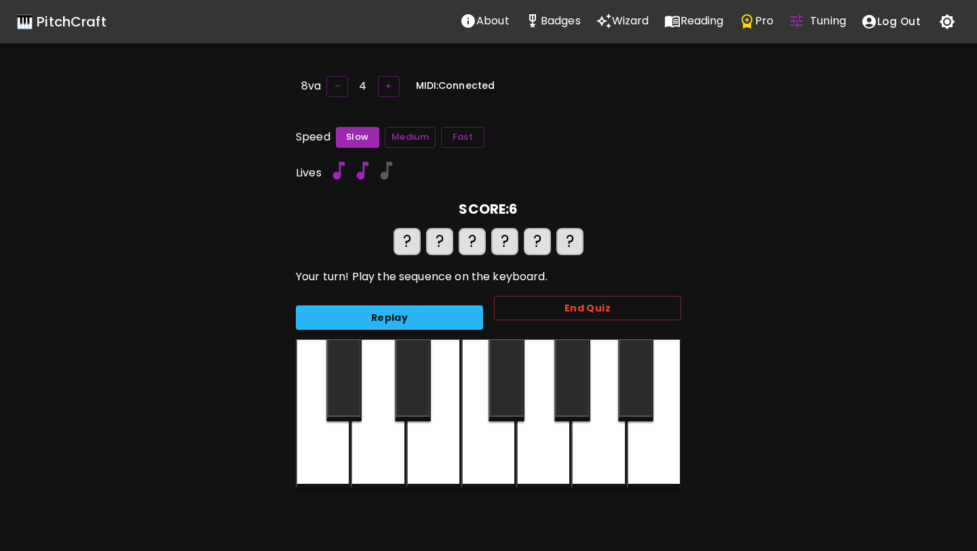
click at [451, 322] on button "Replay" at bounding box center [389, 317] width 187 height 25
click at [322, 443] on div at bounding box center [323, 413] width 54 height 149
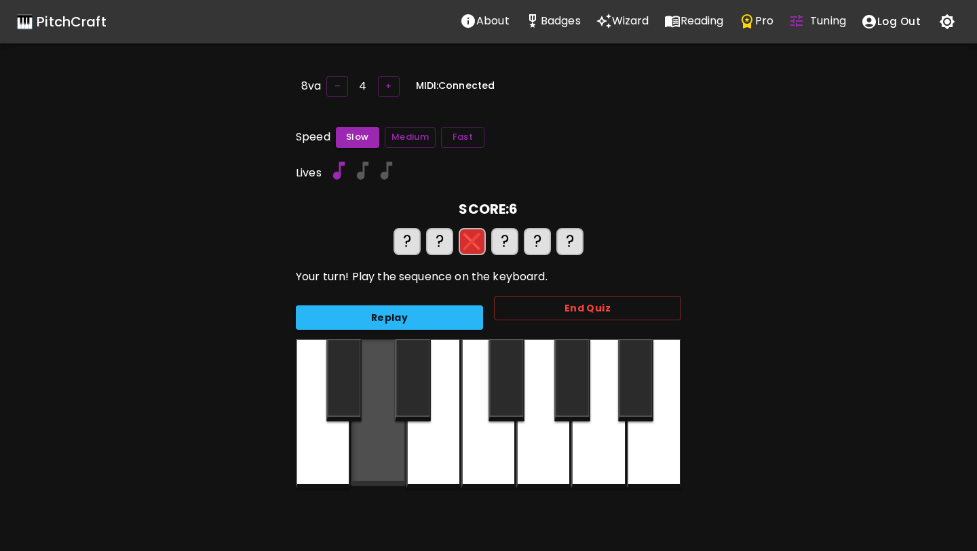
click at [398, 446] on div at bounding box center [378, 412] width 54 height 147
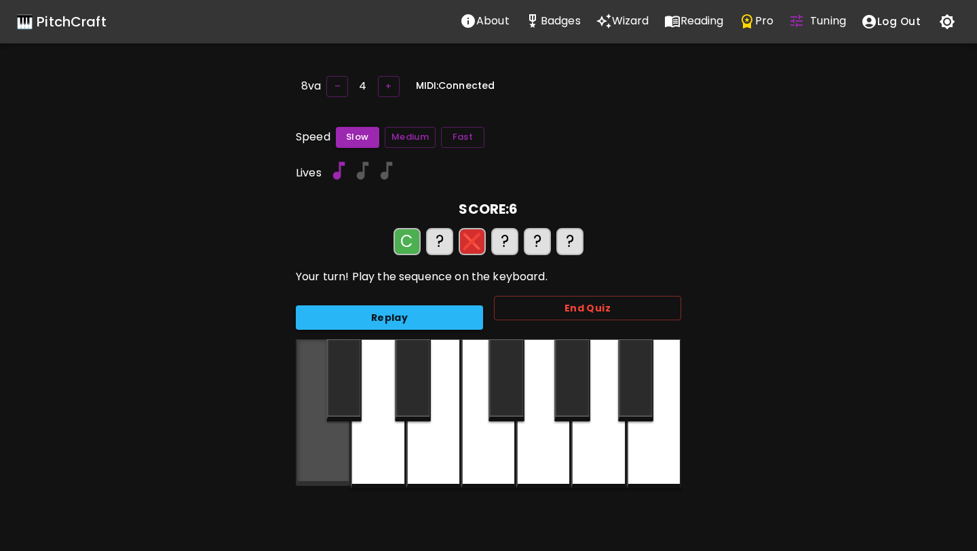
click at [336, 446] on div at bounding box center [323, 412] width 54 height 147
drag, startPoint x: 336, startPoint y: 446, endPoint x: 398, endPoint y: 446, distance: 61.8
click at [337, 446] on div at bounding box center [323, 412] width 54 height 147
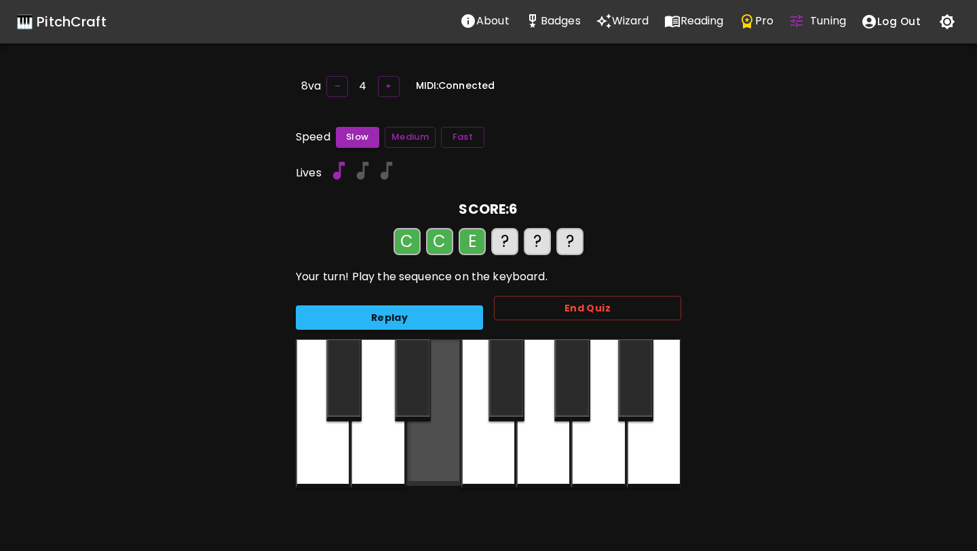
click at [442, 446] on div at bounding box center [433, 412] width 54 height 147
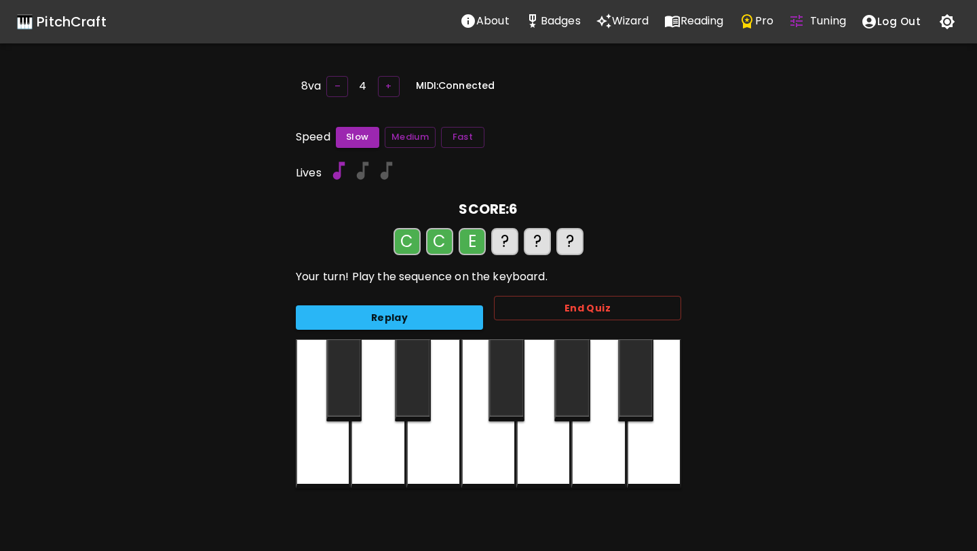
click at [322, 446] on div at bounding box center [323, 413] width 54 height 149
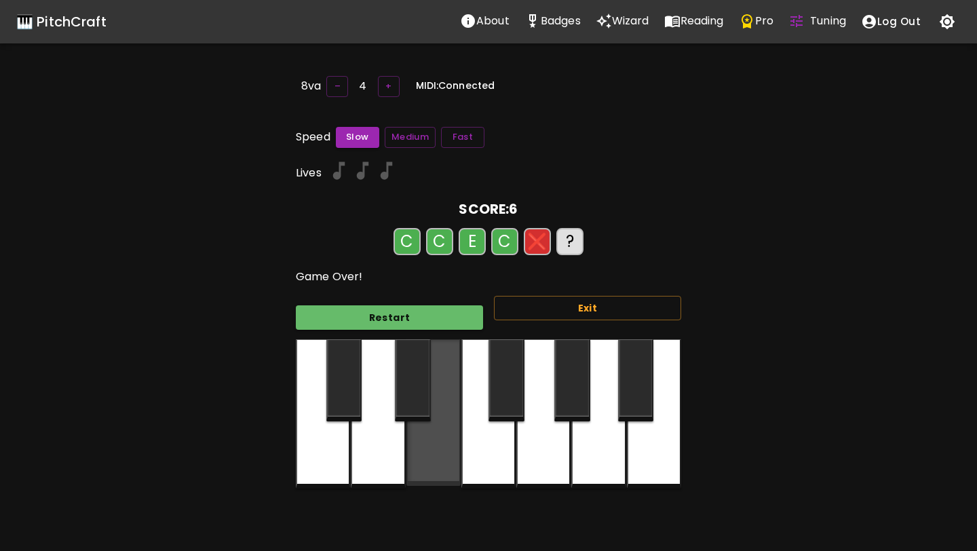
click at [411, 446] on div at bounding box center [433, 412] width 54 height 147
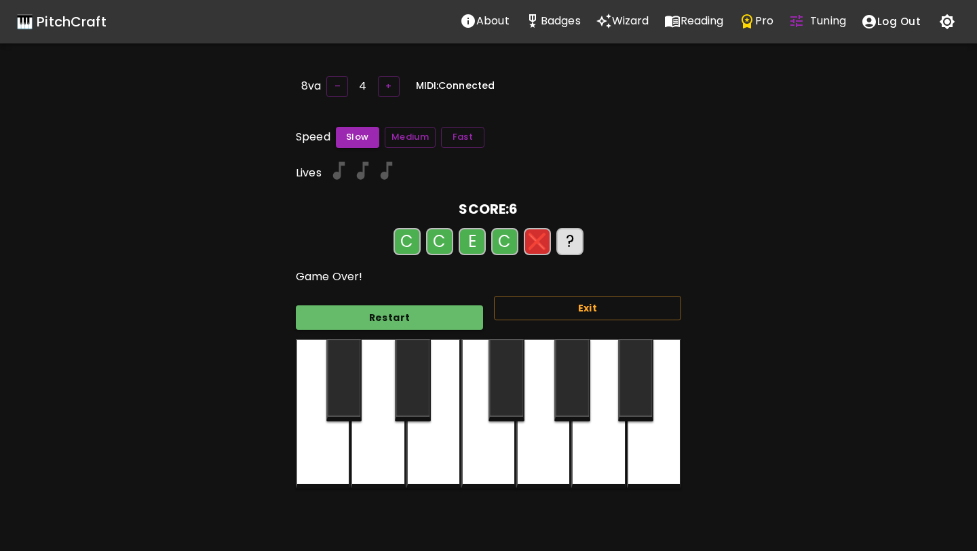
click at [385, 449] on div at bounding box center [378, 413] width 54 height 149
click at [330, 455] on div at bounding box center [323, 413] width 54 height 149
click at [547, 460] on div at bounding box center [543, 413] width 54 height 149
click at [482, 441] on div at bounding box center [488, 413] width 54 height 149
click at [368, 321] on button "Restart" at bounding box center [389, 317] width 187 height 25
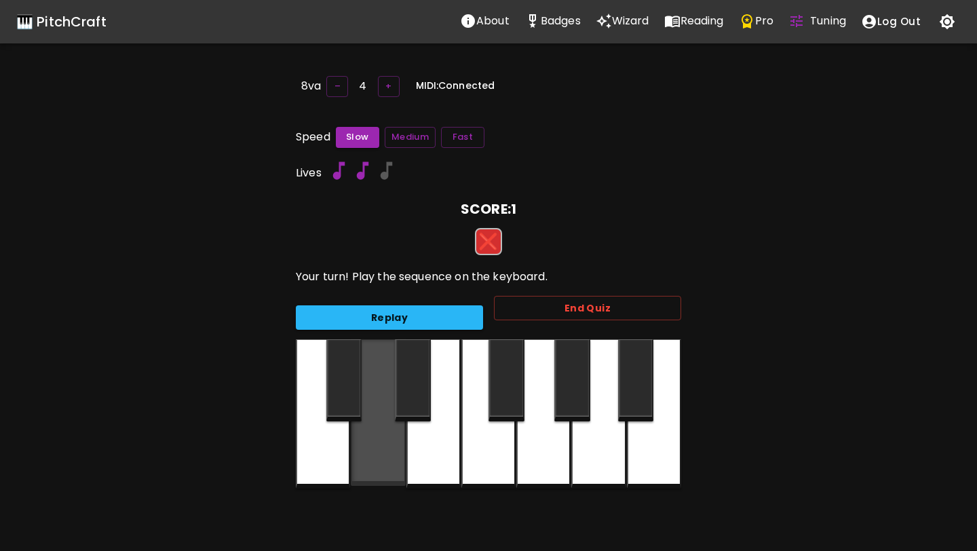
click at [398, 430] on div at bounding box center [378, 412] width 54 height 147
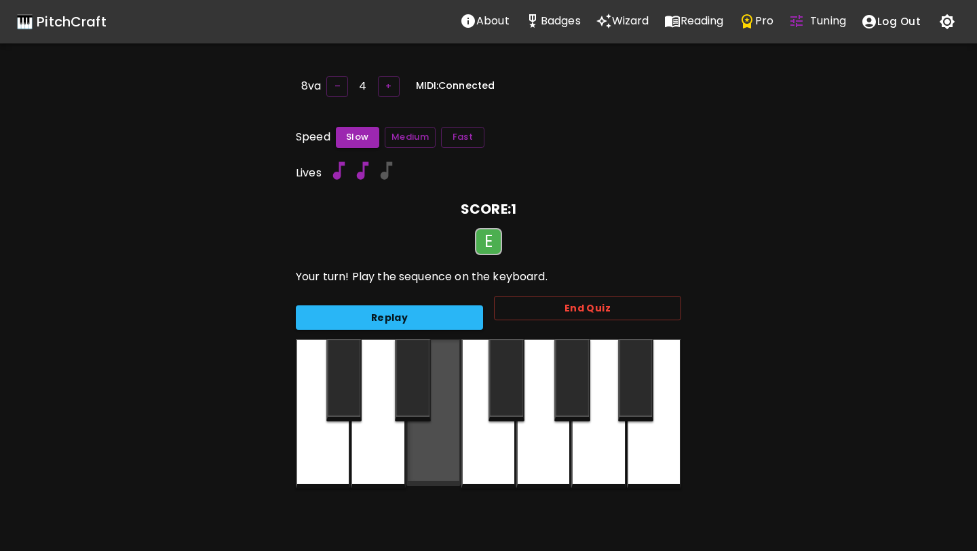
click at [413, 434] on div at bounding box center [433, 412] width 54 height 147
click at [422, 442] on div at bounding box center [433, 412] width 54 height 147
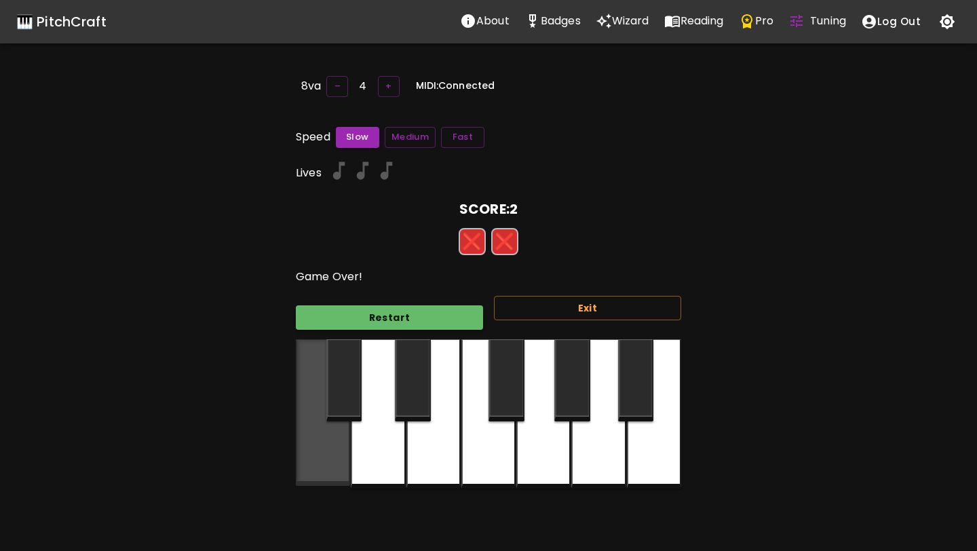
click at [335, 425] on div at bounding box center [323, 412] width 54 height 147
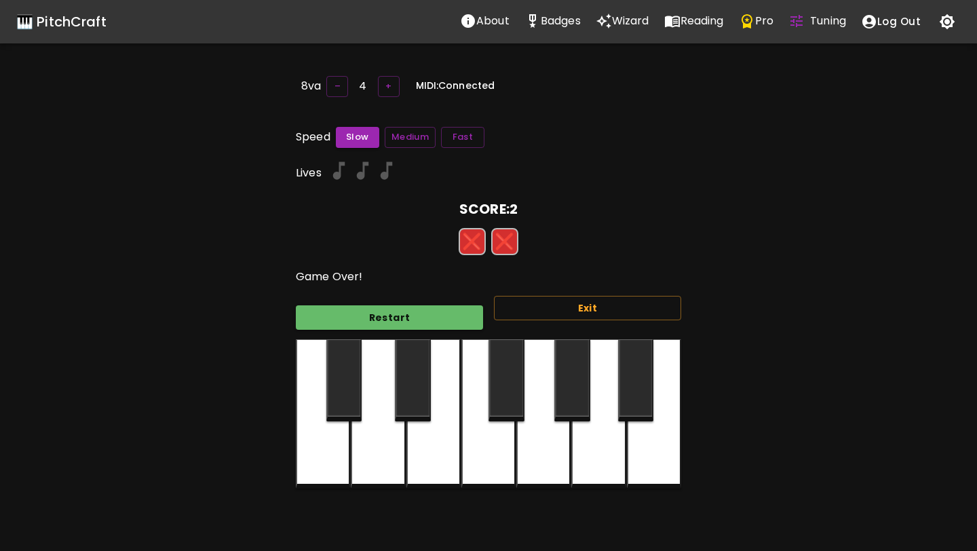
click at [345, 434] on div at bounding box center [323, 413] width 54 height 149
click at [375, 441] on div at bounding box center [378, 412] width 54 height 147
click at [421, 439] on div at bounding box center [433, 413] width 54 height 149
click at [467, 322] on button "Restart" at bounding box center [389, 317] width 187 height 25
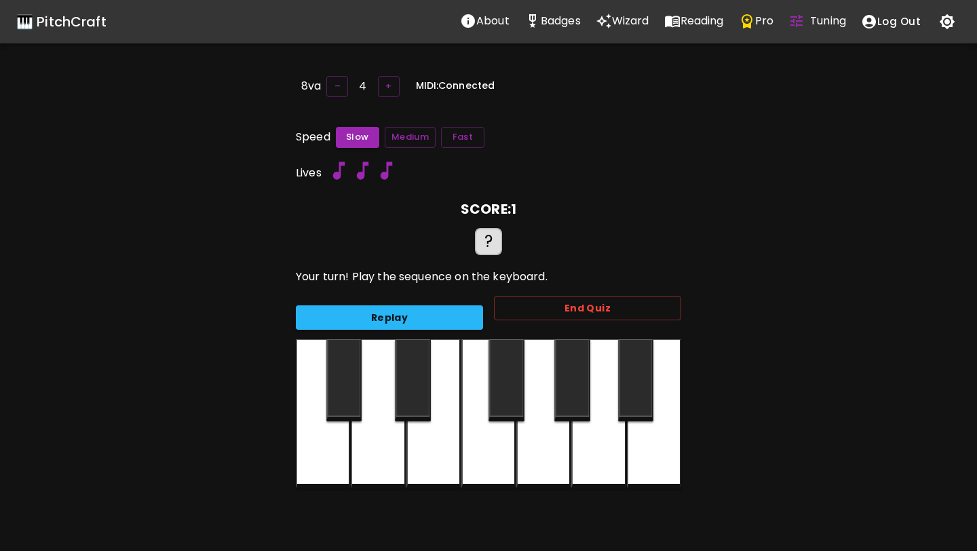
click at [404, 430] on div at bounding box center [378, 413] width 54 height 149
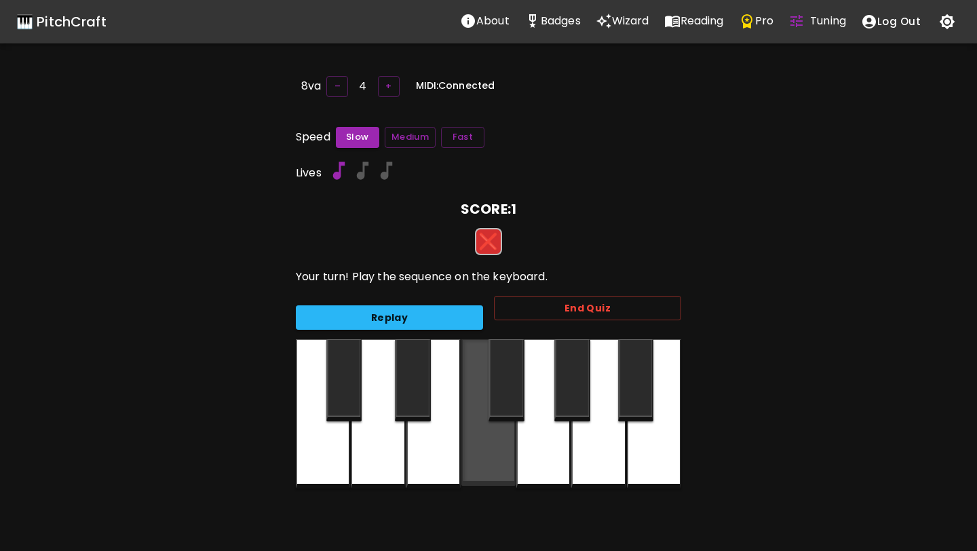
click at [466, 453] on div at bounding box center [488, 412] width 54 height 147
click at [447, 451] on div at bounding box center [433, 413] width 54 height 149
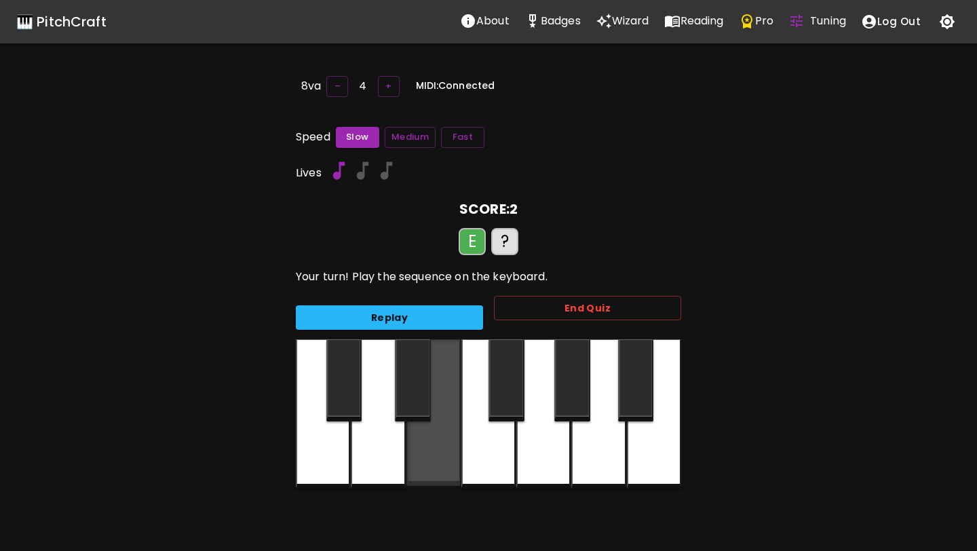
click at [423, 471] on div at bounding box center [433, 412] width 54 height 147
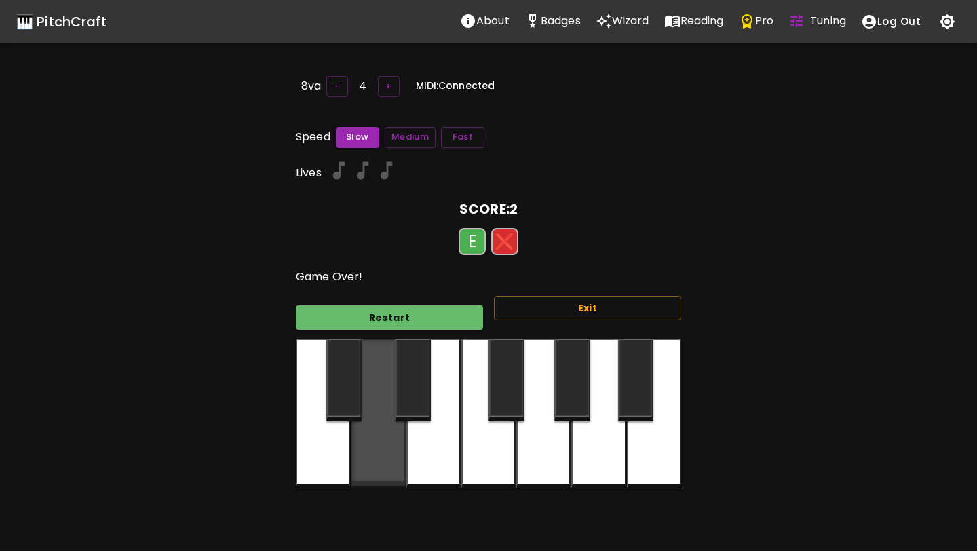
click at [351, 465] on div at bounding box center [378, 412] width 54 height 147
click at [338, 455] on div at bounding box center [323, 413] width 54 height 149
drag, startPoint x: 356, startPoint y: 286, endPoint x: 354, endPoint y: 305, distance: 18.4
click at [356, 290] on div "Restart Exit" at bounding box center [483, 312] width 396 height 55
click at [346, 329] on div "Restart Exit" at bounding box center [483, 312] width 396 height 55
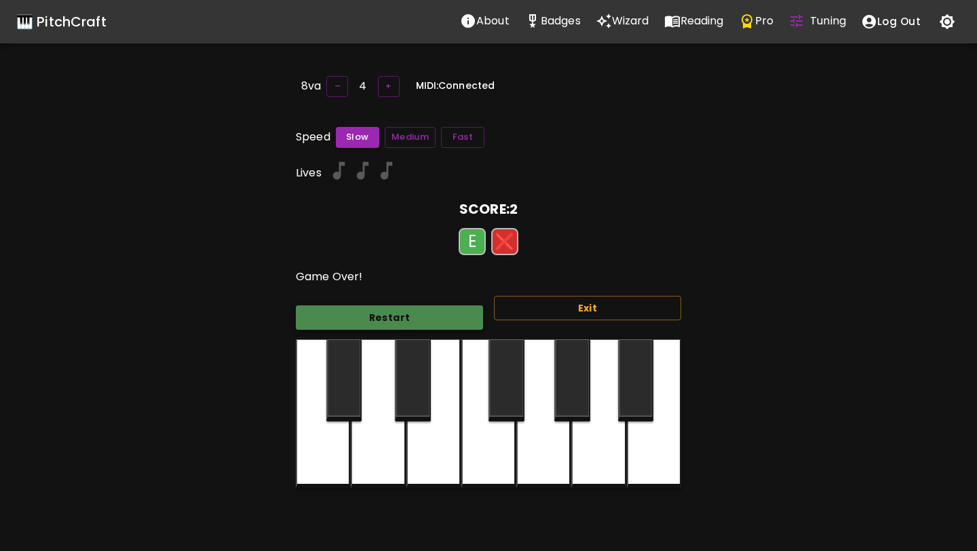
click at [346, 328] on button "Restart" at bounding box center [389, 317] width 187 height 25
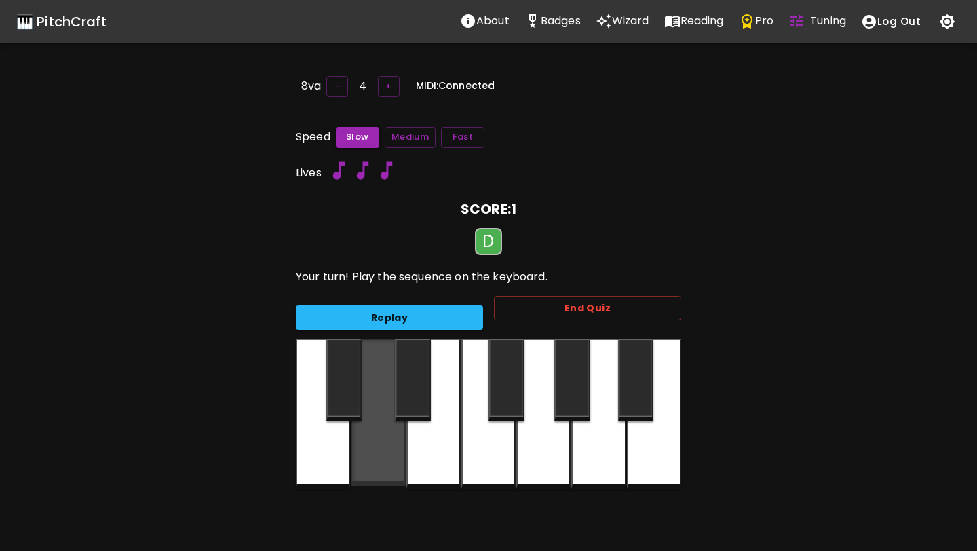
click at [371, 440] on div at bounding box center [378, 412] width 54 height 147
click at [373, 438] on div at bounding box center [378, 412] width 54 height 147
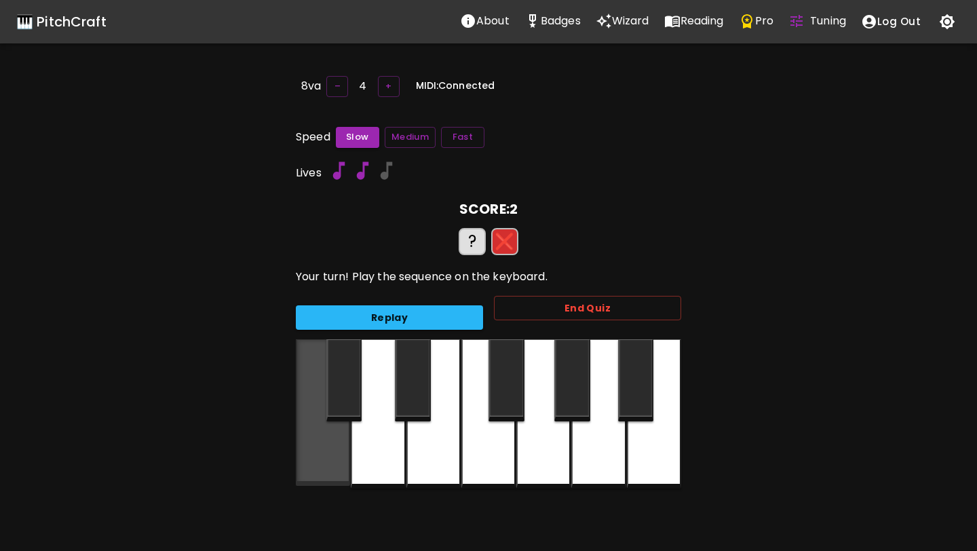
click at [329, 459] on div at bounding box center [323, 412] width 54 height 147
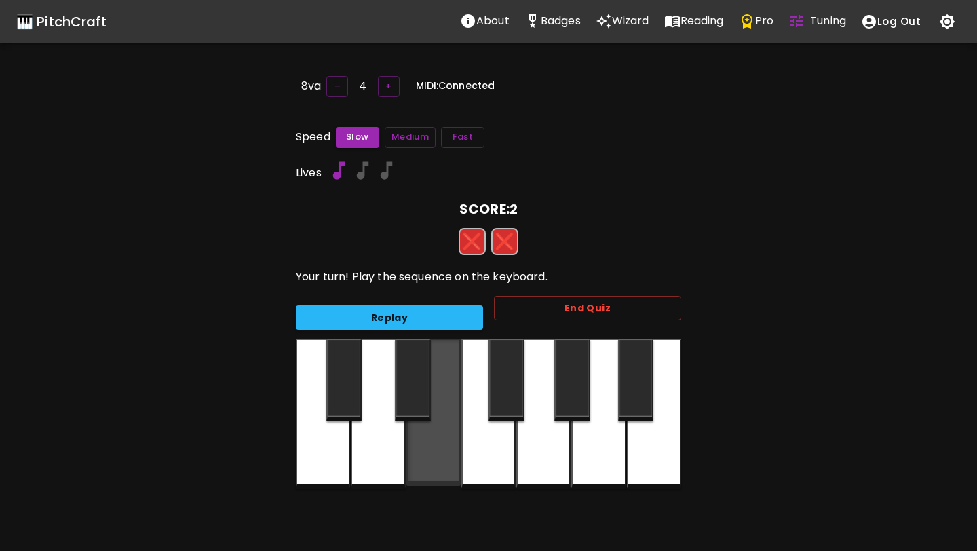
click at [426, 466] on div at bounding box center [433, 412] width 54 height 147
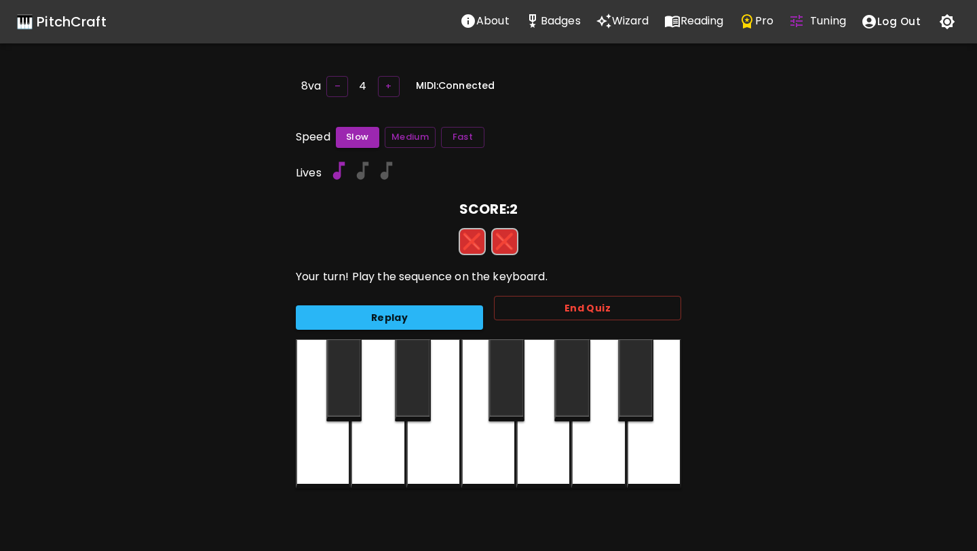
click at [397, 472] on div at bounding box center [378, 413] width 54 height 149
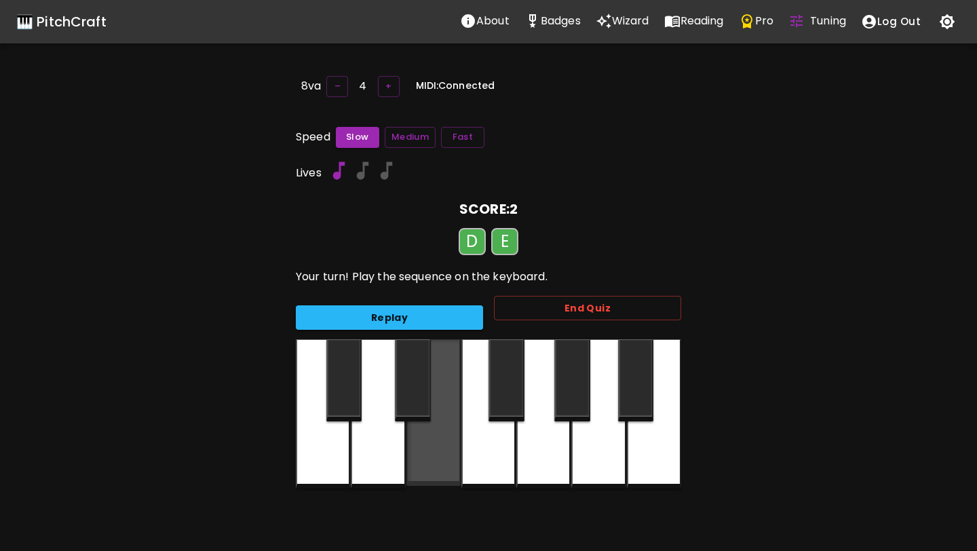
click at [437, 457] on div at bounding box center [433, 412] width 54 height 147
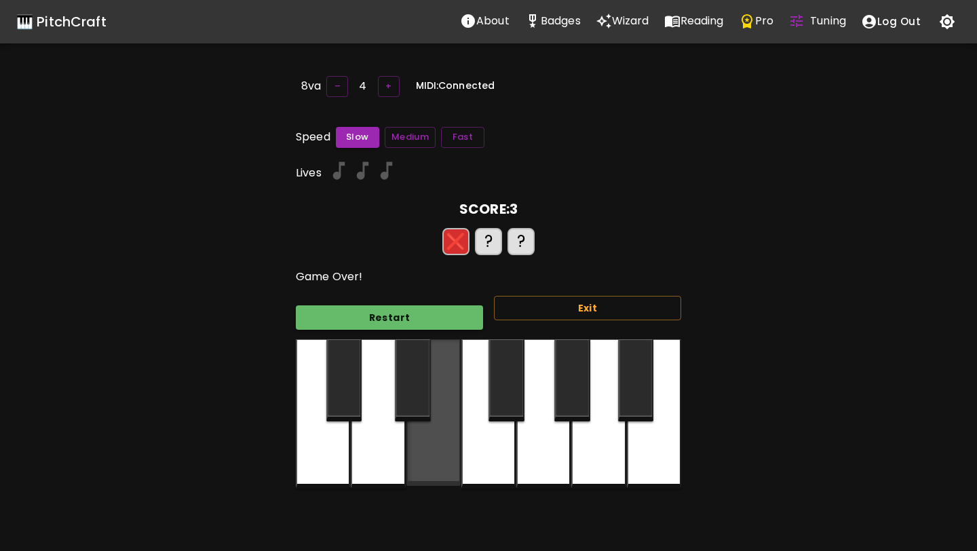
click at [431, 465] on div at bounding box center [433, 412] width 54 height 147
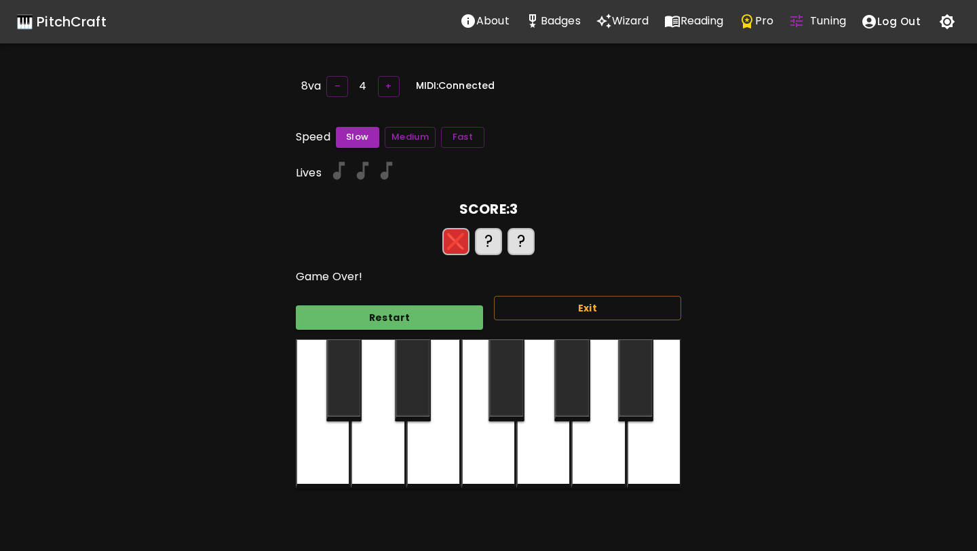
click at [430, 464] on div at bounding box center [433, 413] width 54 height 149
click at [385, 466] on div at bounding box center [378, 413] width 54 height 149
click at [352, 455] on div at bounding box center [378, 412] width 54 height 147
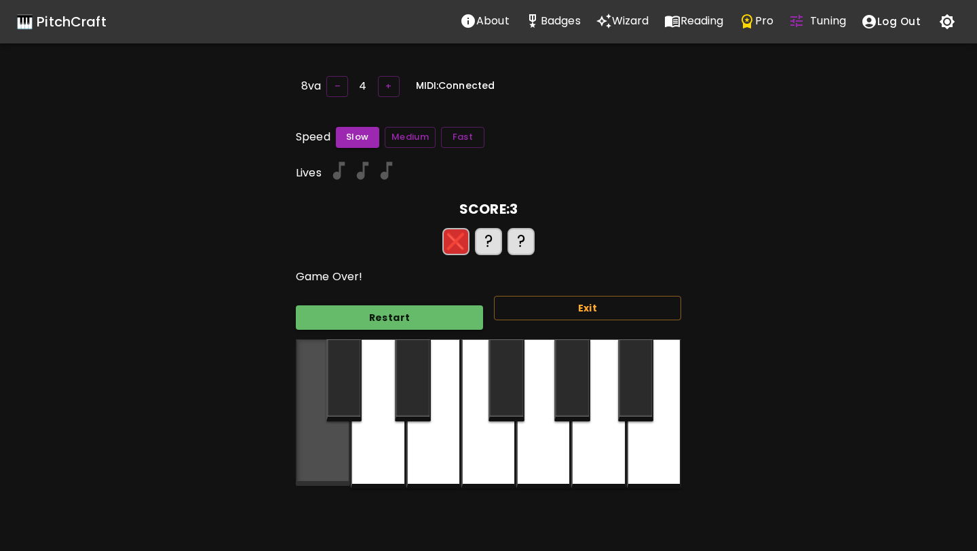
click at [338, 455] on div at bounding box center [323, 412] width 54 height 147
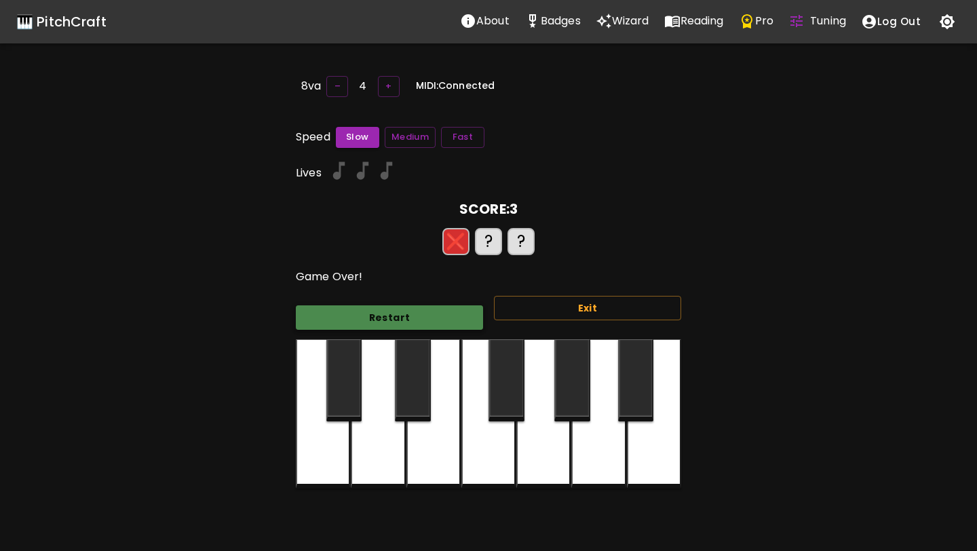
click at [385, 318] on button "Restart" at bounding box center [389, 317] width 187 height 25
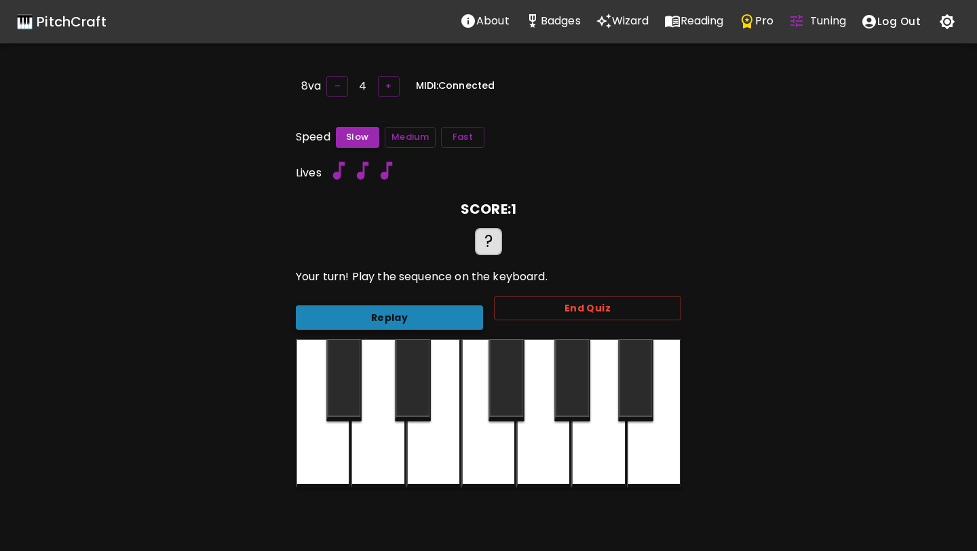
click at [368, 319] on button "Replay" at bounding box center [389, 317] width 187 height 25
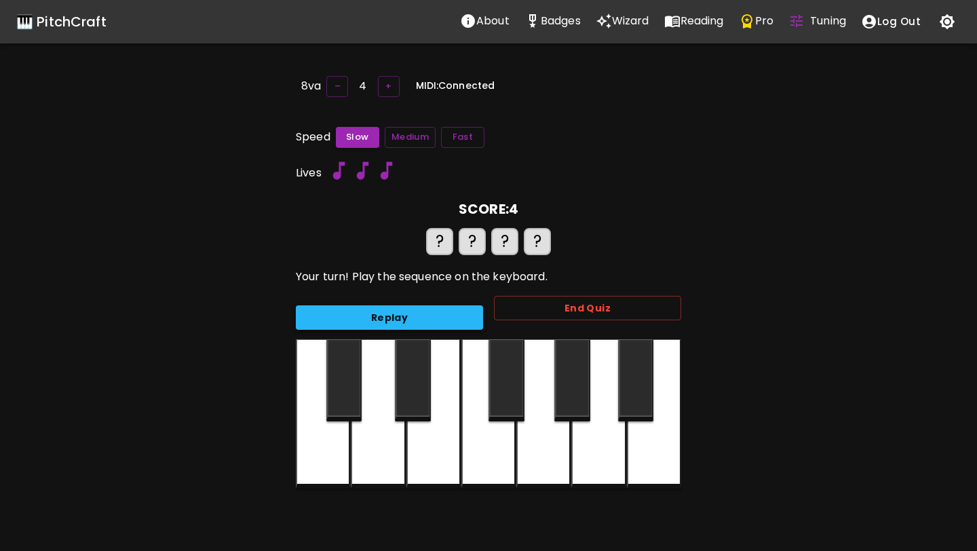
click at [371, 309] on button "Replay" at bounding box center [389, 317] width 187 height 25
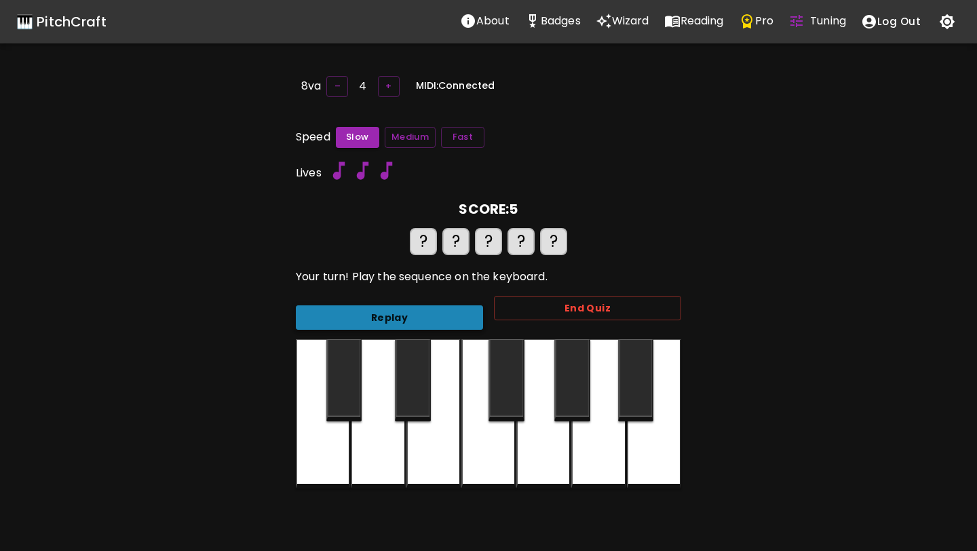
click at [394, 324] on button "Replay" at bounding box center [389, 317] width 187 height 25
click at [394, 320] on button "Replay" at bounding box center [389, 317] width 187 height 25
click at [365, 325] on button "Replay" at bounding box center [389, 317] width 187 height 25
click at [336, 310] on button "Replay" at bounding box center [389, 317] width 187 height 25
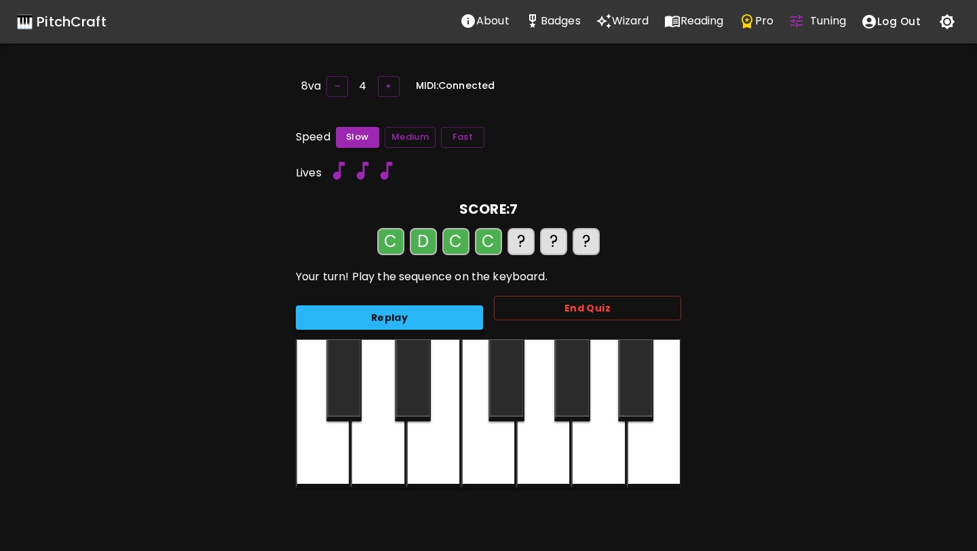
click at [296, 305] on button "Replay" at bounding box center [389, 317] width 187 height 25
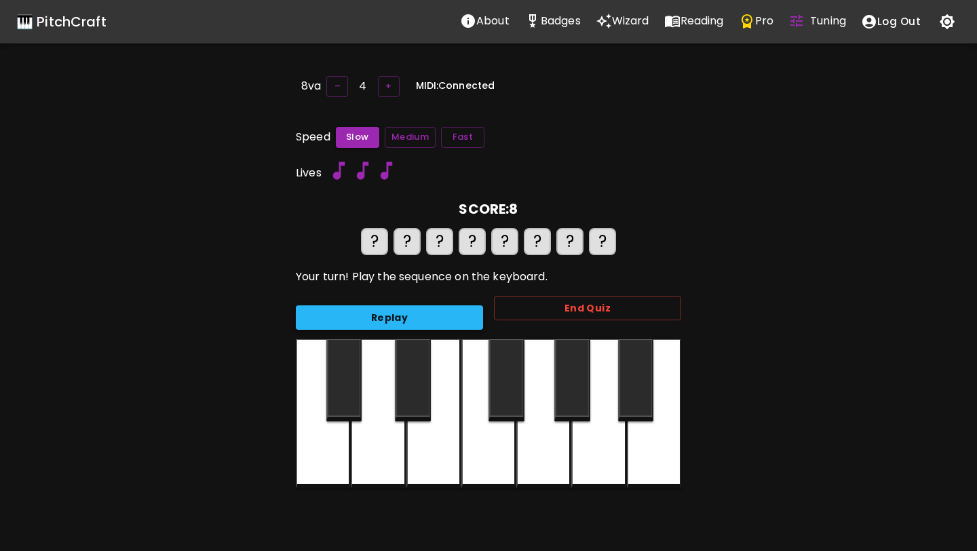
click at [336, 310] on button "Replay" at bounding box center [389, 317] width 187 height 25
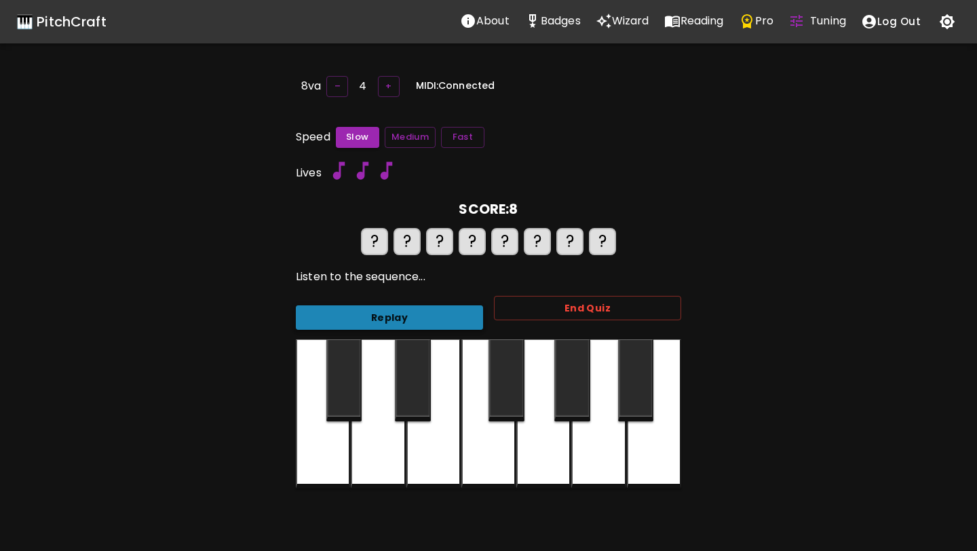
click at [381, 316] on button "Replay" at bounding box center [389, 317] width 187 height 25
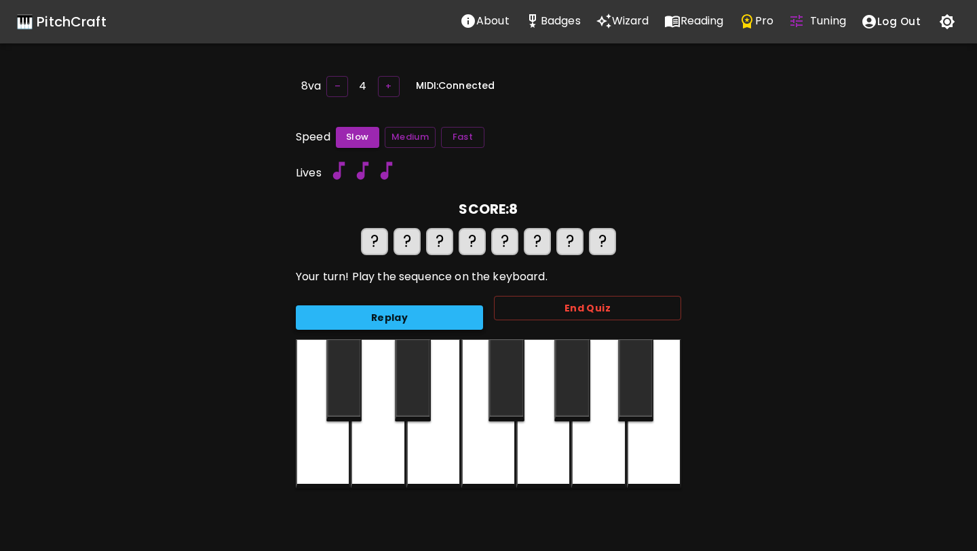
click at [375, 318] on button "Replay" at bounding box center [389, 317] width 187 height 25
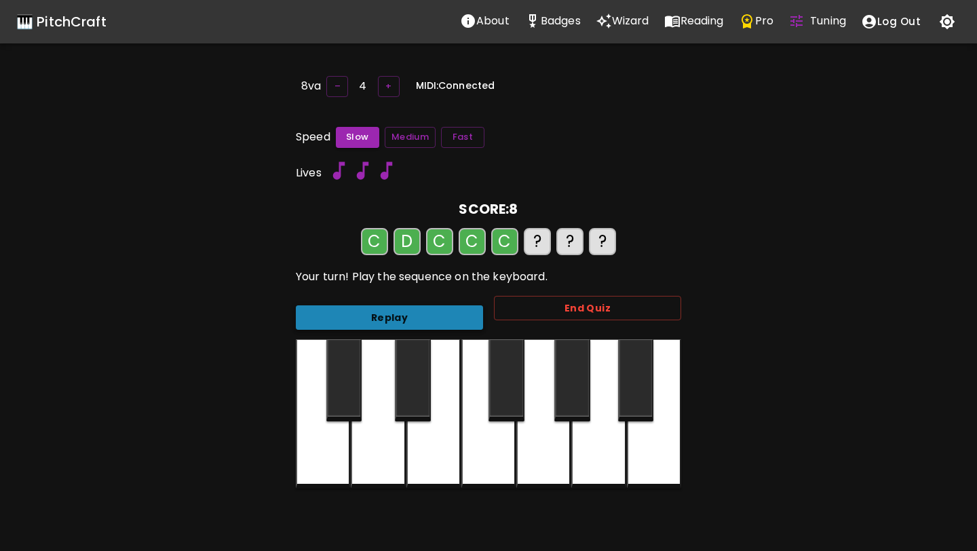
click at [404, 311] on button "Replay" at bounding box center [389, 317] width 187 height 25
click at [373, 314] on button "Replay" at bounding box center [389, 317] width 187 height 25
click at [377, 329] on button "Replay" at bounding box center [389, 317] width 187 height 25
click at [375, 321] on button "Replay" at bounding box center [389, 317] width 187 height 25
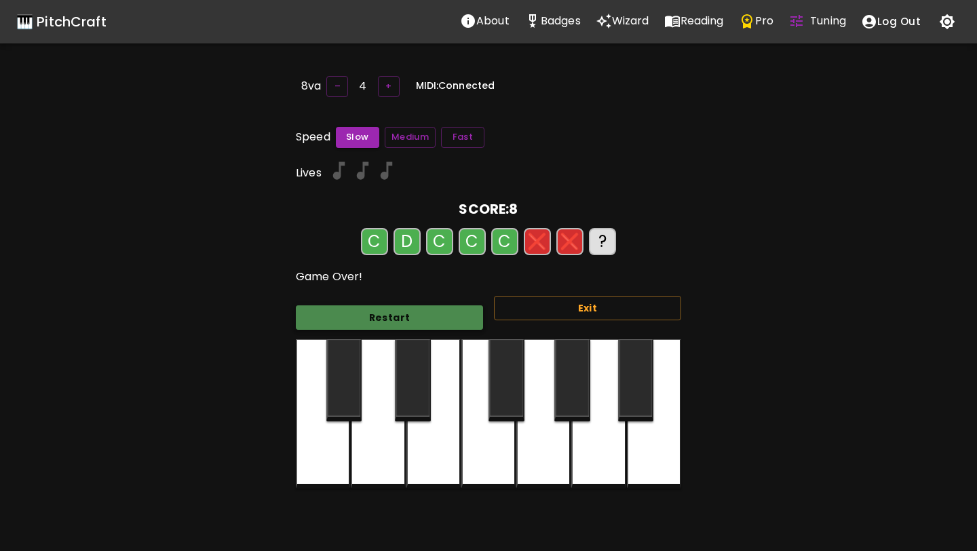
click at [375, 326] on button "Restart" at bounding box center [389, 317] width 187 height 25
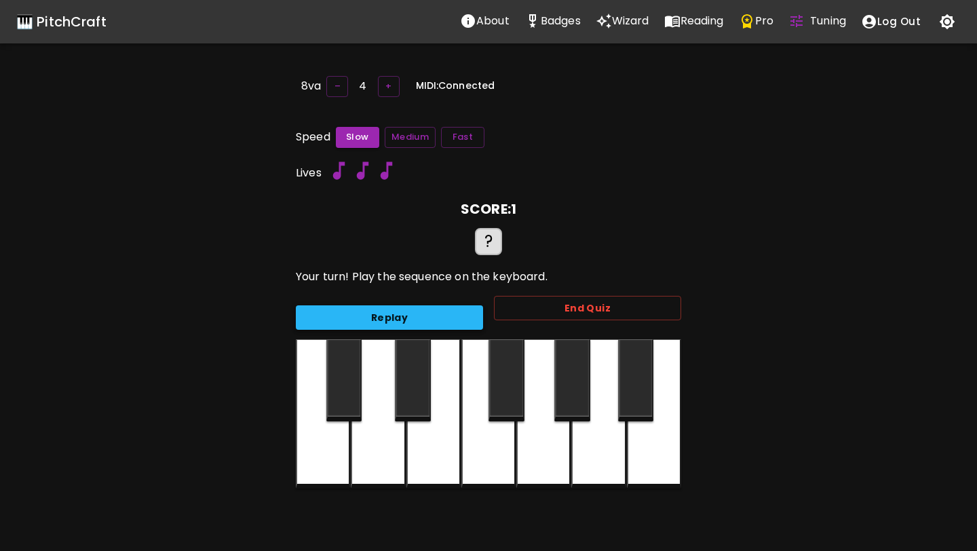
click at [383, 327] on button "Replay" at bounding box center [389, 317] width 187 height 25
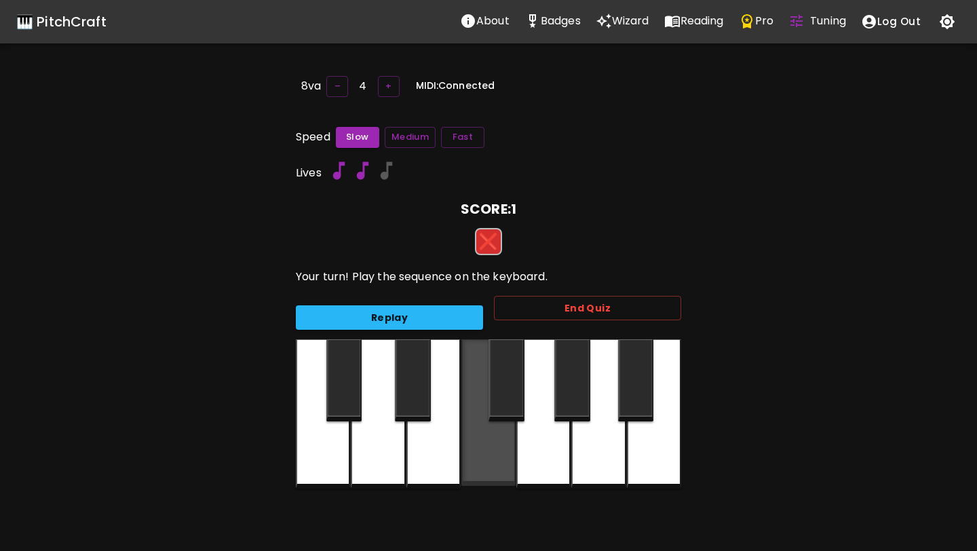
click at [461, 343] on div at bounding box center [488, 412] width 54 height 147
click at [429, 318] on button "Replay" at bounding box center [389, 317] width 187 height 25
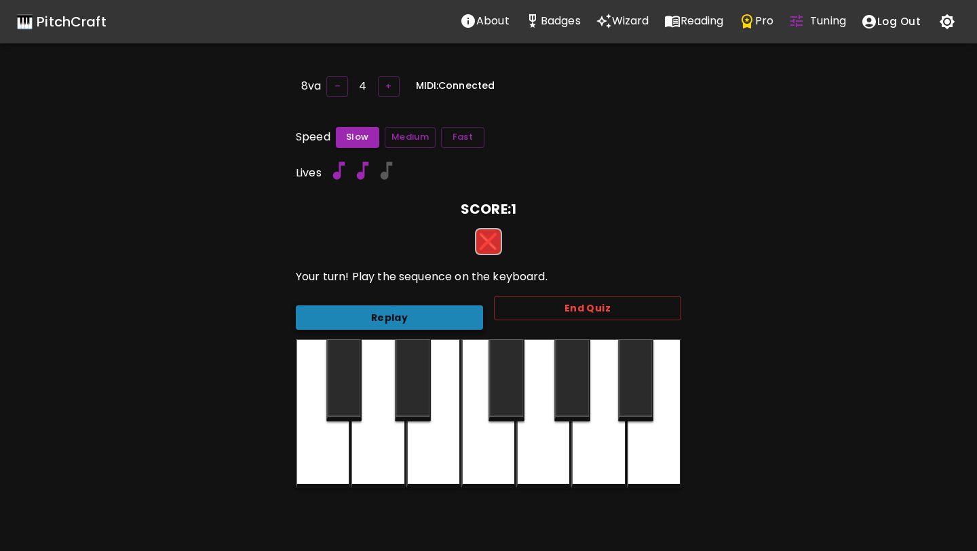
click at [431, 318] on button "Replay" at bounding box center [389, 317] width 187 height 25
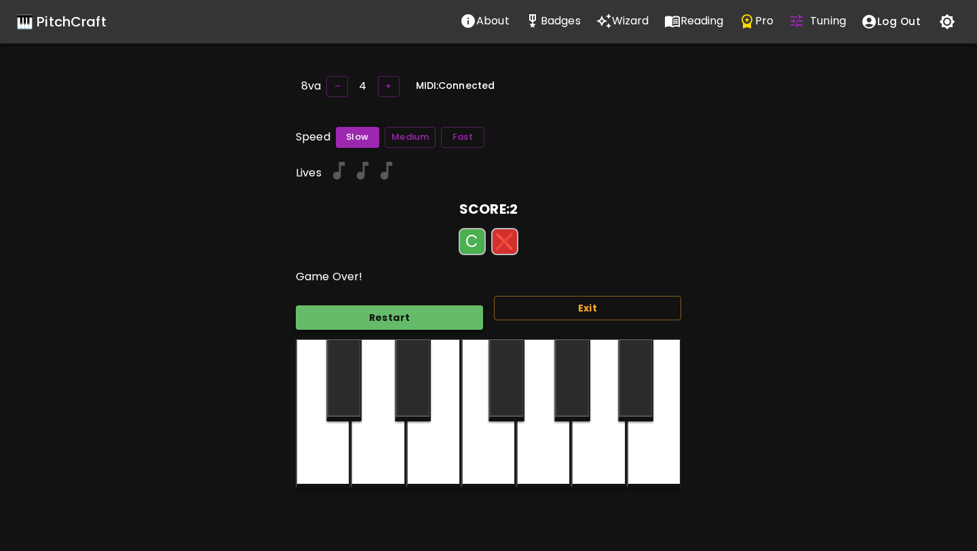
click at [431, 319] on button "Restart" at bounding box center [389, 317] width 187 height 25
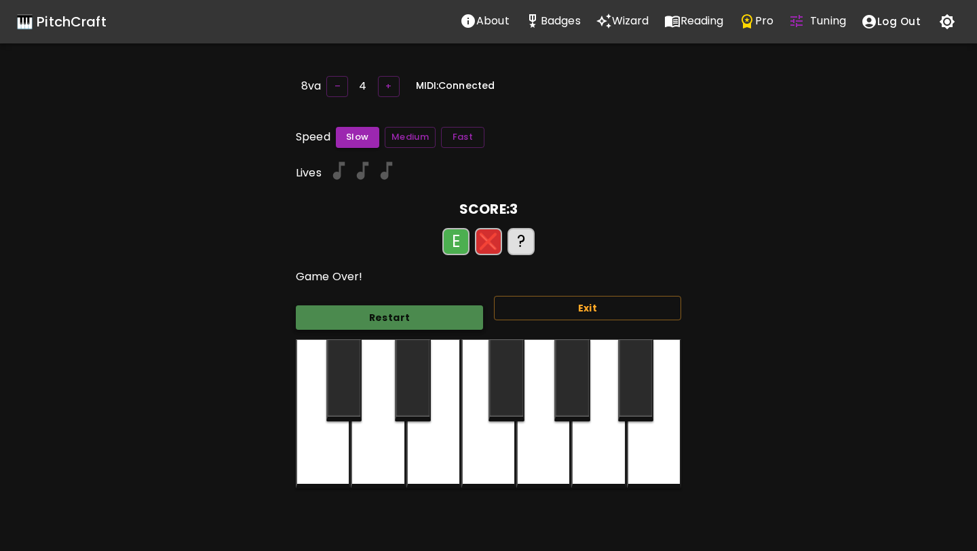
click at [431, 320] on button "Restart" at bounding box center [389, 317] width 187 height 25
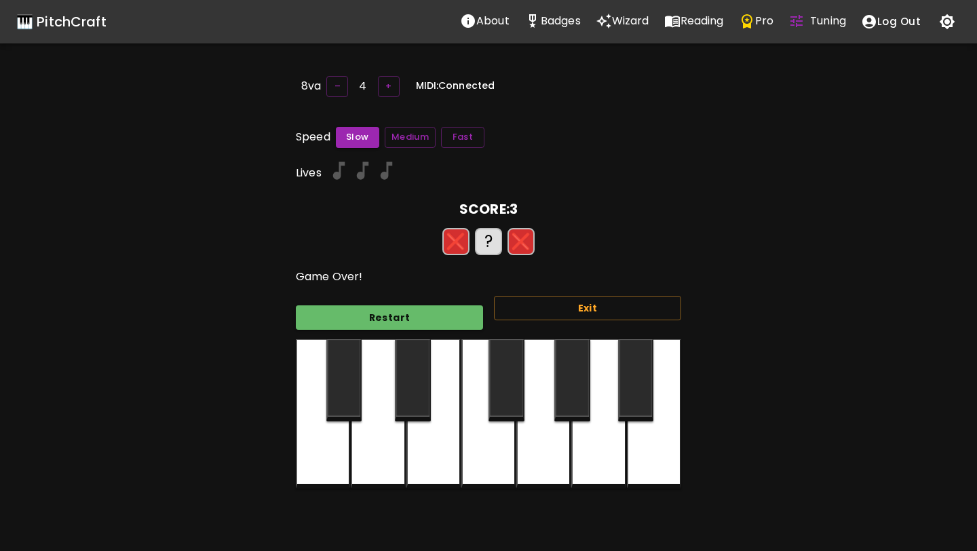
click at [460, 330] on div "Restart Exit" at bounding box center [483, 312] width 396 height 55
click at [460, 324] on button "Restart" at bounding box center [389, 317] width 187 height 25
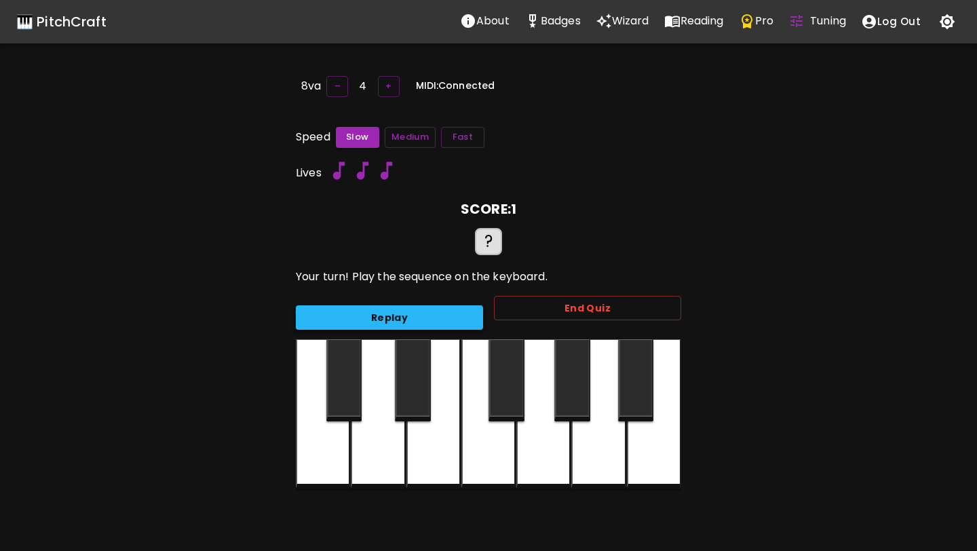
click at [296, 305] on button "Replay" at bounding box center [389, 317] width 187 height 25
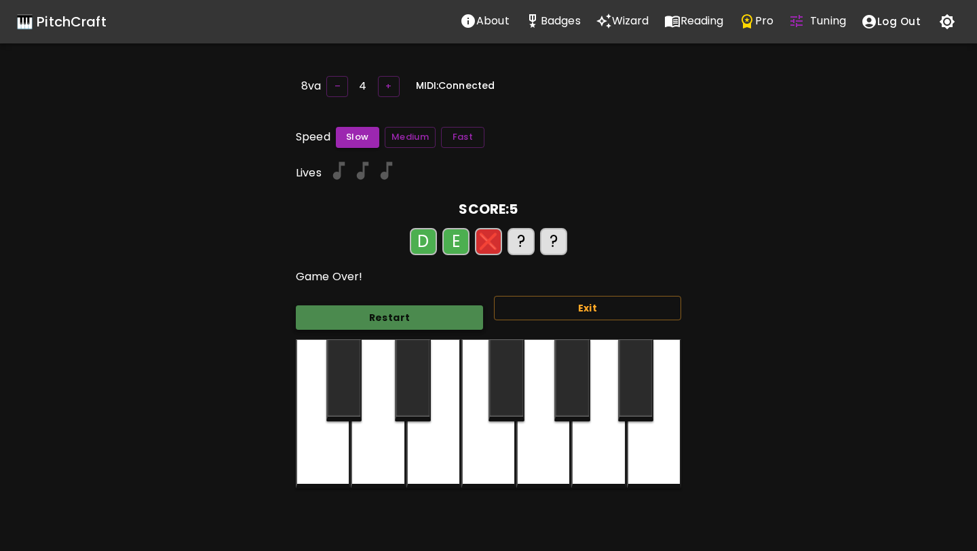
click at [434, 312] on button "Restart" at bounding box center [389, 317] width 187 height 25
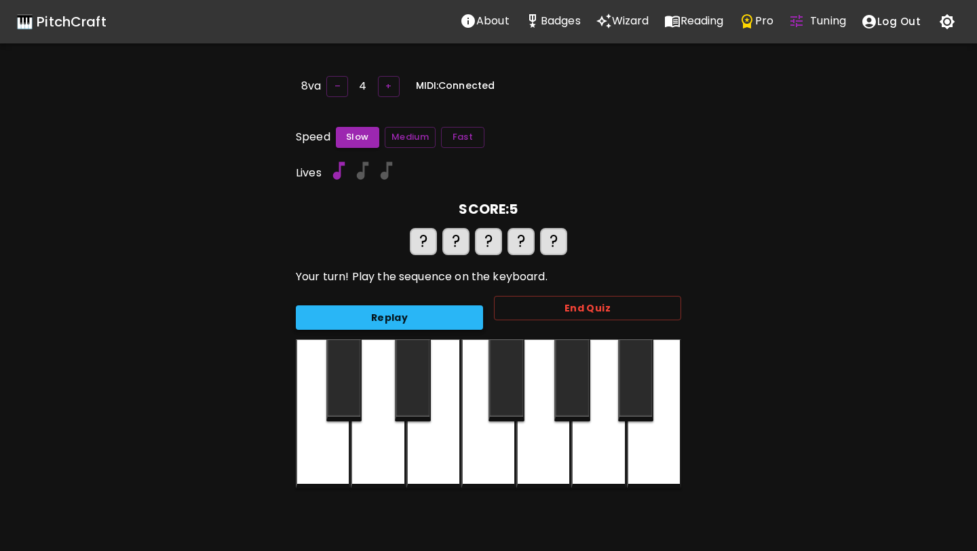
click at [439, 308] on button "Replay" at bounding box center [389, 317] width 187 height 25
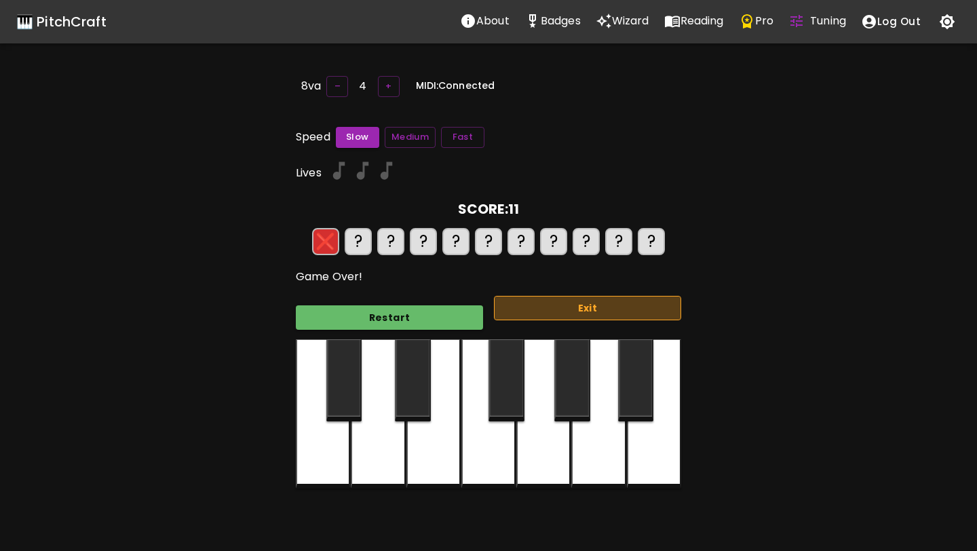
click at [514, 312] on button "Exit" at bounding box center [587, 308] width 187 height 25
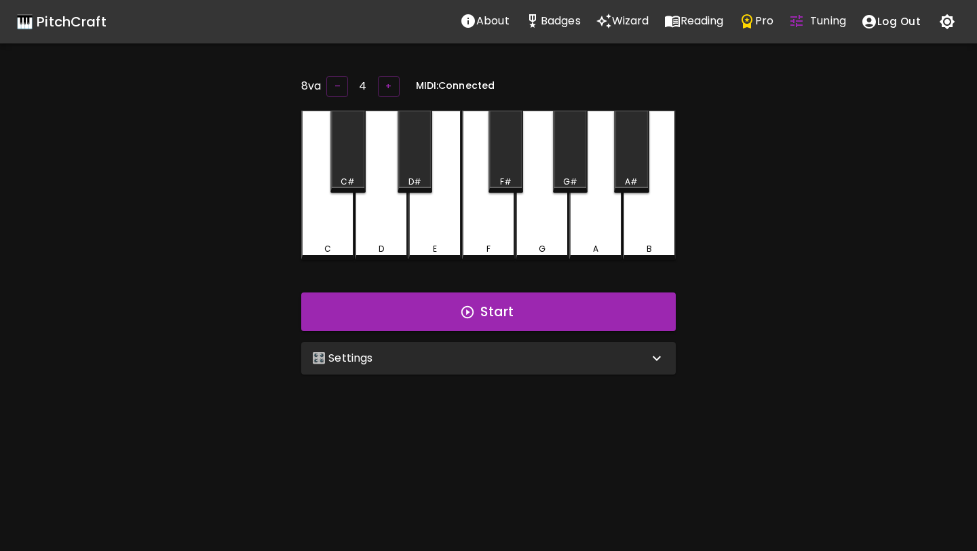
click at [504, 349] on div "🎛️ Settings" at bounding box center [488, 358] width 375 height 33
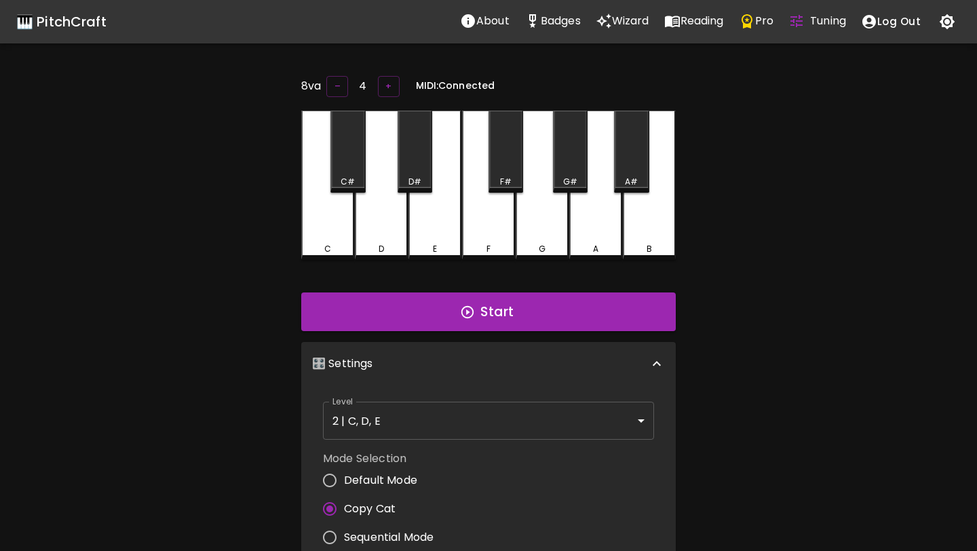
click at [404, 473] on span "Default Mode" at bounding box center [380, 480] width 73 height 16
click at [344, 473] on input "Default Mode" at bounding box center [330, 480] width 29 height 29
radio input "true"
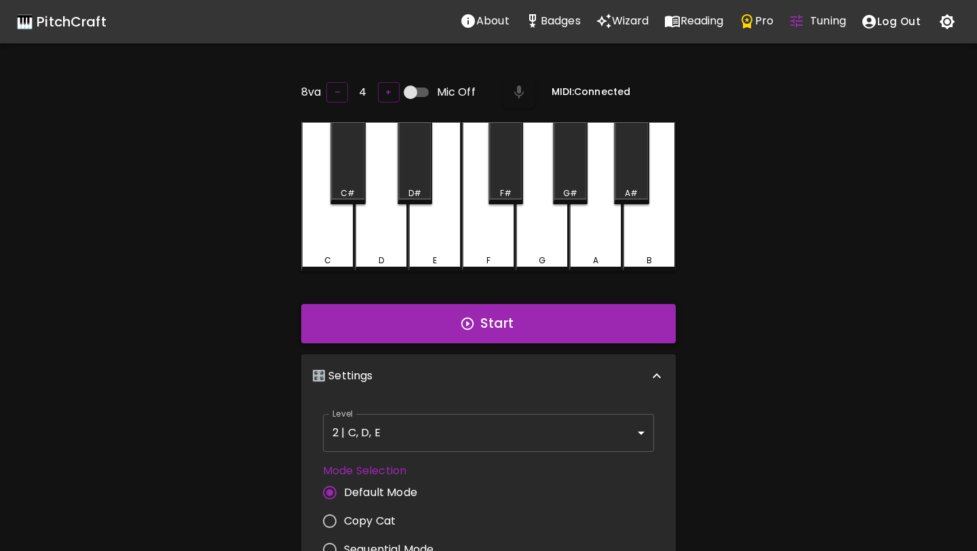
click at [488, 332] on button "Start" at bounding box center [488, 323] width 375 height 39
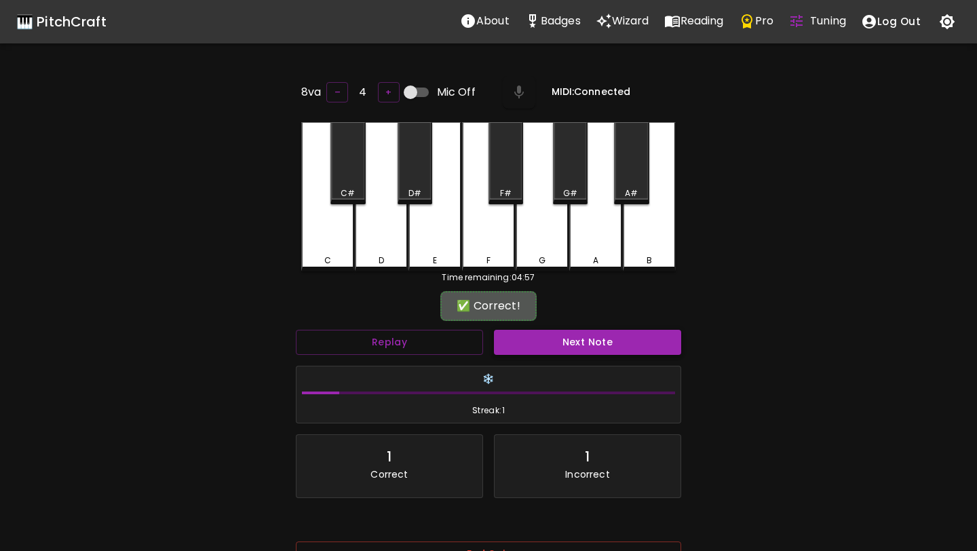
click at [525, 352] on button "Next Note" at bounding box center [587, 342] width 187 height 25
click at [524, 349] on button "Next Note" at bounding box center [587, 342] width 187 height 25
click at [525, 349] on button "Next Note" at bounding box center [587, 342] width 187 height 25
click at [524, 349] on button "Next Note" at bounding box center [587, 342] width 187 height 25
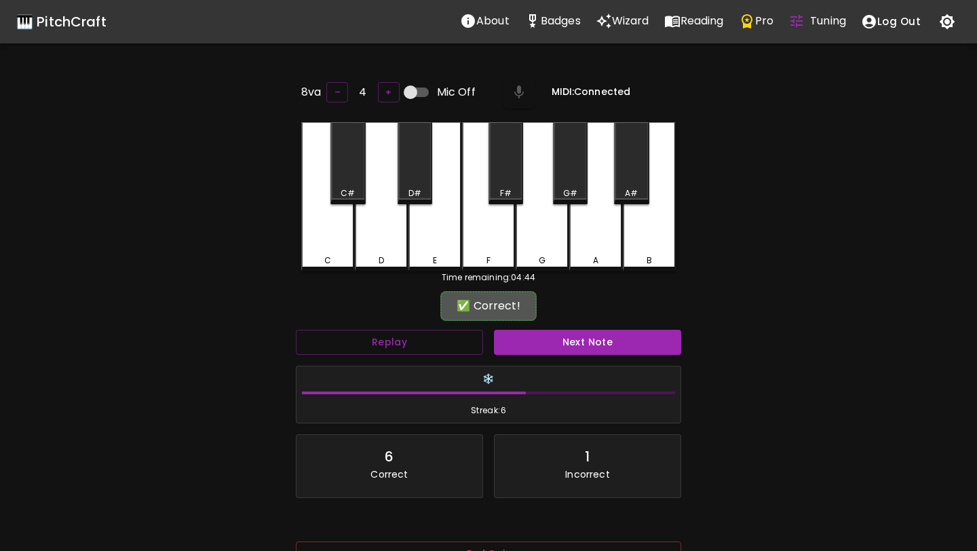
click at [524, 349] on button "Next Note" at bounding box center [587, 342] width 187 height 25
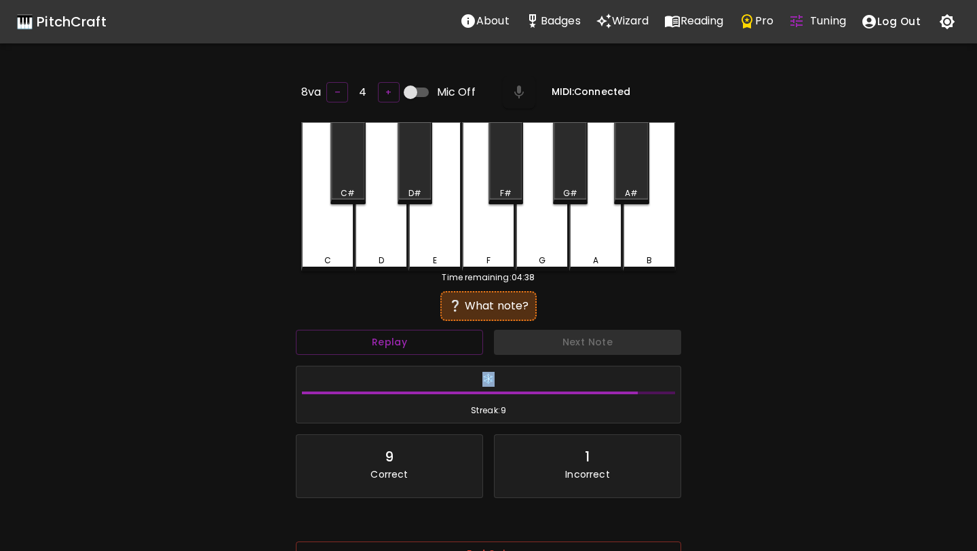
click at [524, 349] on div "Next Note" at bounding box center [588, 342] width 198 height 36
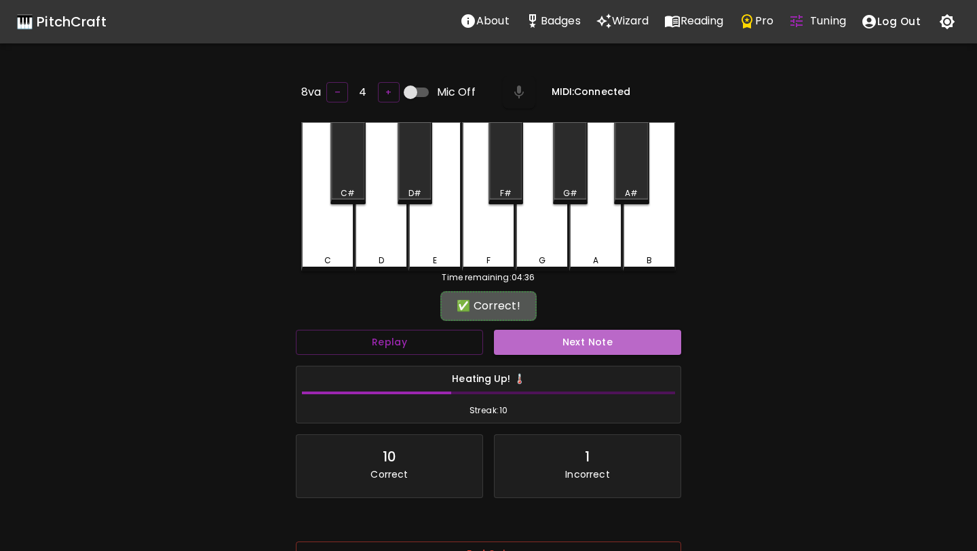
click at [524, 349] on button "Next Note" at bounding box center [587, 342] width 187 height 25
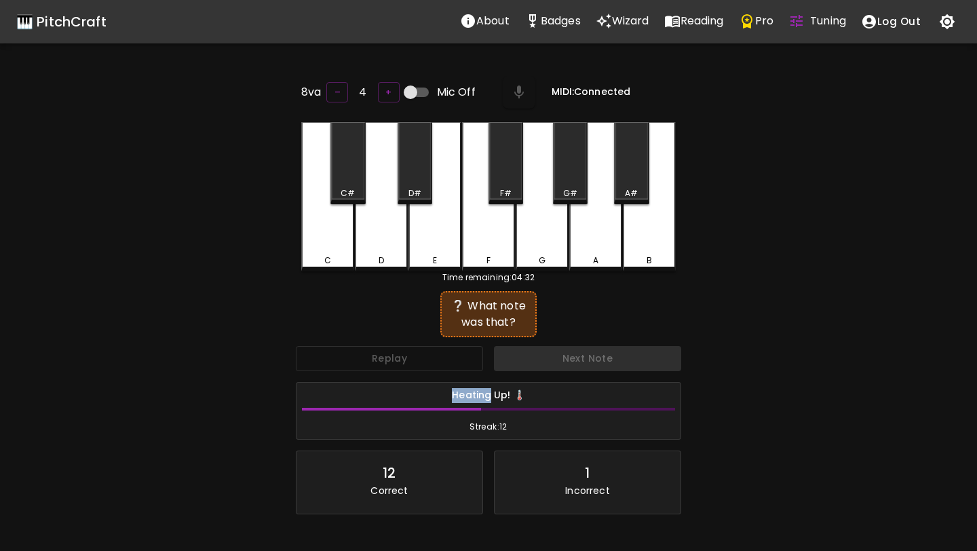
click at [524, 349] on div "Next Note" at bounding box center [588, 359] width 198 height 36
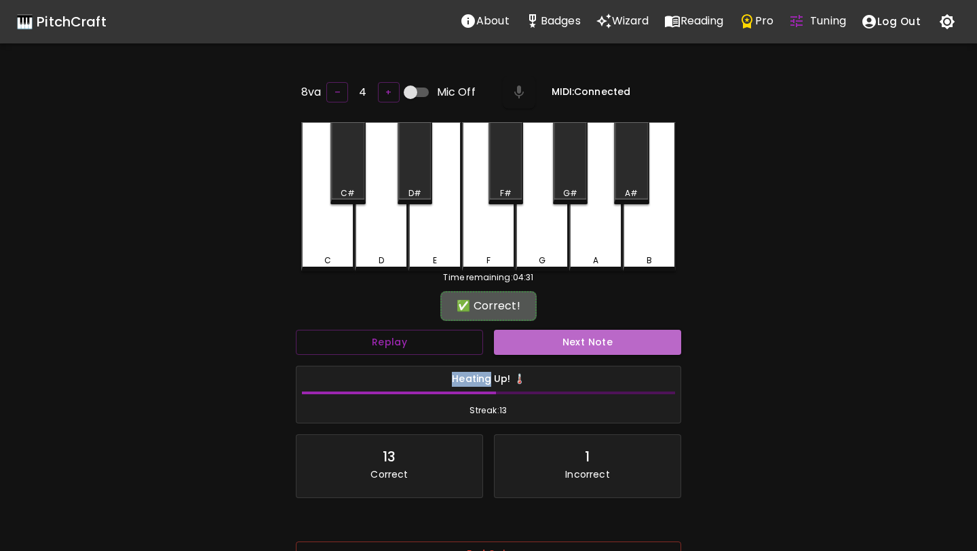
click at [524, 349] on button "Next Note" at bounding box center [587, 342] width 187 height 25
click at [523, 349] on button "Next Note" at bounding box center [587, 342] width 187 height 25
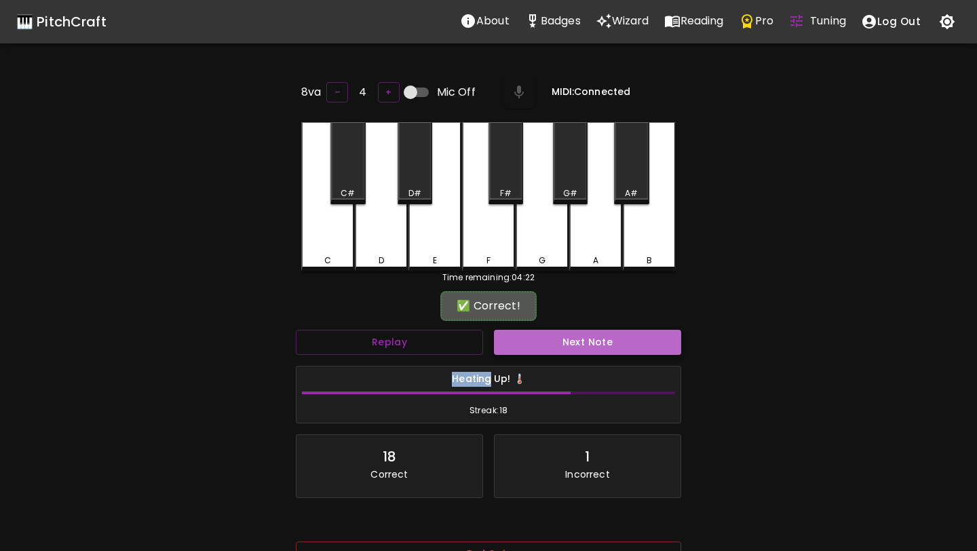
click at [523, 349] on button "Next Note" at bounding box center [587, 342] width 187 height 25
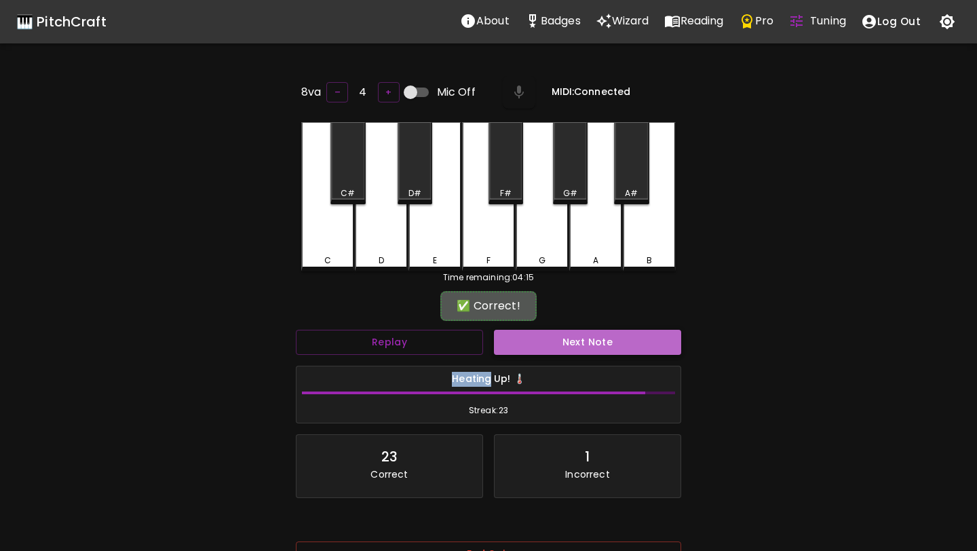
click at [523, 349] on button "Next Note" at bounding box center [587, 342] width 187 height 25
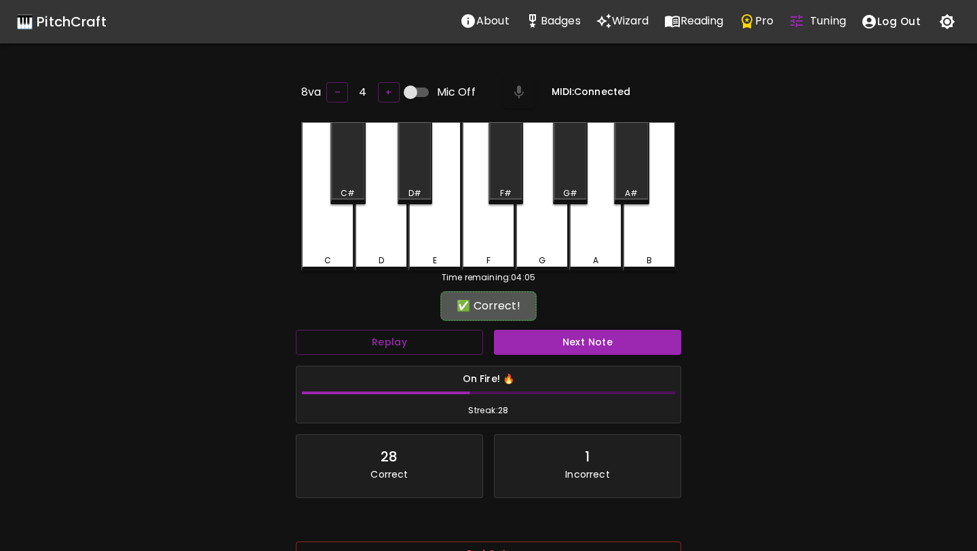
click at [527, 349] on button "Next Note" at bounding box center [587, 342] width 187 height 25
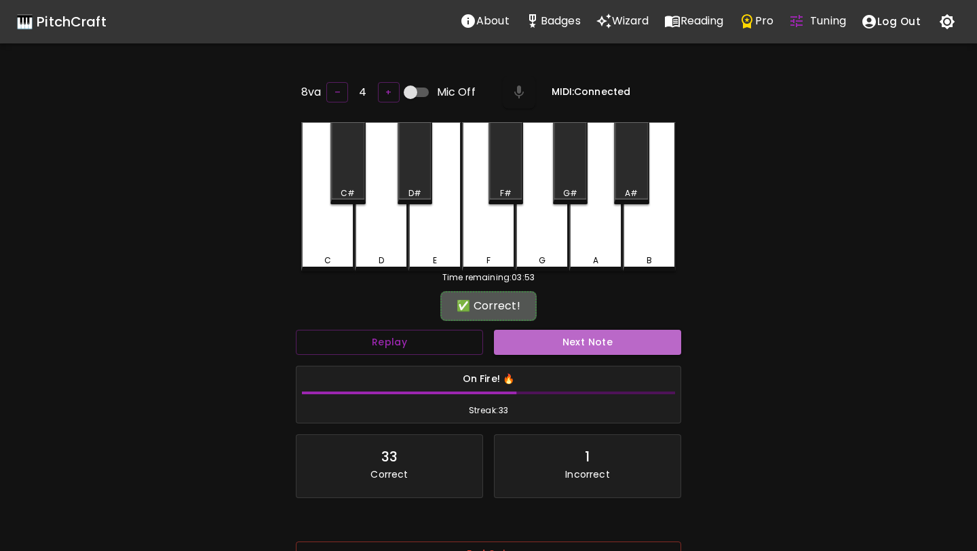
click at [527, 349] on button "Next Note" at bounding box center [587, 342] width 187 height 25
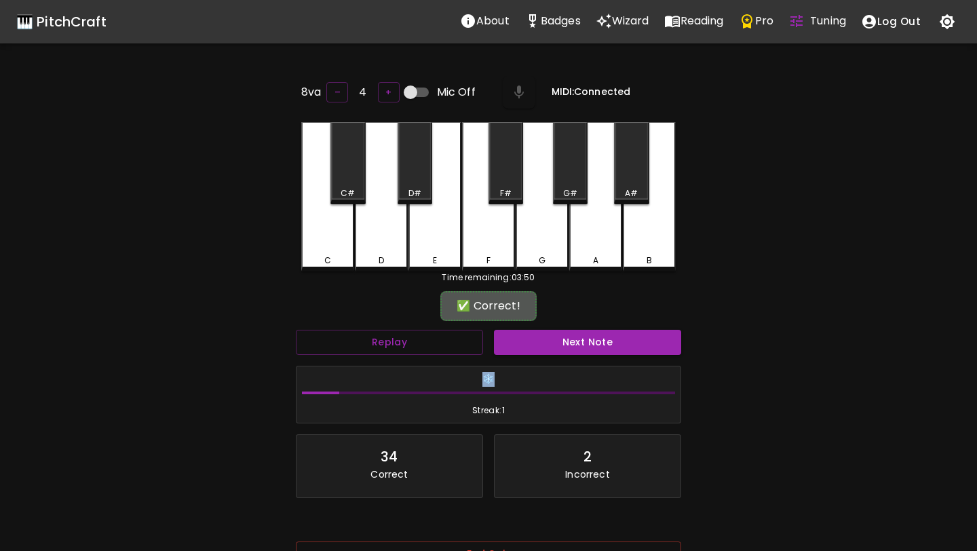
click at [526, 361] on div "❄️ Streak: 1" at bounding box center [488, 394] width 396 height 69
click at [546, 349] on button "Next Note" at bounding box center [587, 342] width 187 height 25
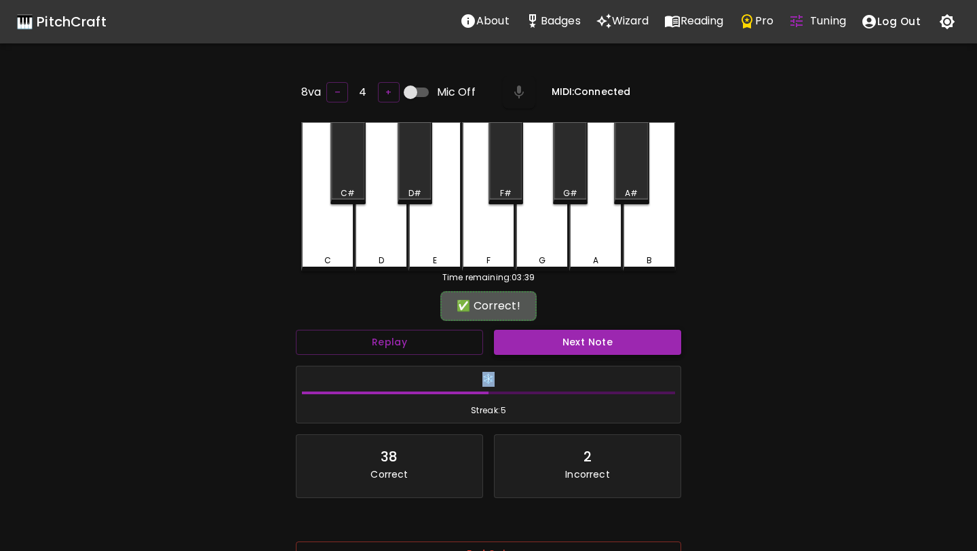
click at [546, 352] on button "Next Note" at bounding box center [587, 342] width 187 height 25
click at [548, 352] on button "Next Note" at bounding box center [587, 342] width 187 height 25
click at [552, 367] on div "❄️ Streak: 9" at bounding box center [489, 394] width 384 height 57
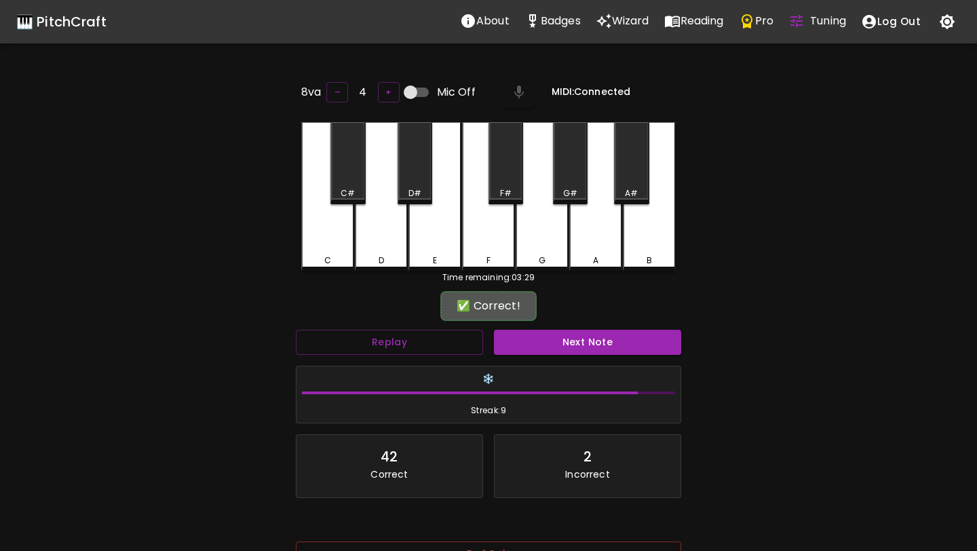
click at [548, 326] on div "Next Note" at bounding box center [588, 342] width 198 height 36
click at [548, 341] on button "Next Note" at bounding box center [587, 342] width 187 height 25
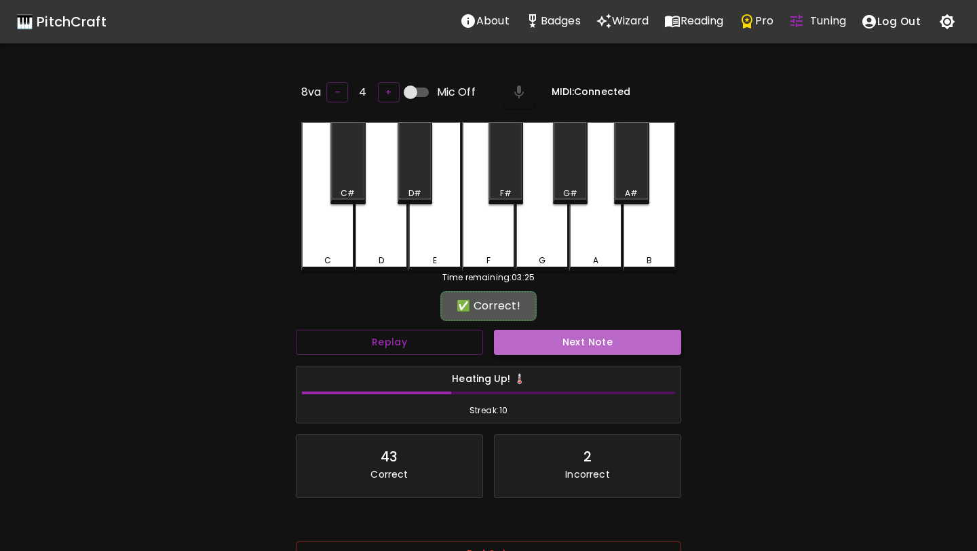
click at [547, 351] on button "Next Note" at bounding box center [587, 342] width 187 height 25
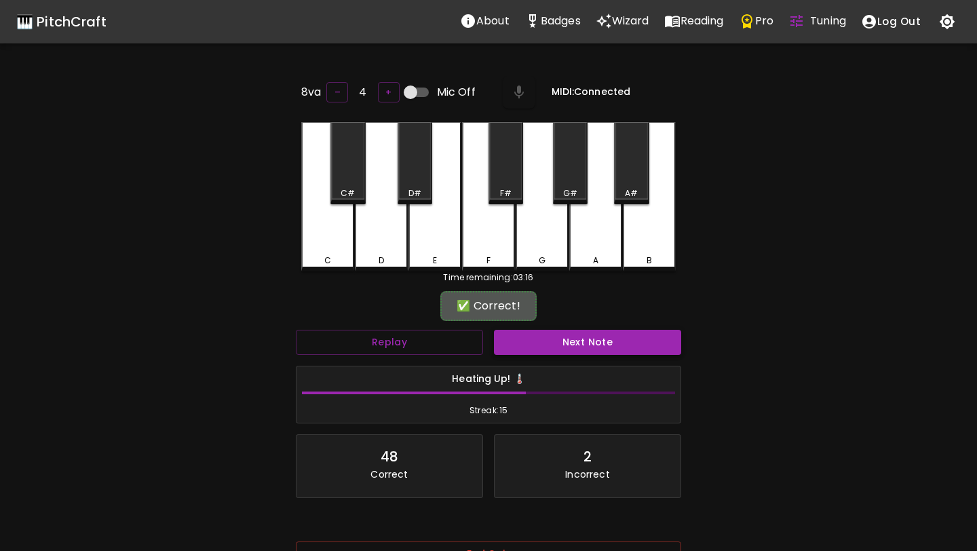
click at [547, 351] on button "Next Note" at bounding box center [587, 342] width 187 height 25
click at [516, 343] on button "Next Note" at bounding box center [587, 342] width 187 height 25
click at [541, 343] on button "Next Note" at bounding box center [587, 342] width 187 height 25
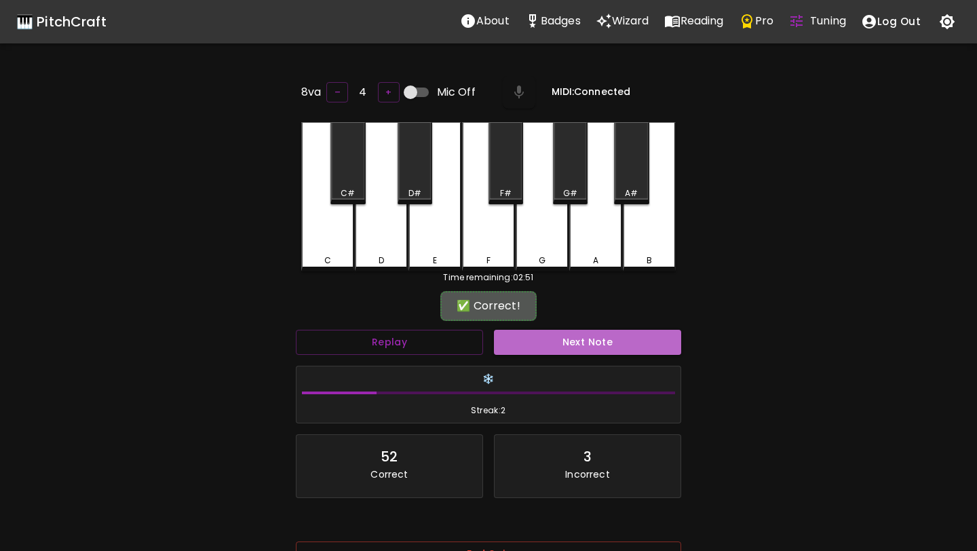
click at [541, 343] on button "Next Note" at bounding box center [587, 342] width 187 height 25
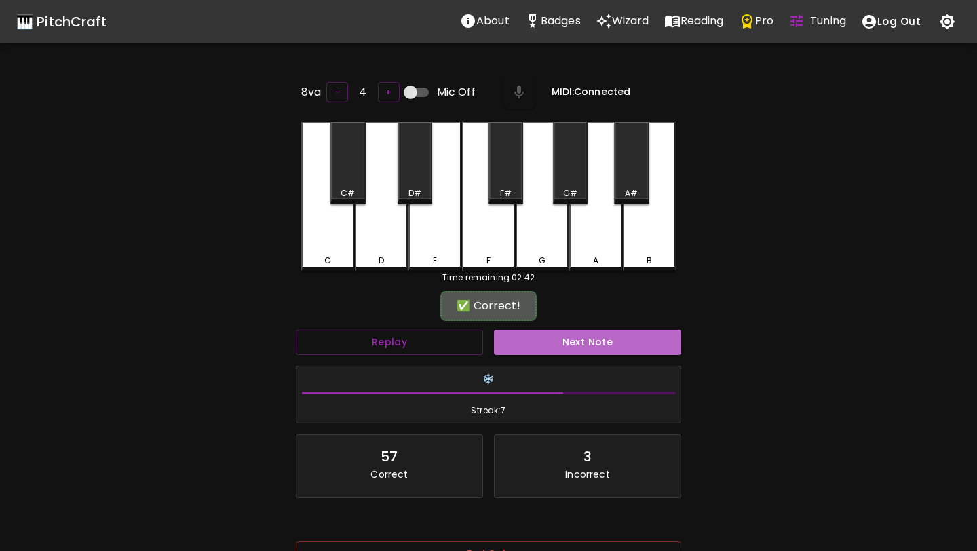
click at [541, 343] on button "Next Note" at bounding box center [587, 342] width 187 height 25
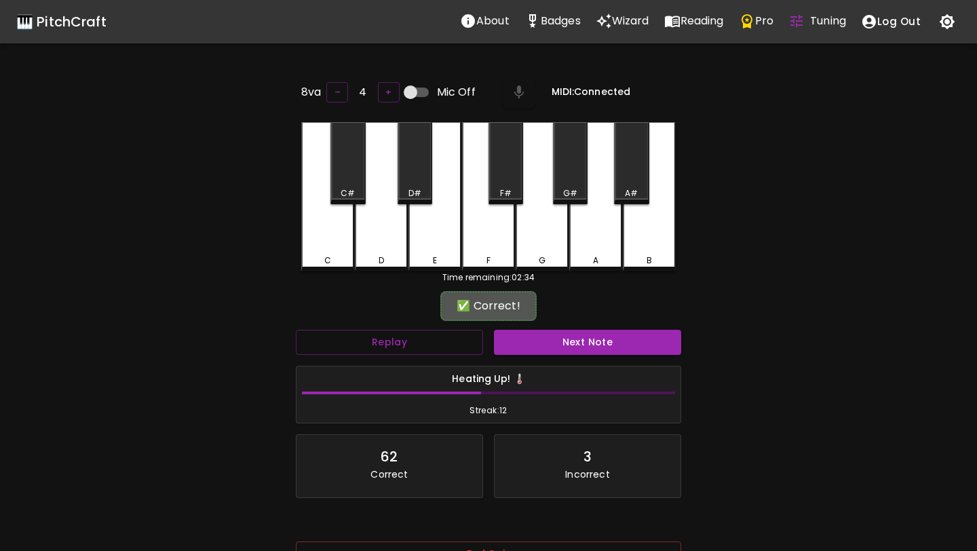
click at [541, 343] on button "Next Note" at bounding box center [587, 342] width 187 height 25
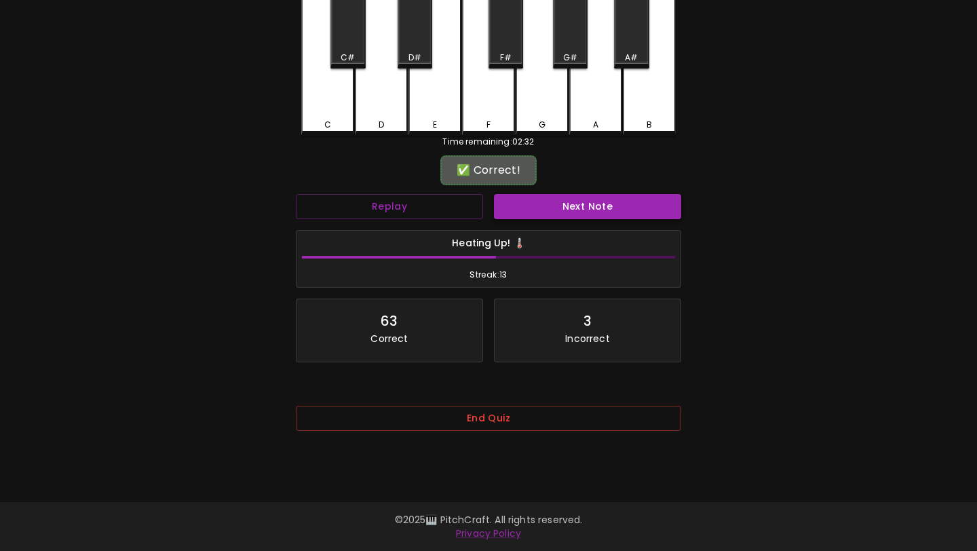
click at [602, 204] on button "Next Note" at bounding box center [587, 206] width 187 height 25
click at [584, 123] on div "A" at bounding box center [596, 125] width 50 height 12
click at [575, 197] on button "Next Note" at bounding box center [587, 206] width 187 height 25
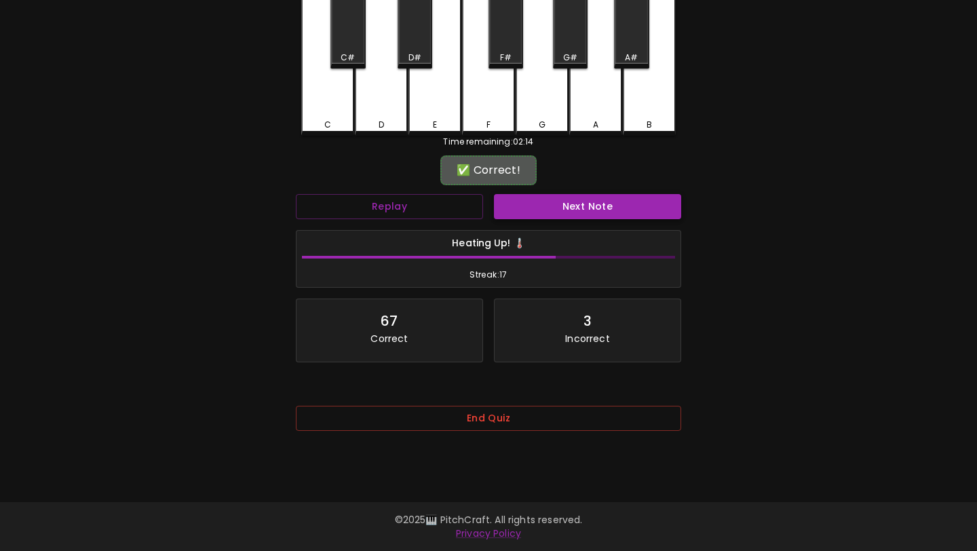
click at [575, 197] on button "Next Note" at bounding box center [587, 206] width 187 height 25
click at [591, 212] on button "Next Note" at bounding box center [587, 206] width 187 height 25
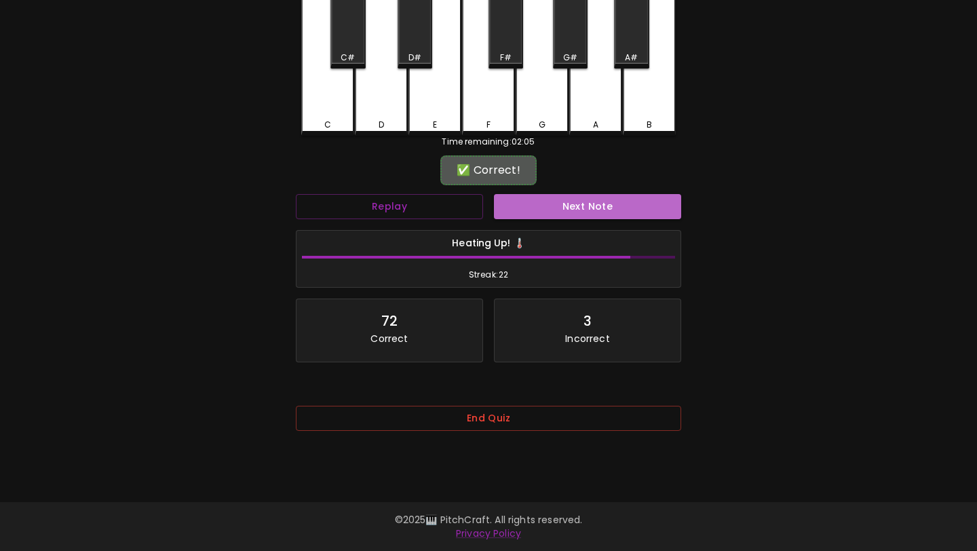
click at [591, 212] on button "Next Note" at bounding box center [587, 206] width 187 height 25
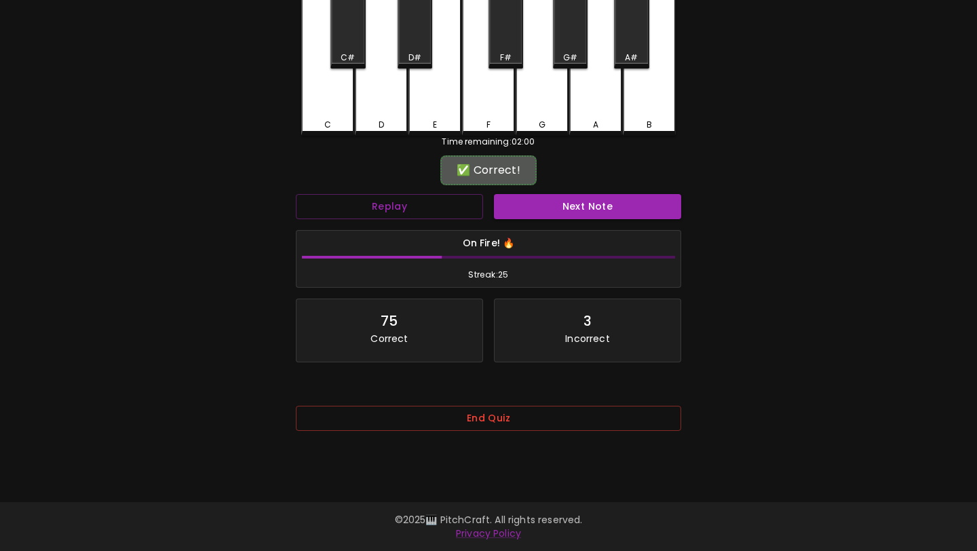
click at [591, 214] on button "Next Note" at bounding box center [587, 206] width 187 height 25
click at [601, 223] on div "Next Note" at bounding box center [588, 207] width 198 height 36
click at [595, 211] on button "Next Note" at bounding box center [587, 206] width 187 height 25
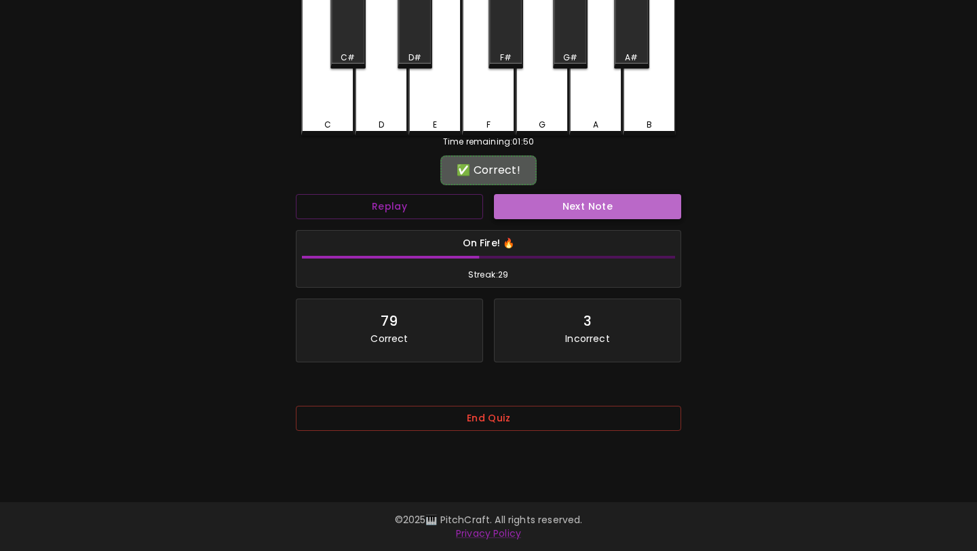
click at [595, 211] on button "Next Note" at bounding box center [587, 206] width 187 height 25
click at [598, 219] on button "Next Note" at bounding box center [587, 206] width 187 height 25
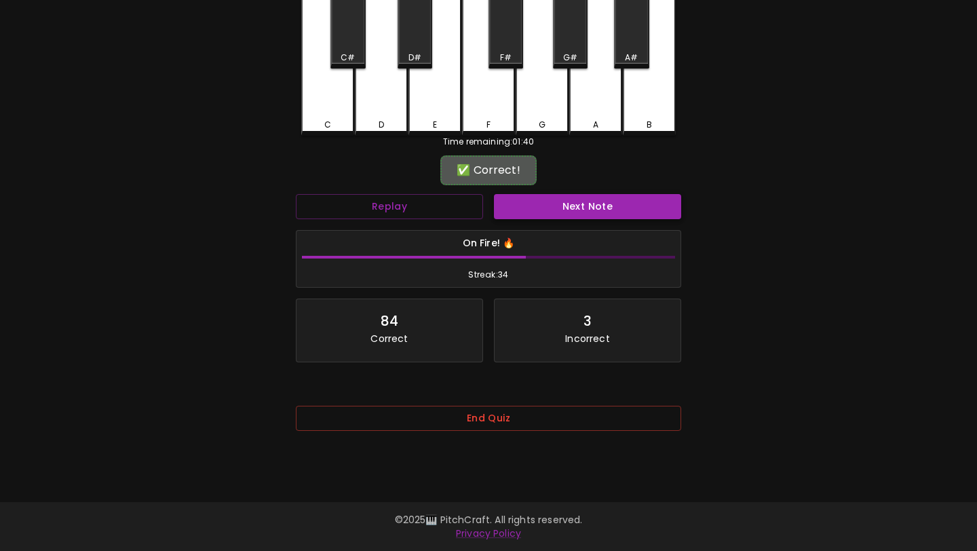
click at [598, 219] on button "Next Note" at bounding box center [587, 206] width 187 height 25
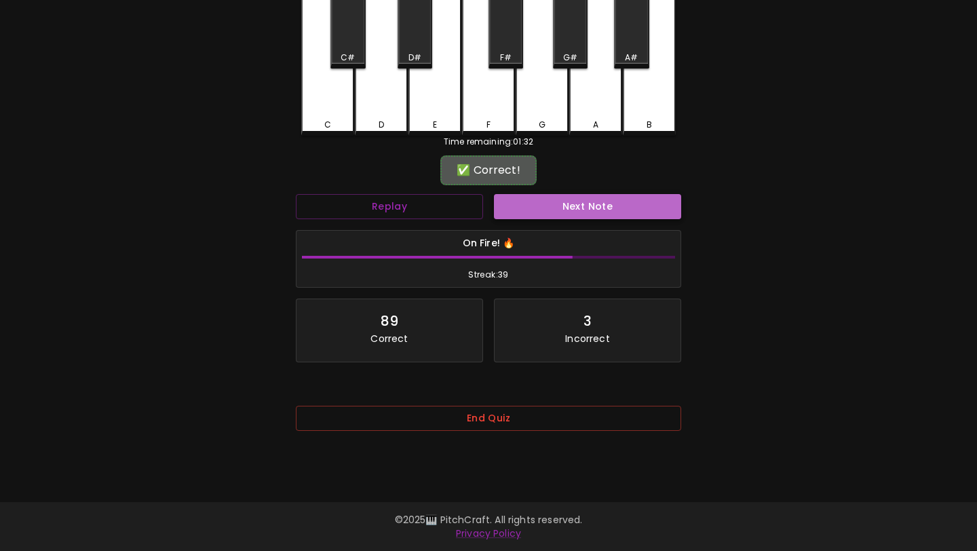
click at [598, 219] on button "Next Note" at bounding box center [587, 206] width 187 height 25
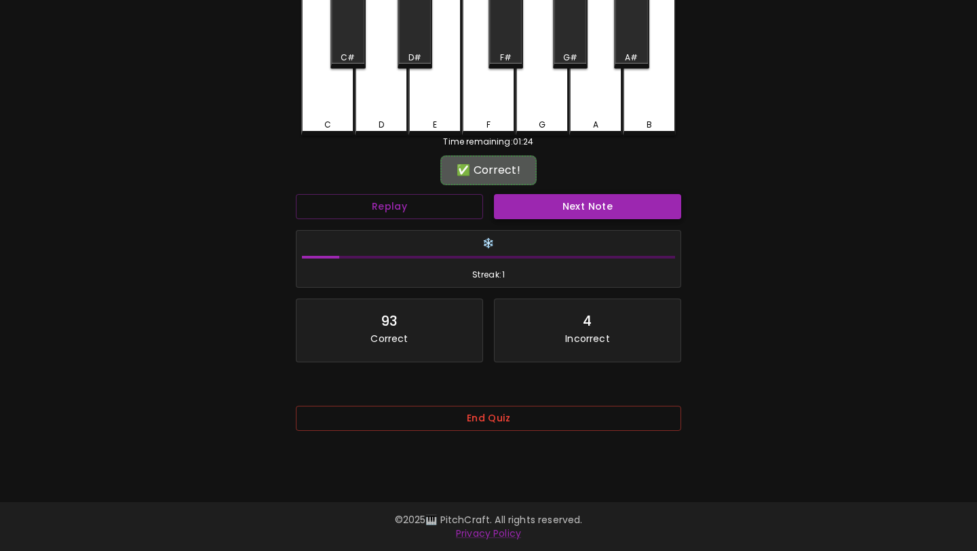
click at [598, 219] on button "Next Note" at bounding box center [587, 206] width 187 height 25
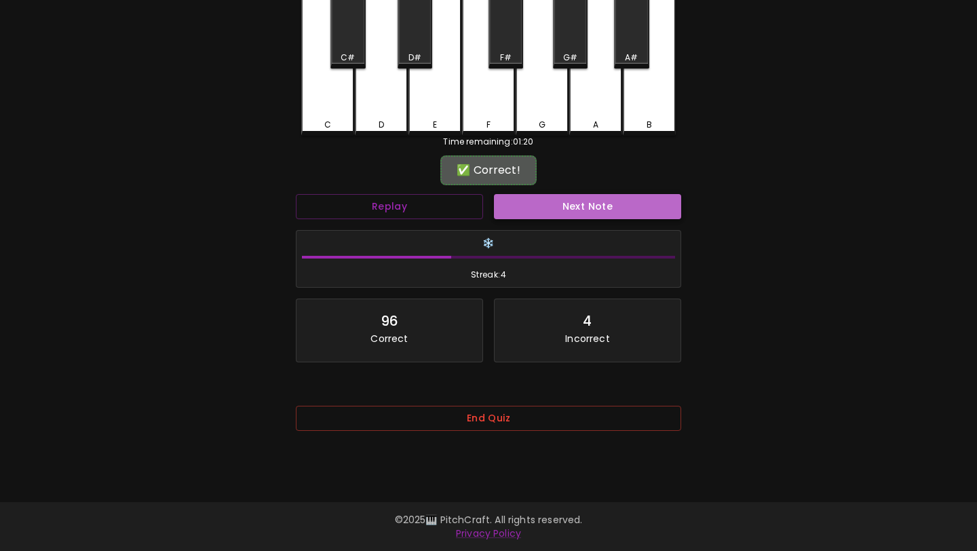
click at [598, 219] on button "Next Note" at bounding box center [587, 206] width 187 height 25
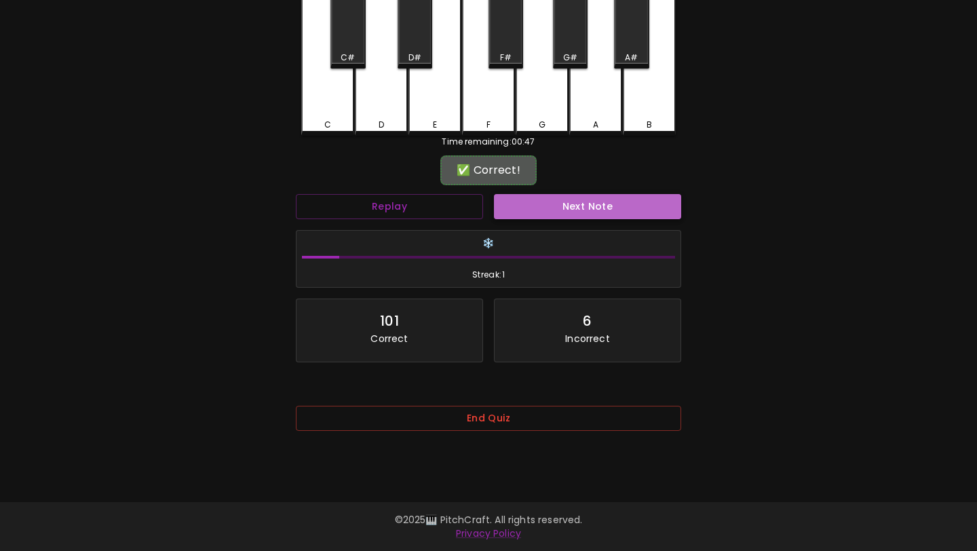
click at [598, 219] on button "Next Note" at bounding box center [587, 206] width 187 height 25
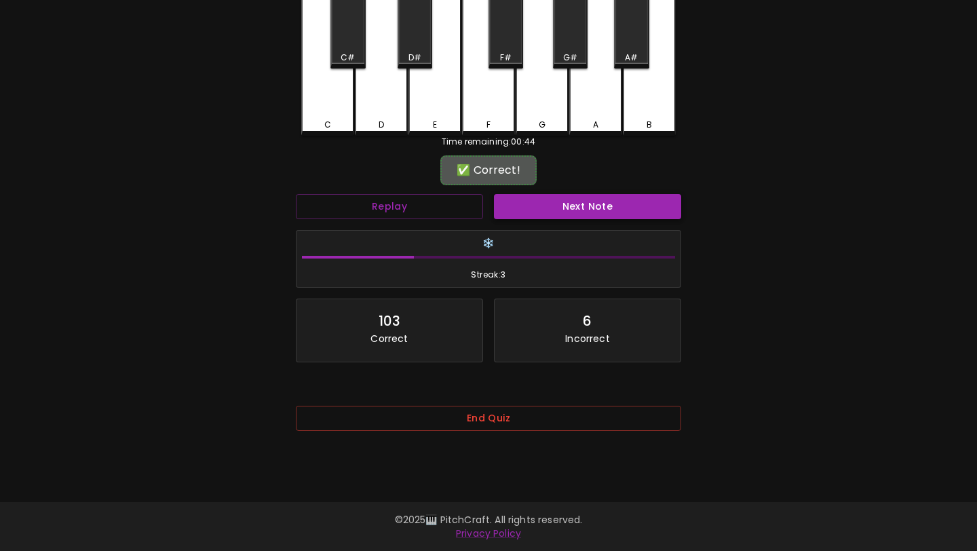
click at [598, 219] on button "Next Note" at bounding box center [587, 206] width 187 height 25
click at [603, 239] on h6 "❄️" at bounding box center [488, 243] width 373 height 15
click at [612, 212] on button "Next Note" at bounding box center [587, 206] width 187 height 25
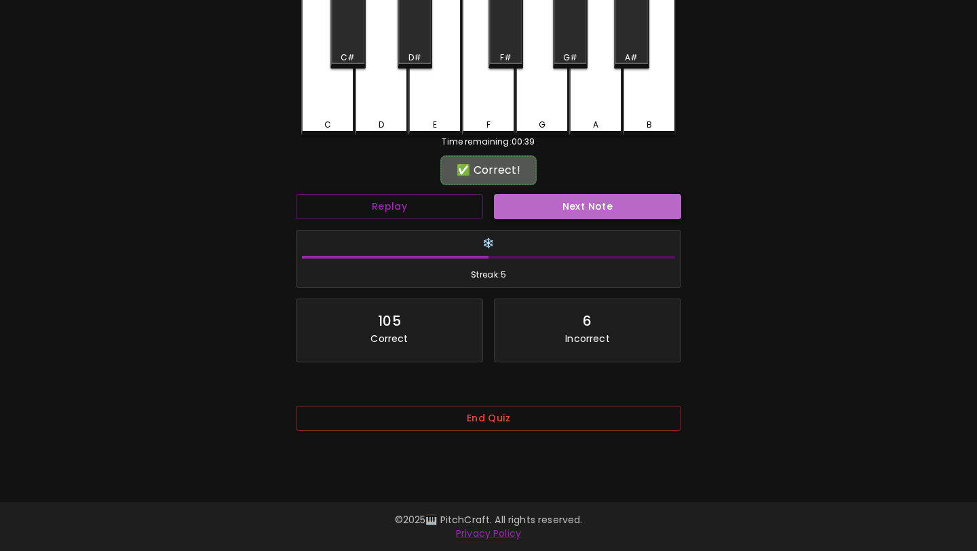
click at [612, 212] on button "Next Note" at bounding box center [587, 206] width 187 height 25
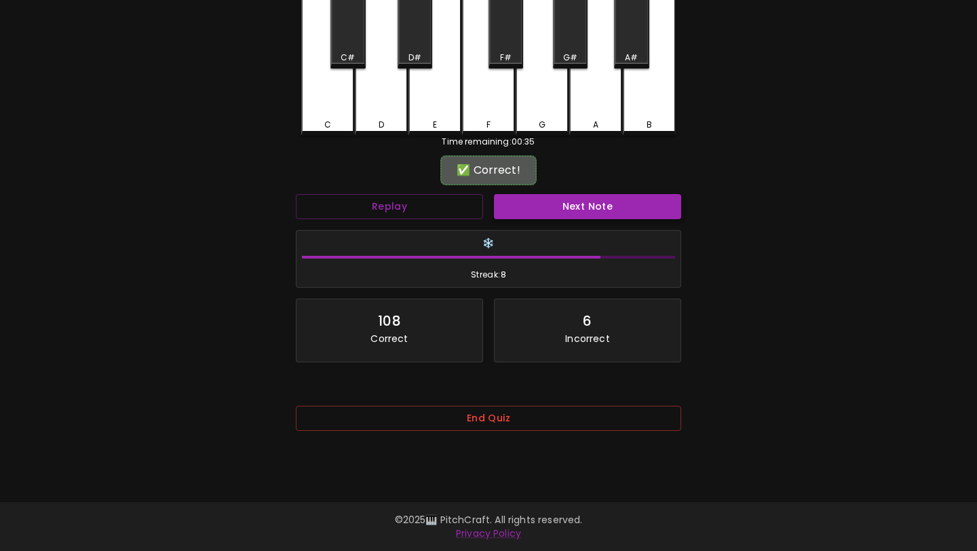
click at [612, 212] on button "Next Note" at bounding box center [587, 206] width 187 height 25
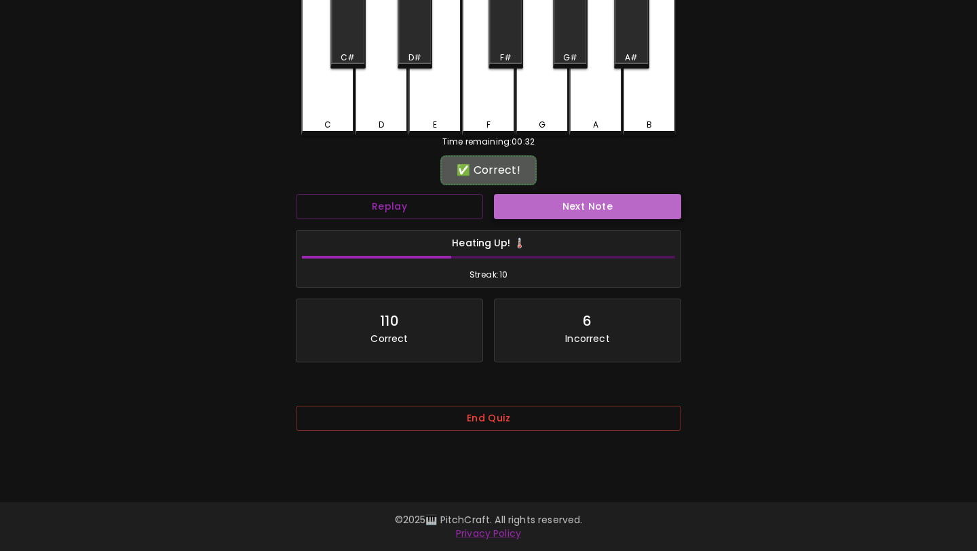
click at [612, 212] on button "Next Note" at bounding box center [587, 206] width 187 height 25
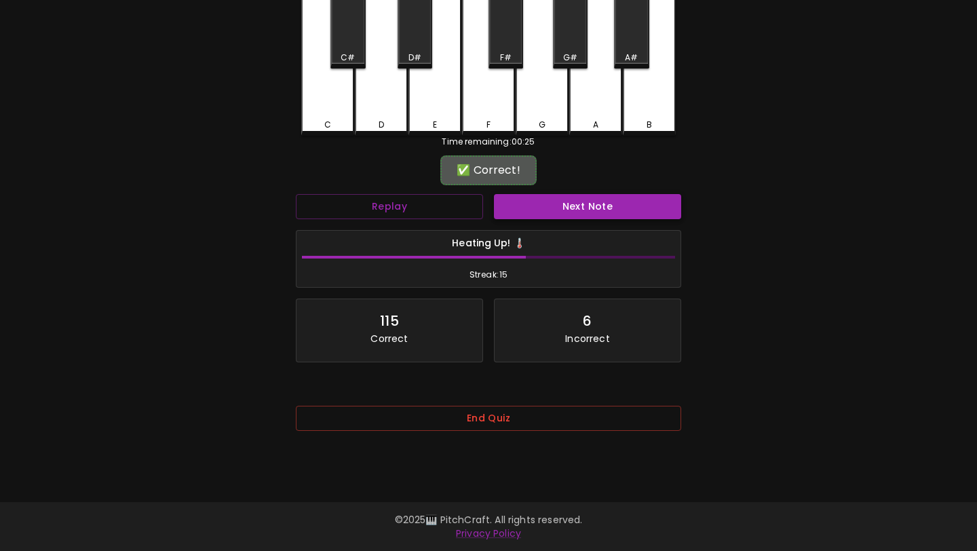
click at [612, 212] on button "Next Note" at bounding box center [587, 206] width 187 height 25
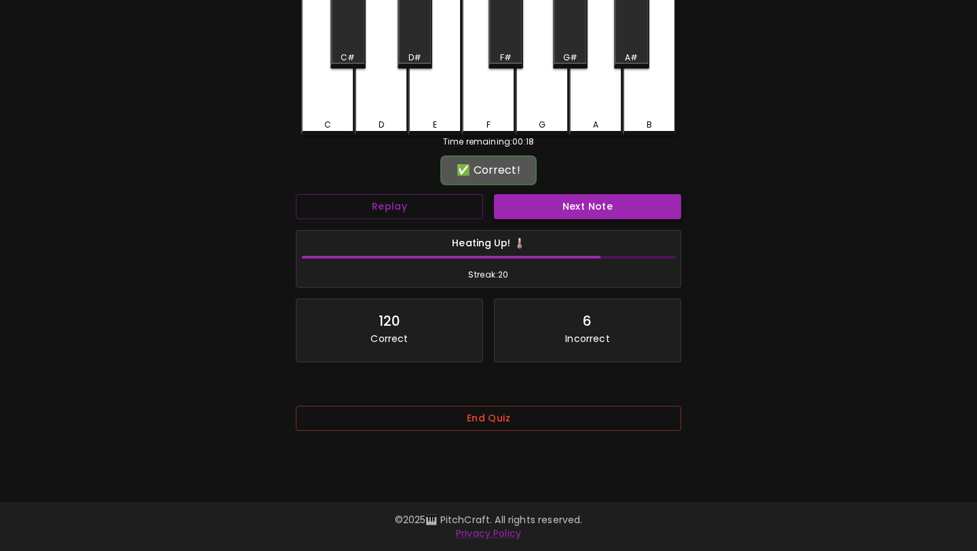
click at [612, 212] on button "Next Note" at bounding box center [587, 206] width 187 height 25
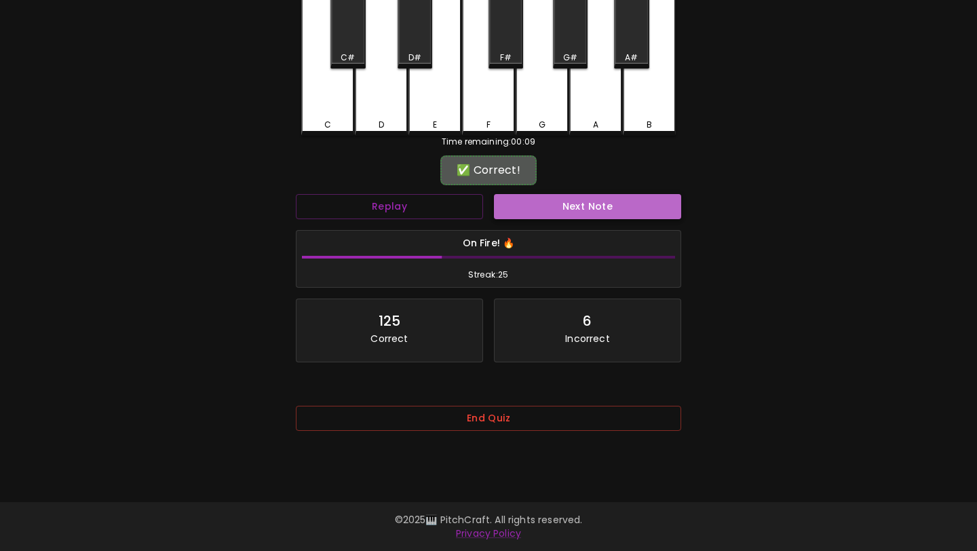
click at [612, 212] on button "Next Note" at bounding box center [587, 206] width 187 height 25
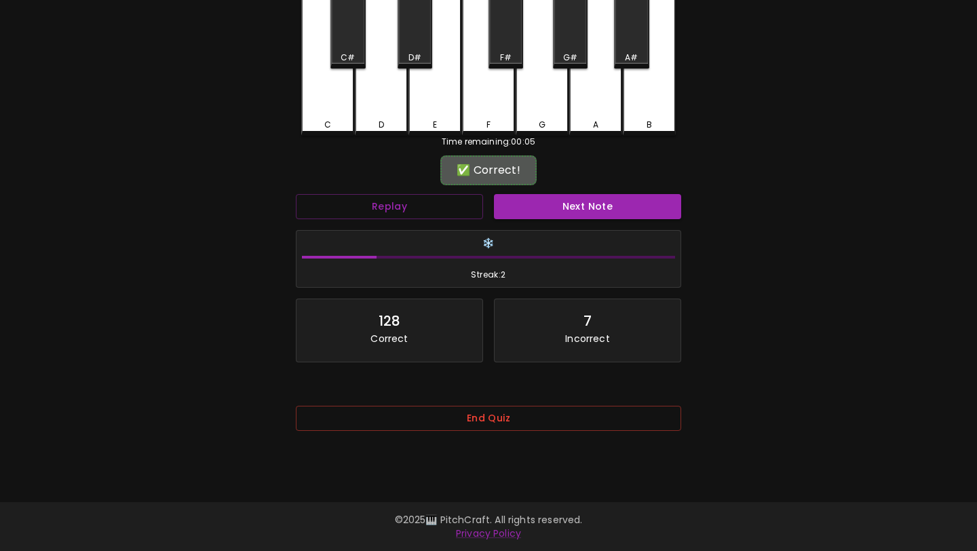
click at [612, 212] on button "Next Note" at bounding box center [587, 206] width 187 height 25
click at [612, 216] on button "Next Note" at bounding box center [587, 206] width 187 height 25
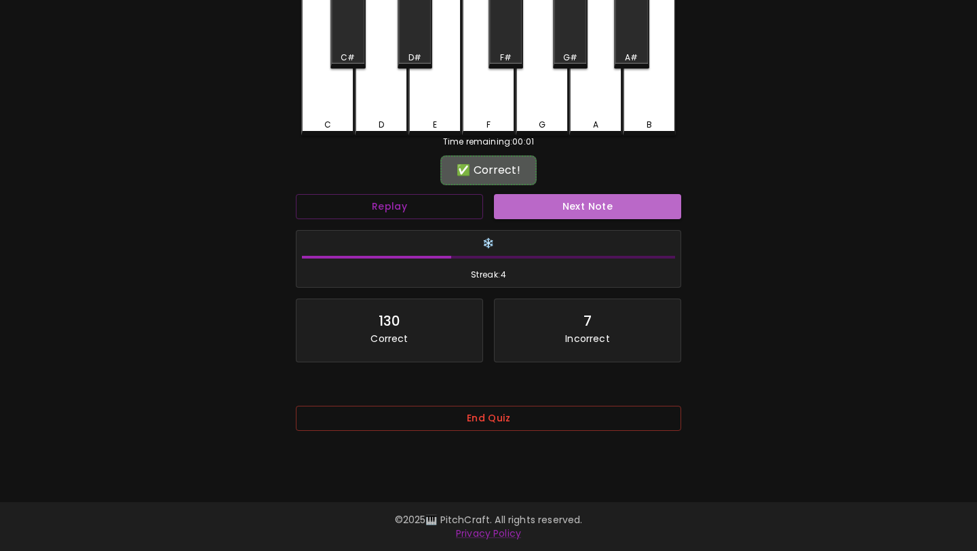
click at [612, 216] on button "Next Note" at bounding box center [587, 206] width 187 height 25
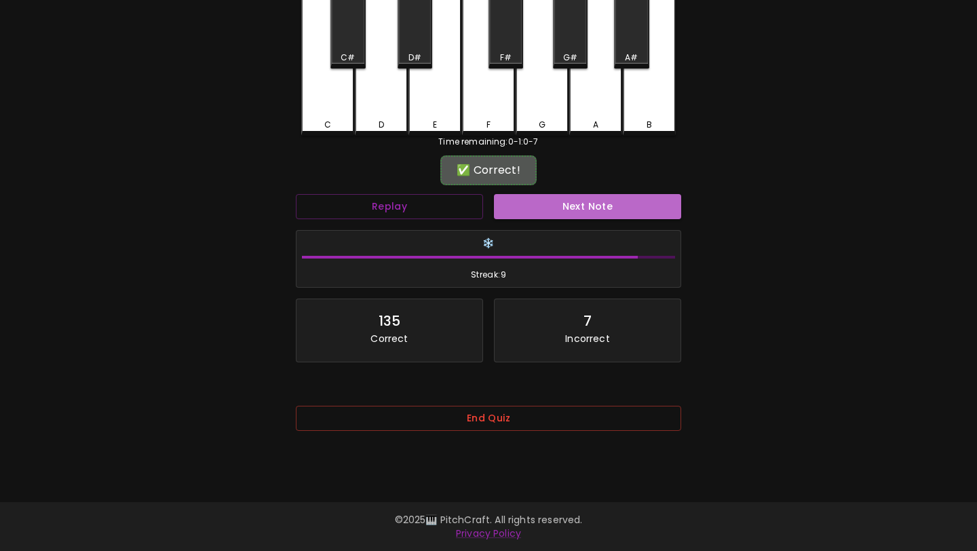
click at [612, 216] on button "Next Note" at bounding box center [587, 206] width 187 height 25
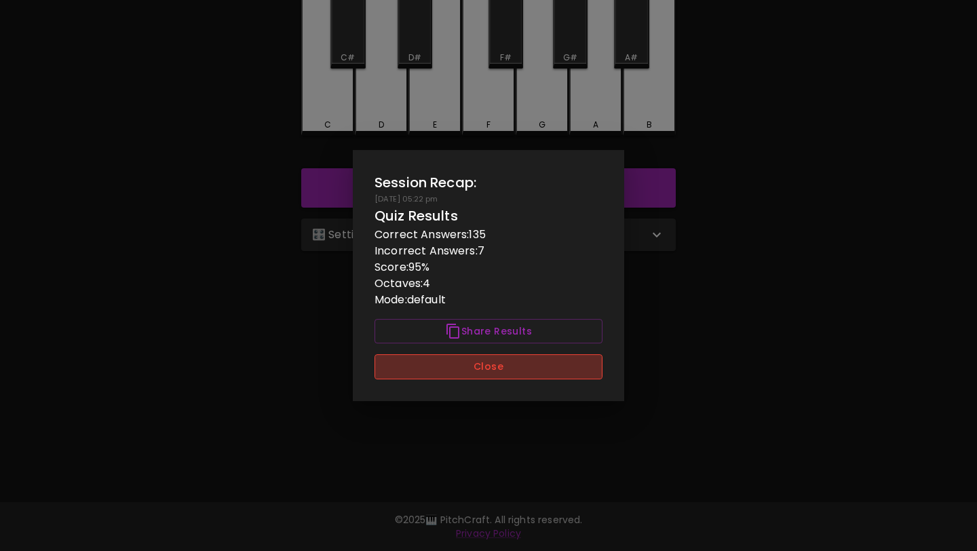
click at [463, 364] on button "Close" at bounding box center [489, 366] width 228 height 25
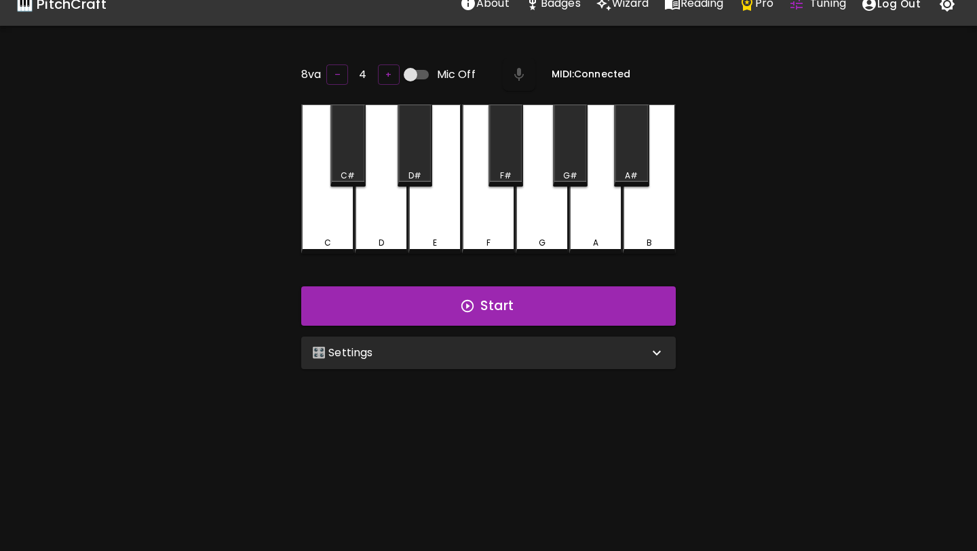
scroll to position [0, 0]
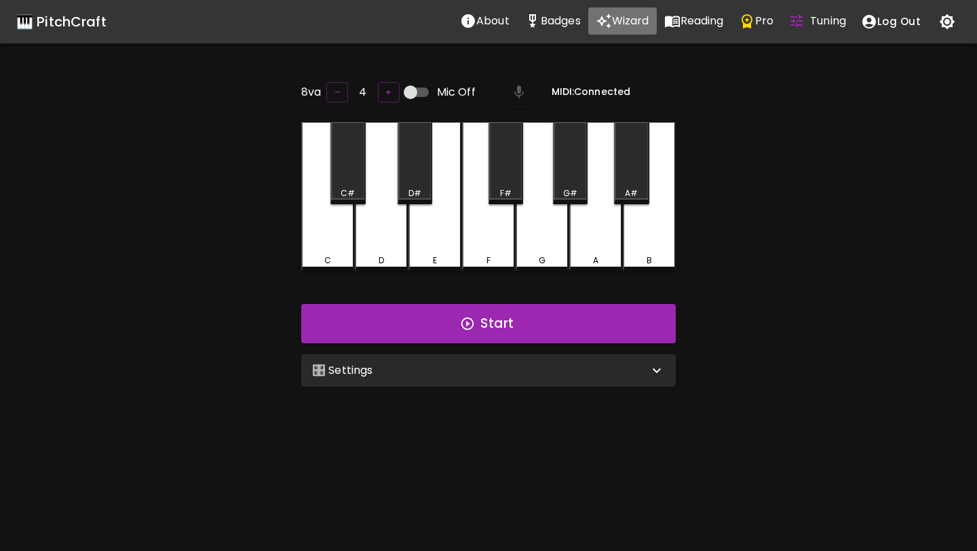
click at [612, 15] on p "Wizard" at bounding box center [630, 21] width 37 height 16
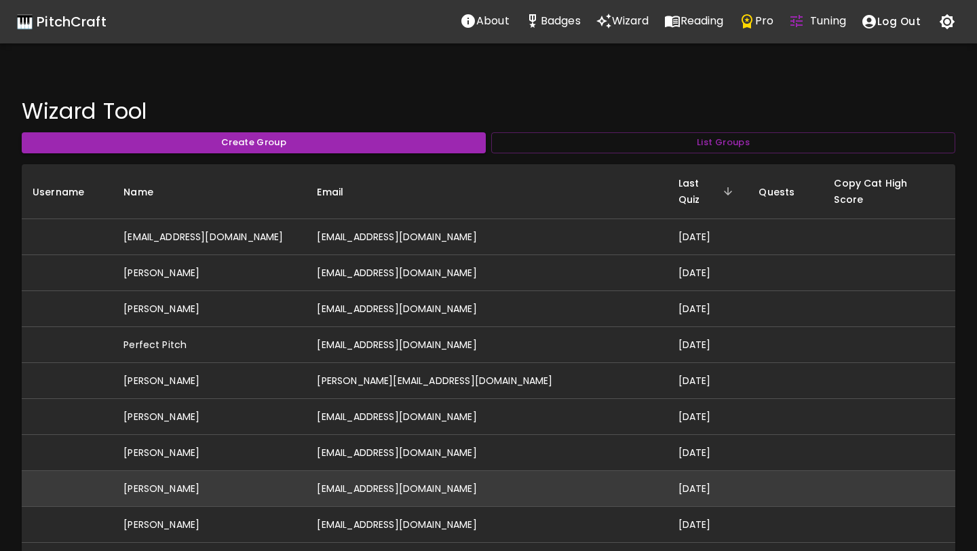
click at [409, 471] on td "[EMAIL_ADDRESS][DOMAIN_NAME]" at bounding box center [486, 489] width 361 height 36
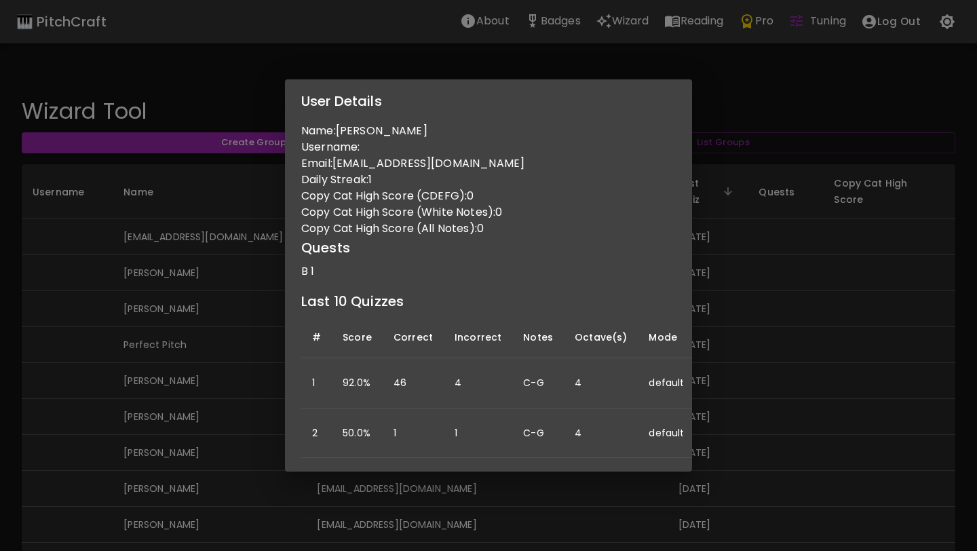
click at [118, 328] on div "User Details Name: Madhavi Gavirneni Username: Email: mgavirneni@gmail.com Dail…" at bounding box center [488, 275] width 977 height 551
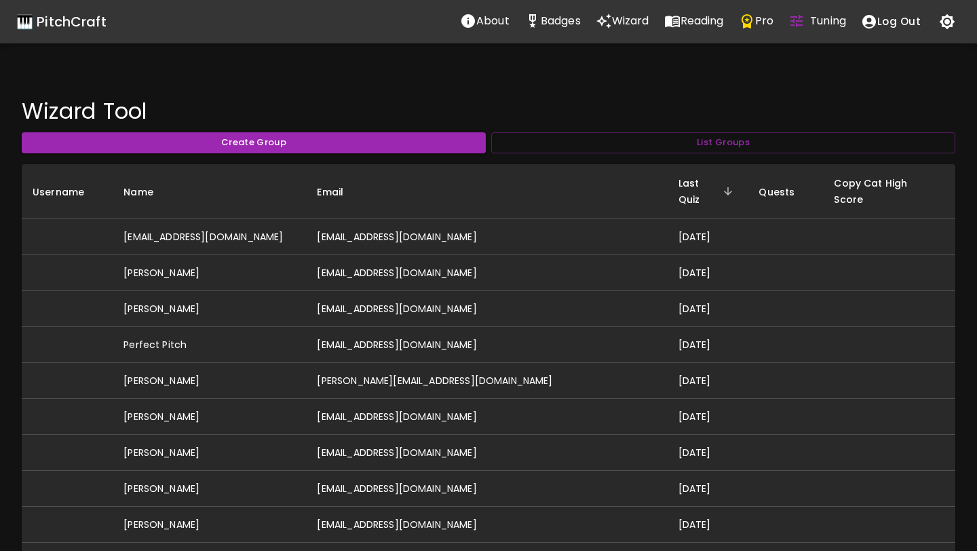
click at [620, 22] on p "Wizard" at bounding box center [630, 21] width 37 height 16
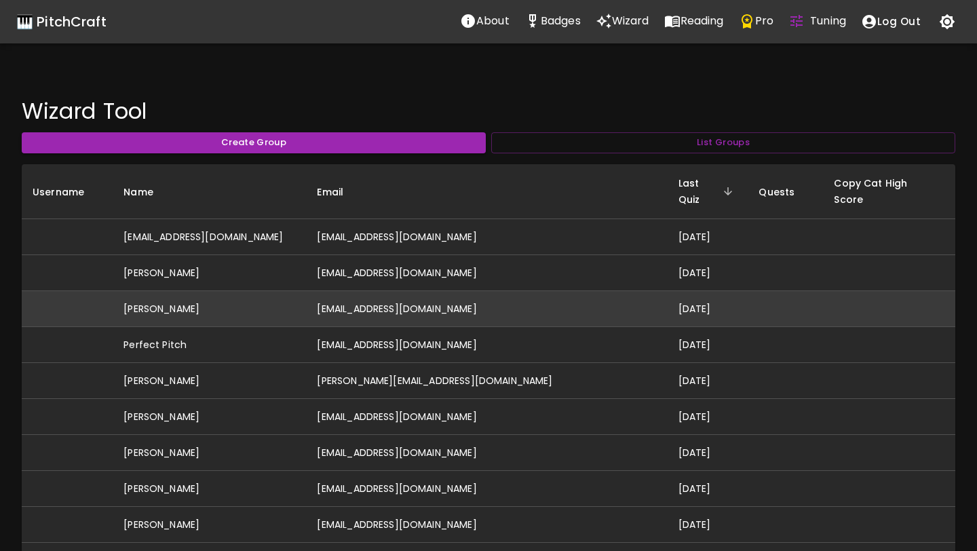
click at [382, 291] on td "[EMAIL_ADDRESS][DOMAIN_NAME]" at bounding box center [486, 309] width 361 height 36
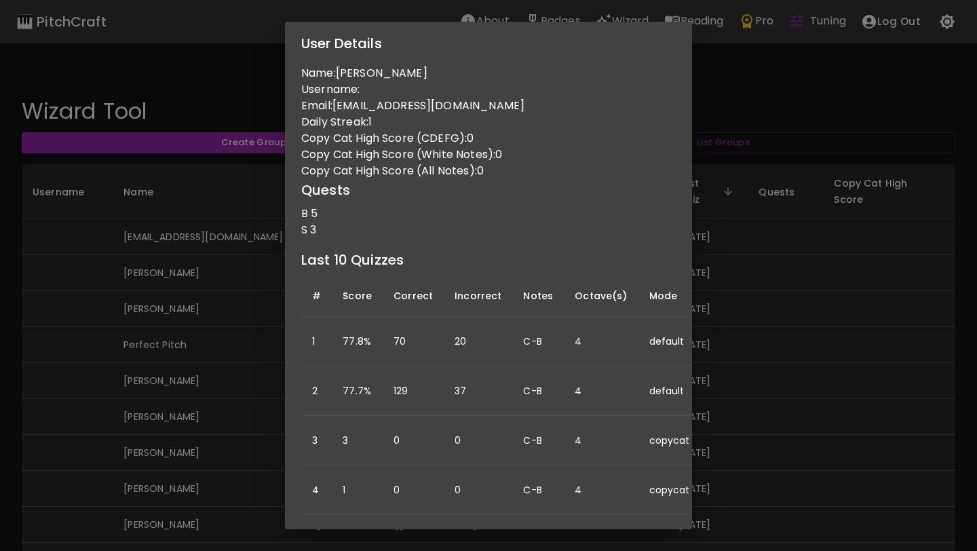
click at [718, 301] on div "User Details Name: [PERSON_NAME] Username: Email: [EMAIL_ADDRESS][DOMAIN_NAME] …" at bounding box center [488, 275] width 977 height 551
